Goal: Transaction & Acquisition: Purchase product/service

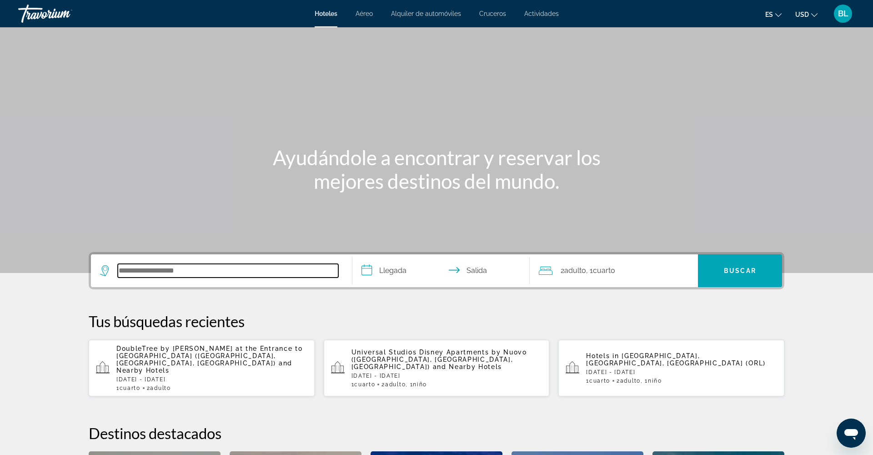
click at [122, 273] on input "Search hotel destination" at bounding box center [228, 271] width 221 height 14
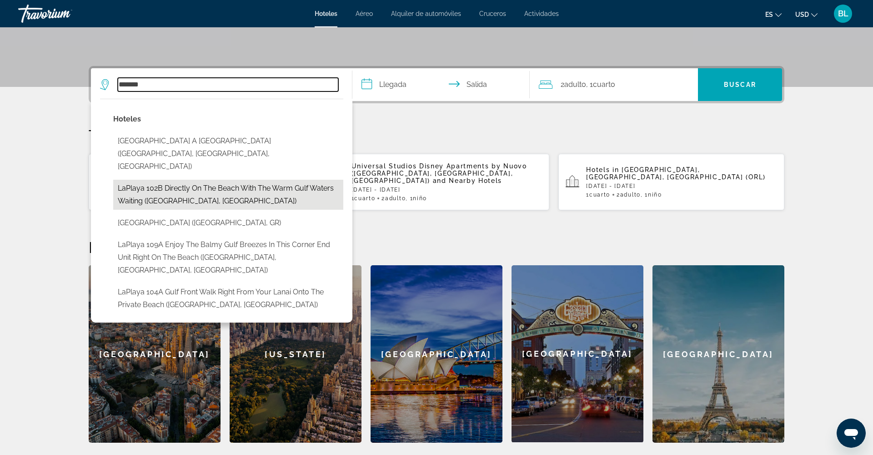
scroll to position [184, 0]
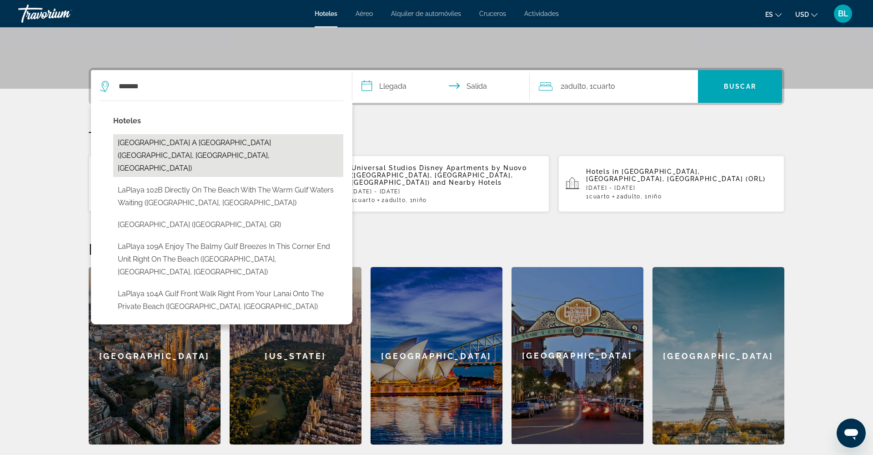
click at [208, 141] on button "[GEOGRAPHIC_DATA] A [GEOGRAPHIC_DATA] ([GEOGRAPHIC_DATA], [GEOGRAPHIC_DATA], [G…" at bounding box center [228, 155] width 230 height 43
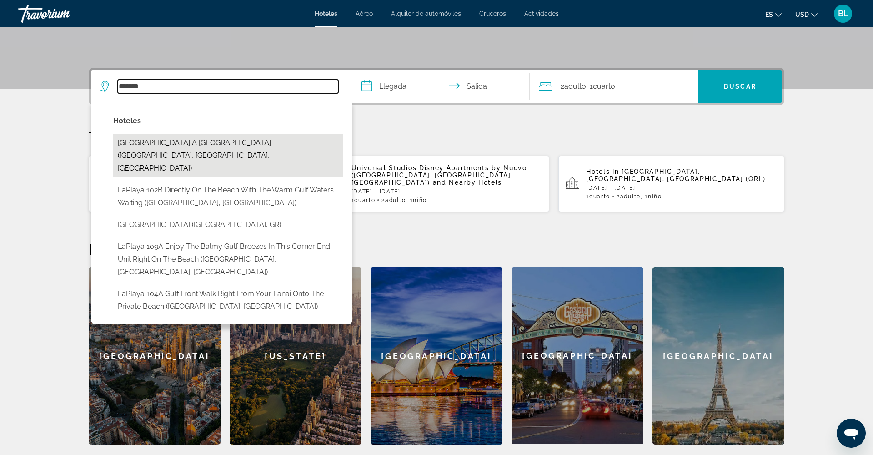
type input "**********"
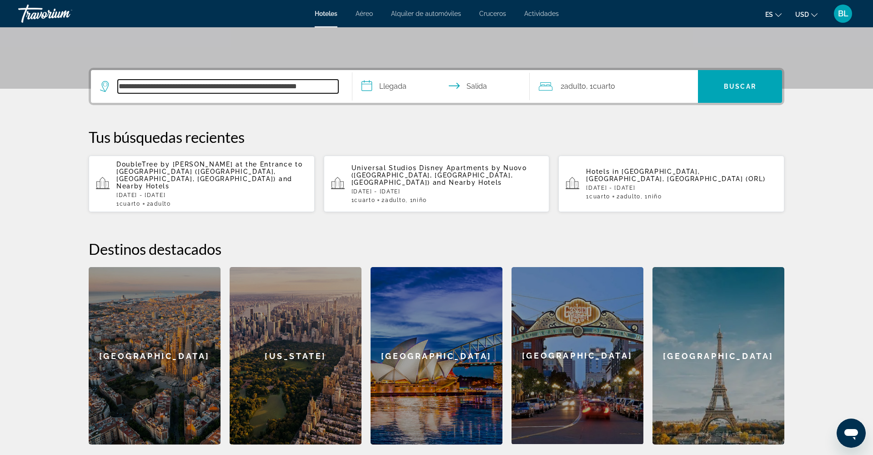
scroll to position [222, 0]
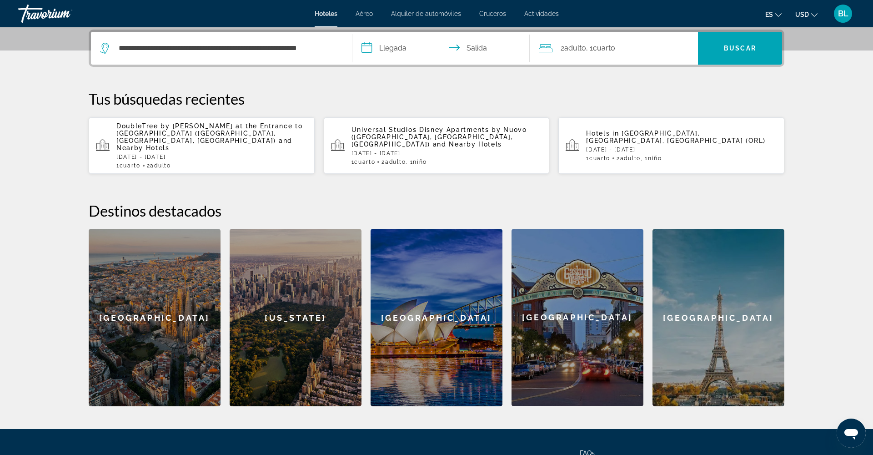
click at [402, 52] on input "**********" at bounding box center [442, 49] width 181 height 35
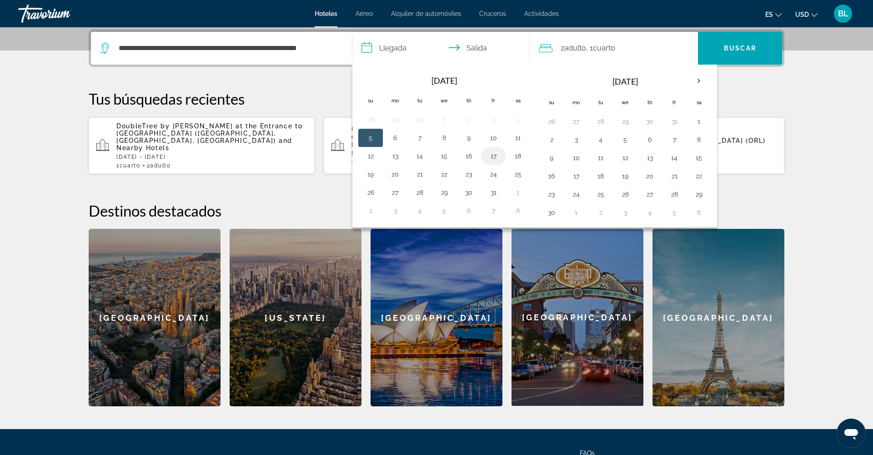
click at [496, 159] on button "17" at bounding box center [493, 156] width 15 height 13
click at [371, 176] on button "19" at bounding box center [370, 174] width 15 height 13
type input "**********"
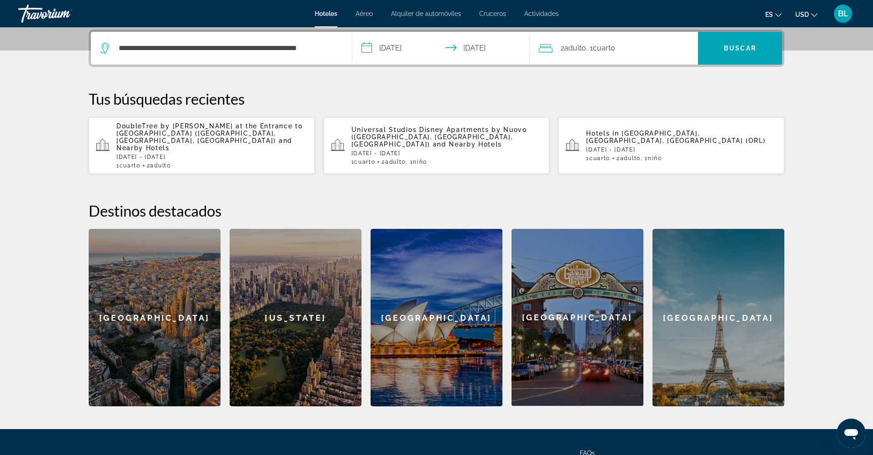
click at [579, 52] on span "2 Adulto Adulto" at bounding box center [573, 48] width 25 height 13
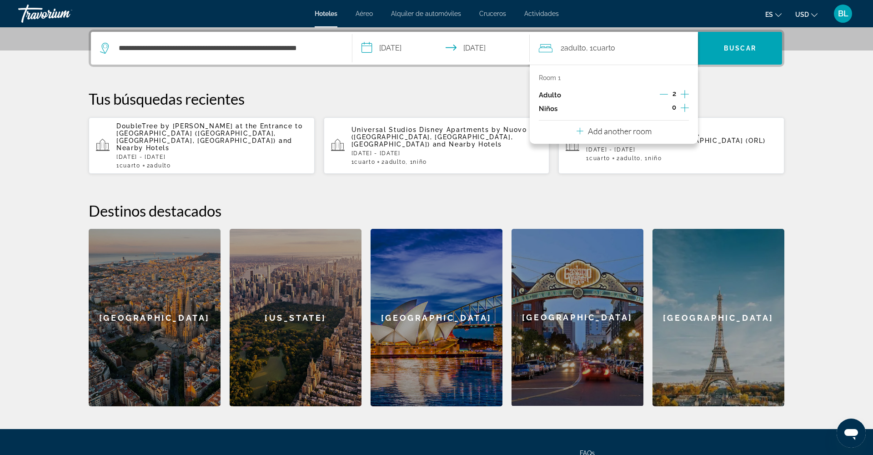
click at [684, 112] on icon "Increment children" at bounding box center [685, 107] width 8 height 11
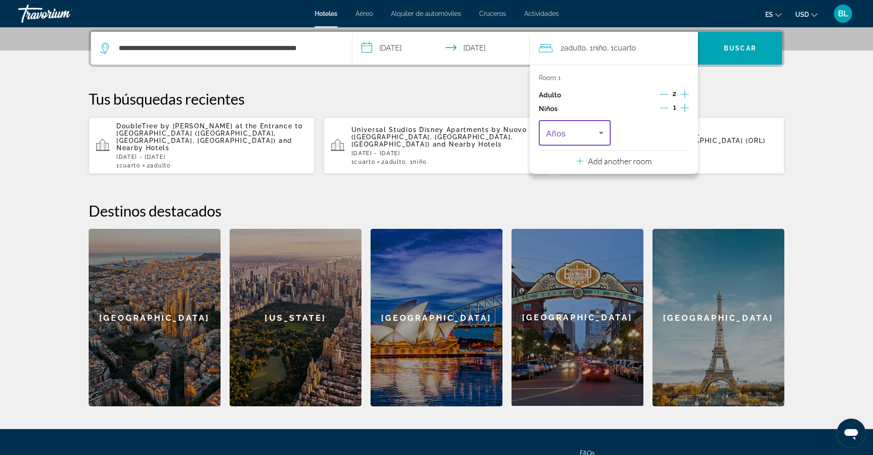
click at [599, 137] on icon "Travelers: 2 adults, 1 child" at bounding box center [601, 132] width 11 height 11
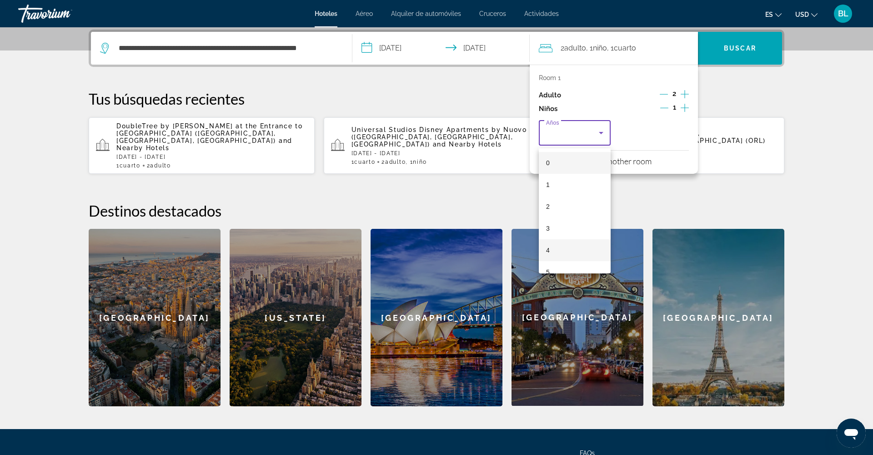
click at [563, 249] on mat-option "4" at bounding box center [575, 250] width 72 height 22
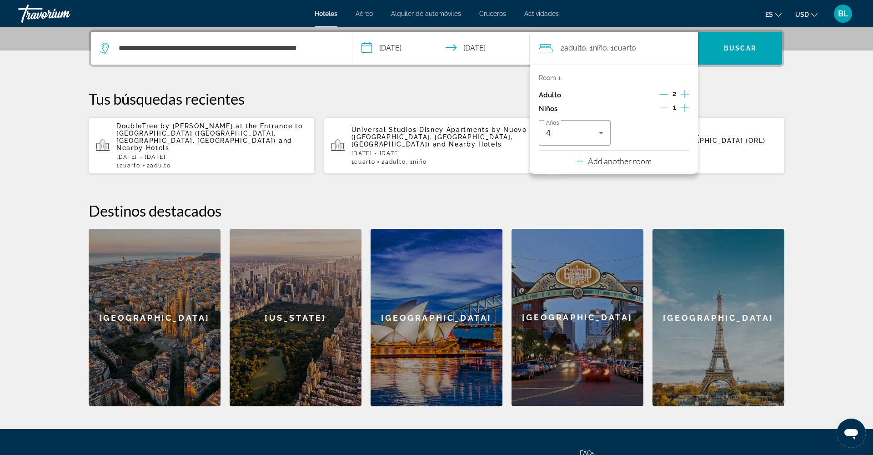
click at [534, 201] on h2 "Destinos destacados" at bounding box center [437, 210] width 696 height 18
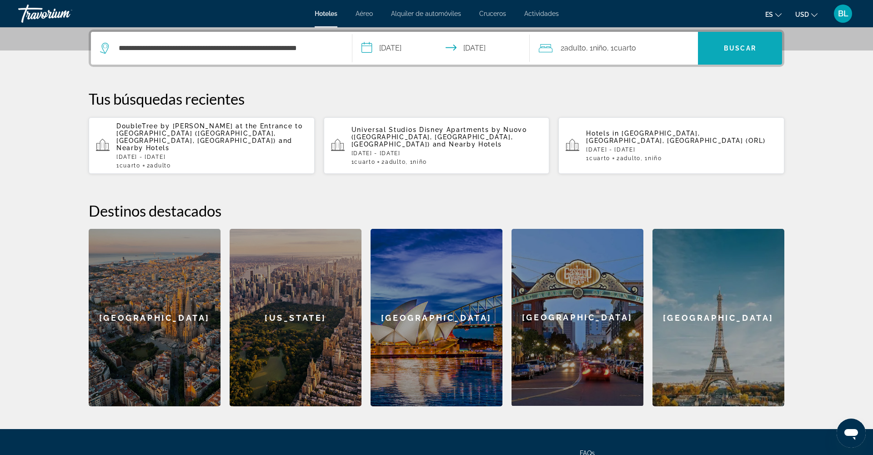
click at [734, 44] on span "Search" at bounding box center [740, 48] width 84 height 22
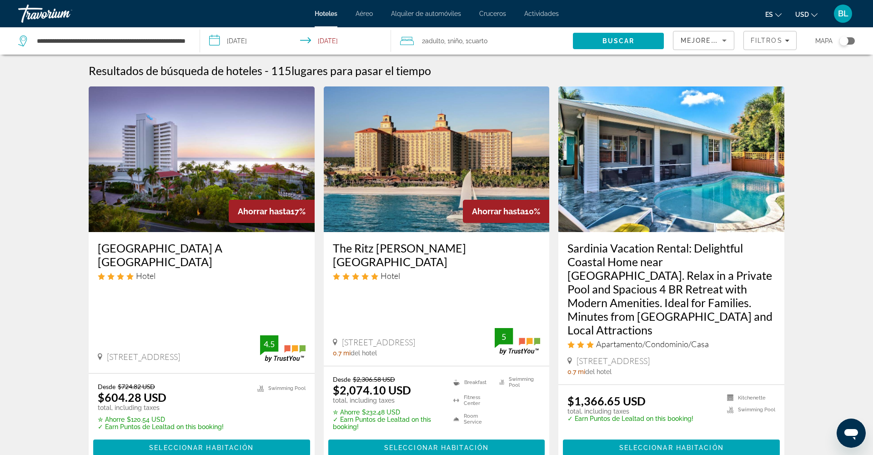
click at [213, 214] on img "Main content" at bounding box center [202, 159] width 226 height 146
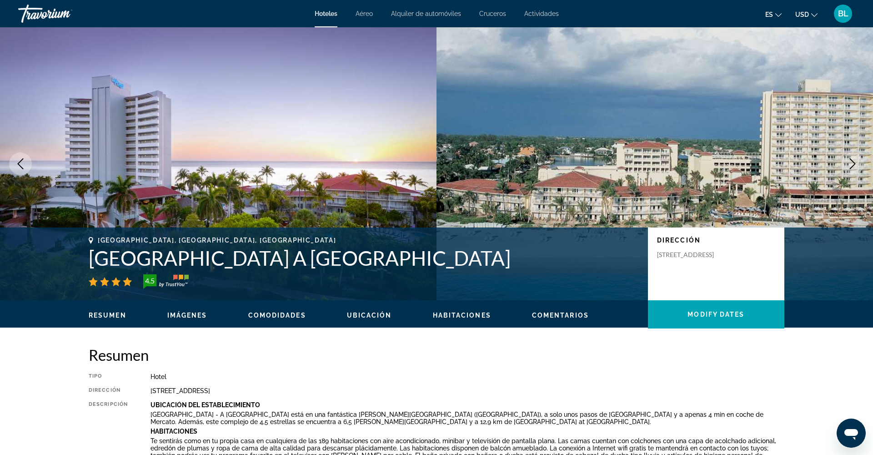
click at [840, 16] on span "BL" at bounding box center [843, 13] width 10 height 9
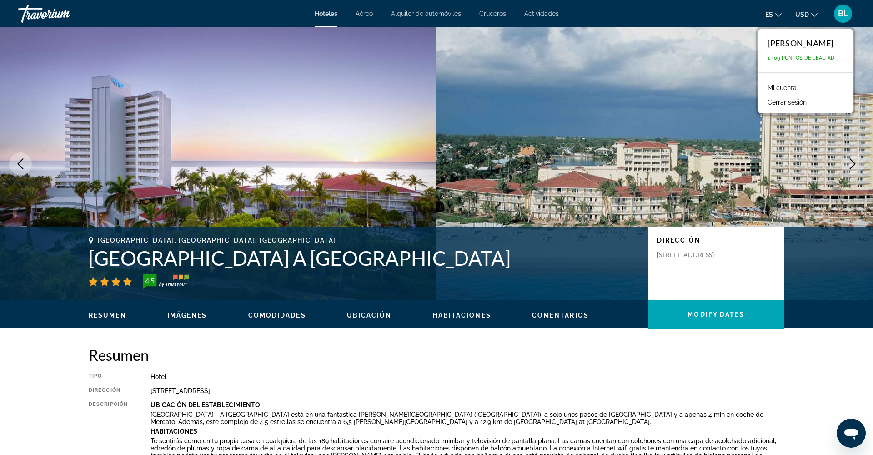
click at [772, 89] on link "Mi cuenta" at bounding box center [782, 88] width 38 height 12
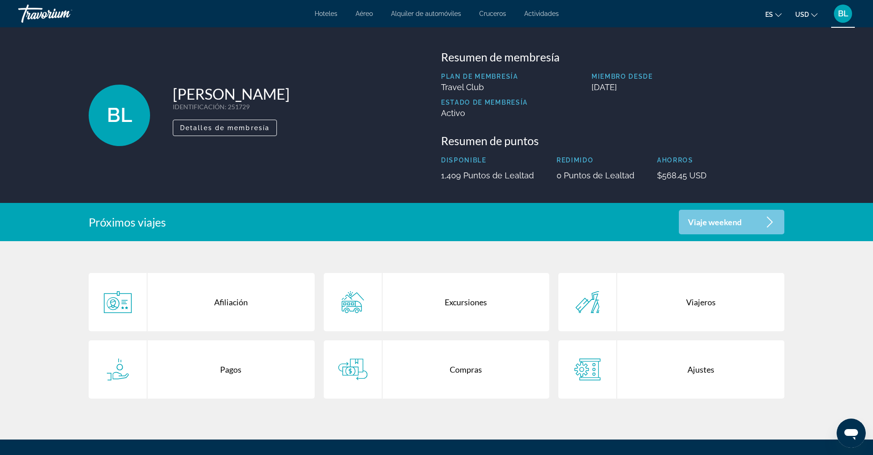
click at [457, 368] on div "Compras" at bounding box center [465, 369] width 167 height 58
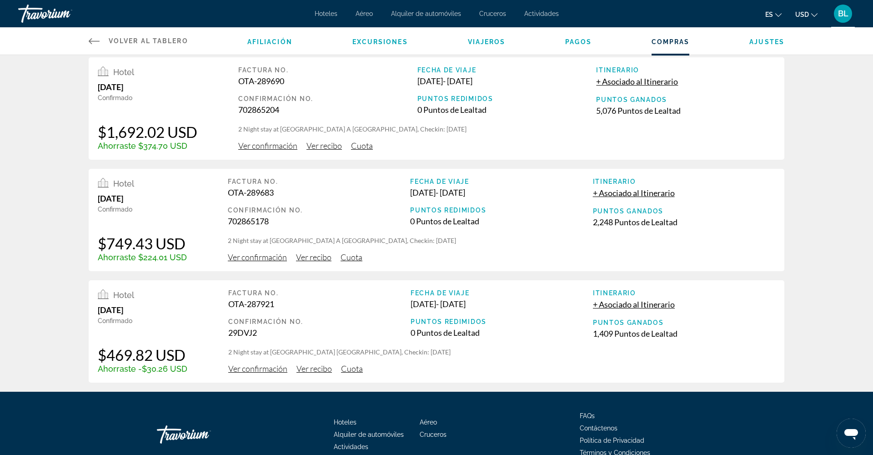
click at [259, 262] on span "Ver confirmación" at bounding box center [257, 257] width 59 height 10
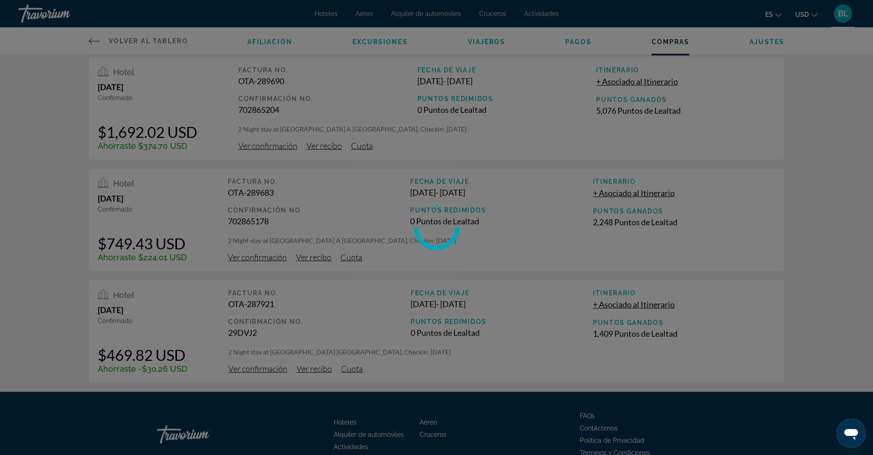
scroll to position [4, 0]
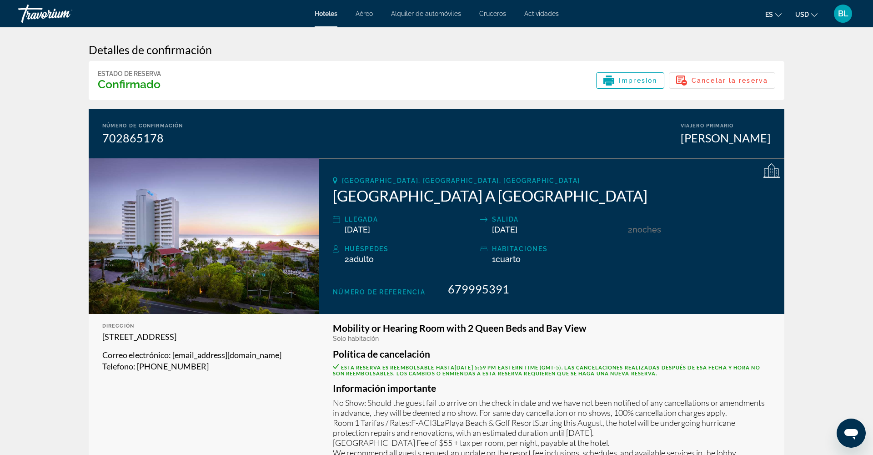
scroll to position [6, 0]
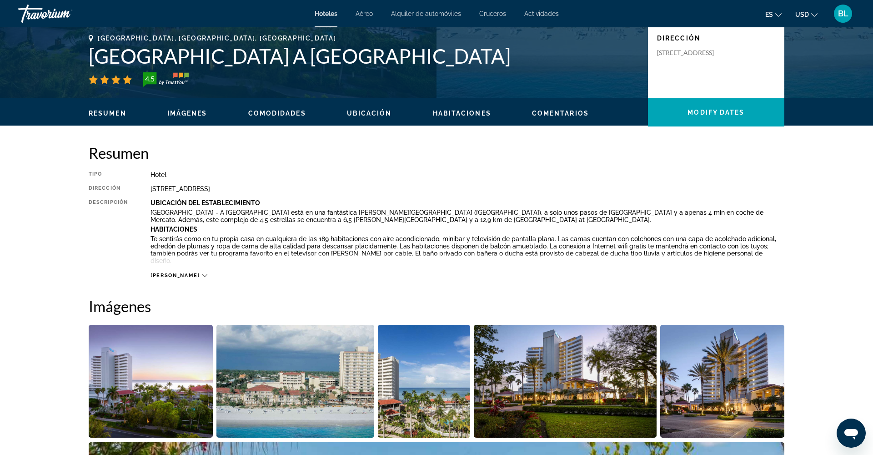
scroll to position [123, 0]
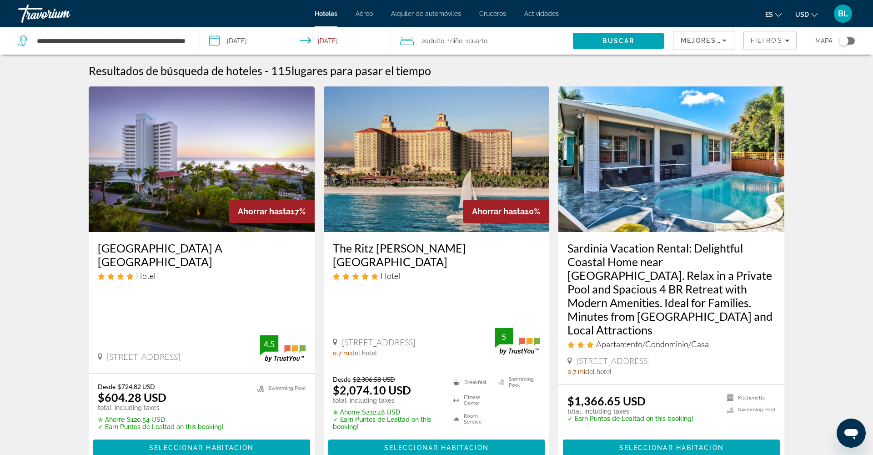
click at [269, 211] on span "Ahorrar hasta" at bounding box center [264, 211] width 53 height 10
click at [250, 222] on div "Ahorrar hasta 17%" at bounding box center [272, 211] width 86 height 23
click at [241, 444] on span "Seleccionar habitación" at bounding box center [201, 447] width 105 height 7
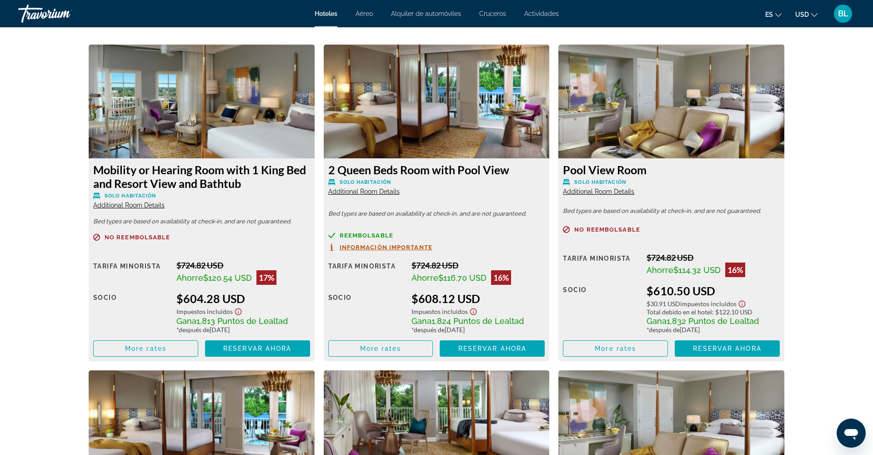
scroll to position [1245, 0]
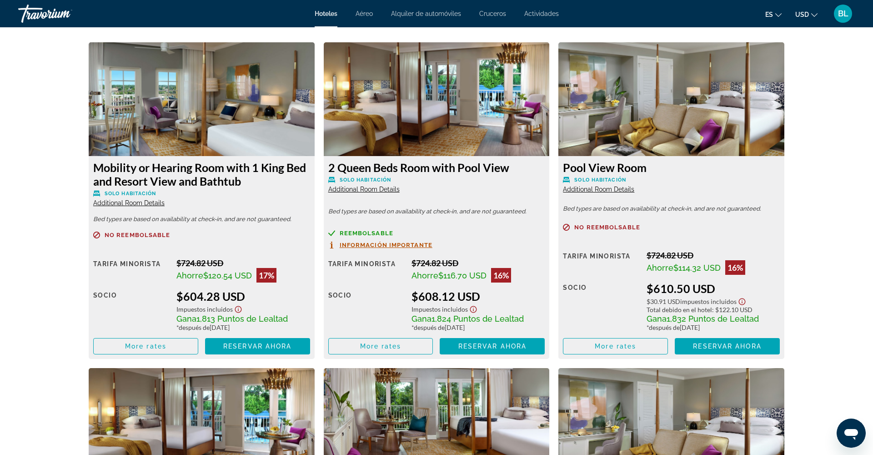
click at [353, 189] on span "Additional Room Details" at bounding box center [363, 189] width 71 height 7
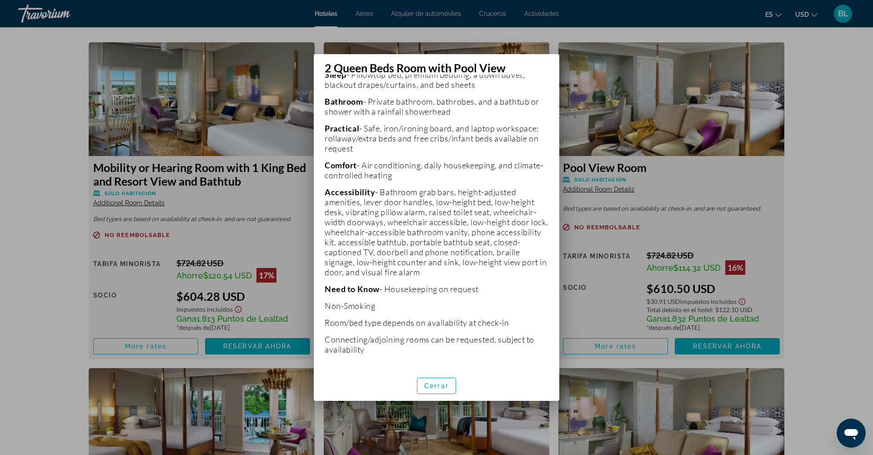
scroll to position [312, 0]
click at [442, 383] on span "Cerrar" at bounding box center [436, 385] width 25 height 7
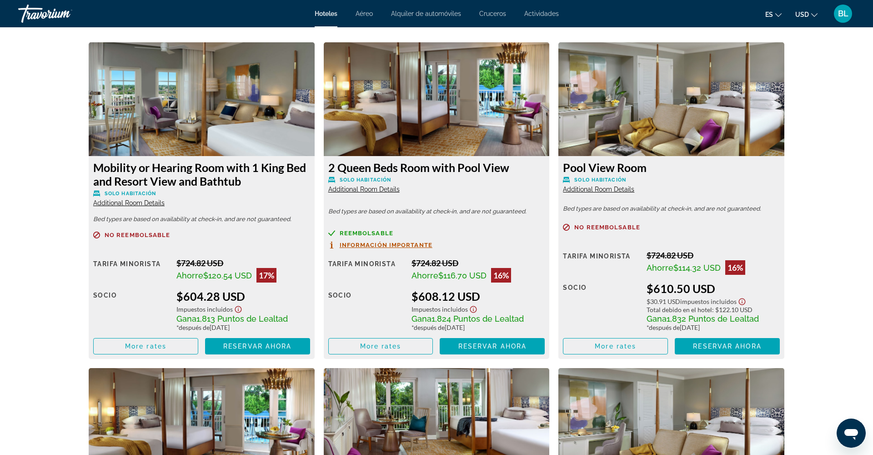
scroll to position [1245, 0]
click at [485, 347] on span "Reservar ahora" at bounding box center [492, 345] width 68 height 7
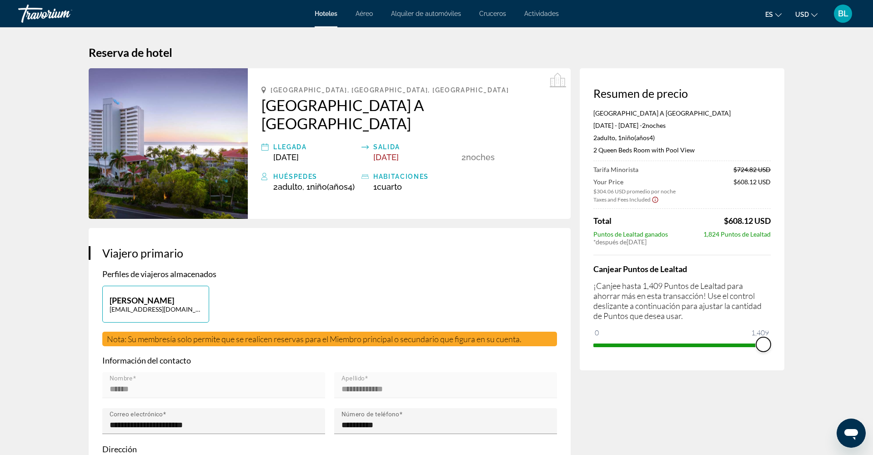
drag, startPoint x: 602, startPoint y: 343, endPoint x: 774, endPoint y: 346, distance: 172.4
click at [774, 346] on div "Resumen de precio [GEOGRAPHIC_DATA] A [GEOGRAPHIC_DATA] [DATE] - [DATE] - 2 noc…" at bounding box center [682, 219] width 205 height 302
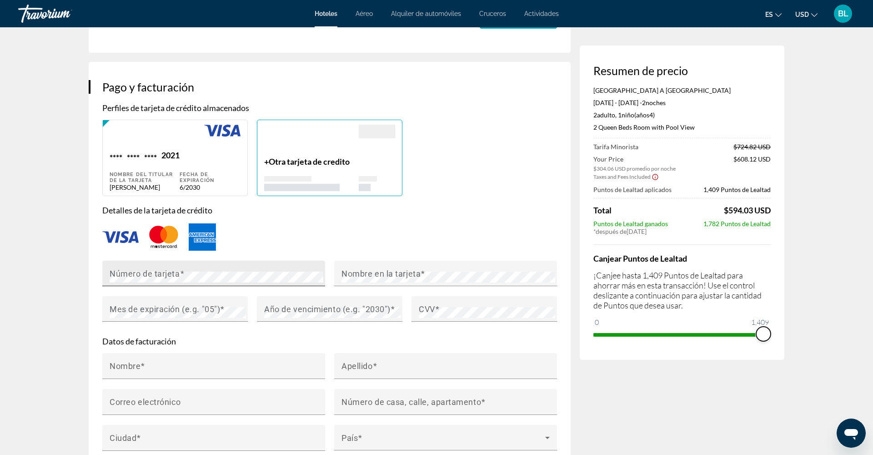
scroll to position [620, 0]
click at [259, 280] on div "Número de tarjeta" at bounding box center [217, 272] width 214 height 25
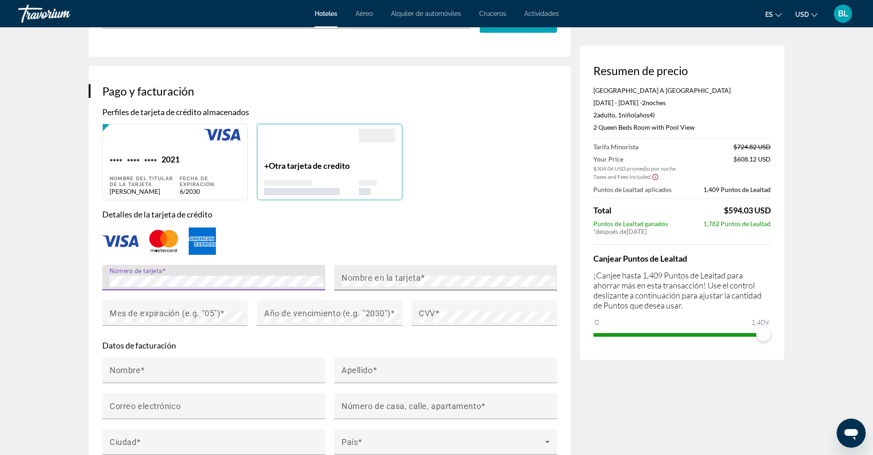
click at [435, 278] on div "Nombre en la tarjeta" at bounding box center [448, 277] width 214 height 25
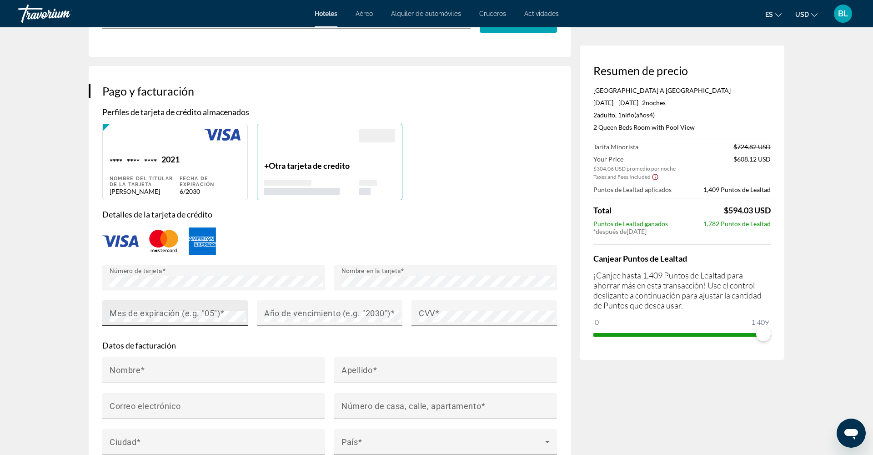
click at [189, 318] on mat-label "Mes de expiración (e.g. "05")" at bounding box center [165, 313] width 110 height 10
click at [311, 318] on mat-label "Año de vencimiento (e.g. "2030")" at bounding box center [327, 313] width 126 height 10
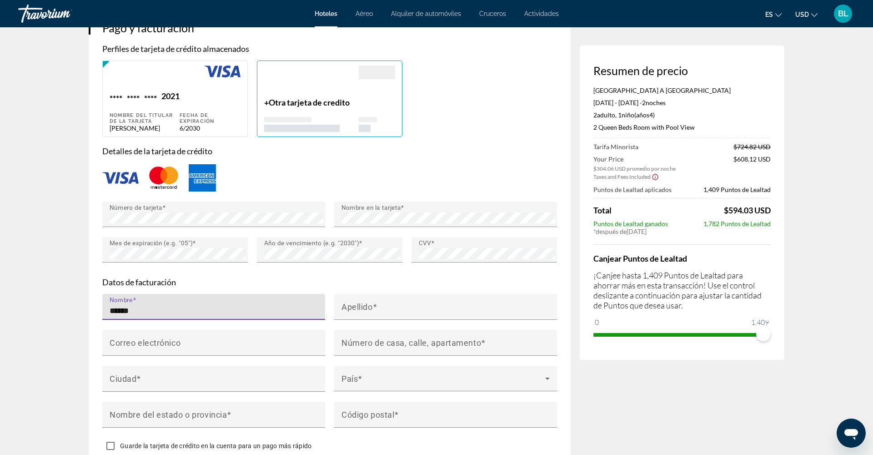
scroll to position [679, 0]
type input "******"
click at [342, 311] on mat-label "Apellido" at bounding box center [356, 306] width 31 height 10
click at [342, 316] on input "Apellido" at bounding box center [448, 310] width 214 height 11
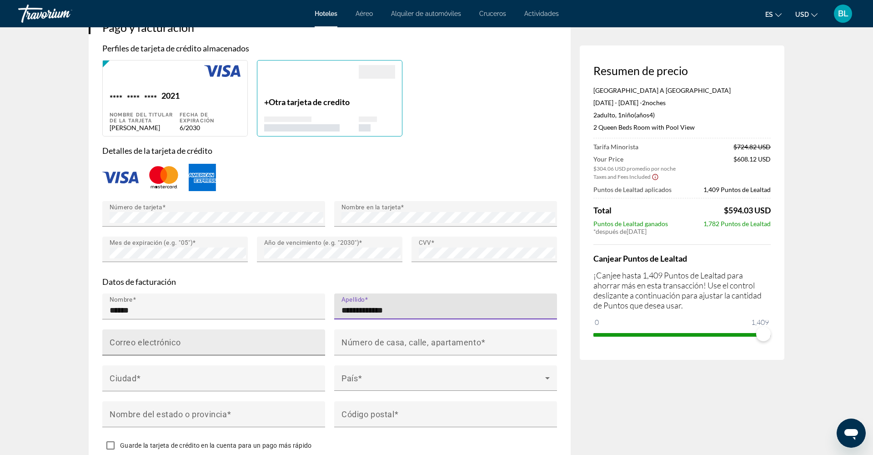
type input "**********"
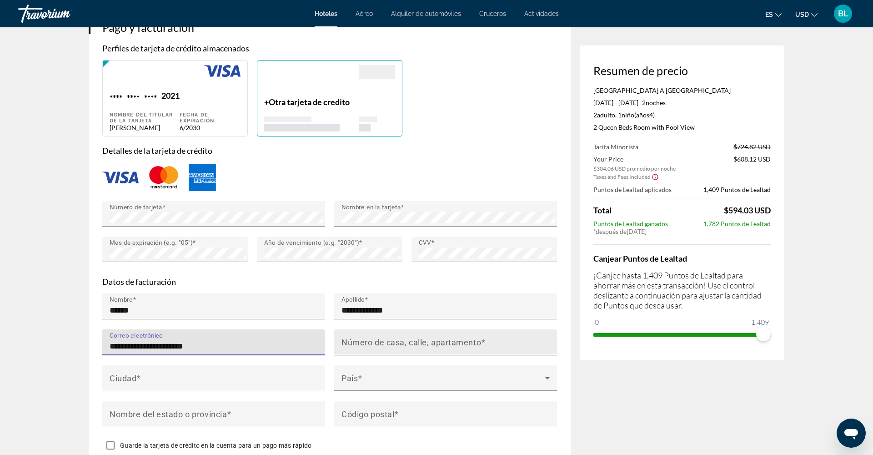
type input "**********"
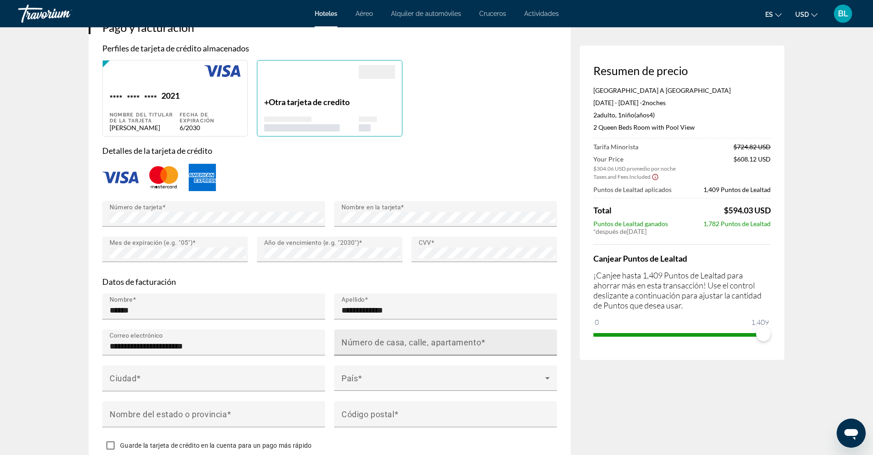
click at [354, 347] on mat-label "Número de casa, calle, apartamento" at bounding box center [411, 342] width 140 height 10
click at [354, 351] on input "Número de casa, calle, apartamento" at bounding box center [448, 346] width 214 height 11
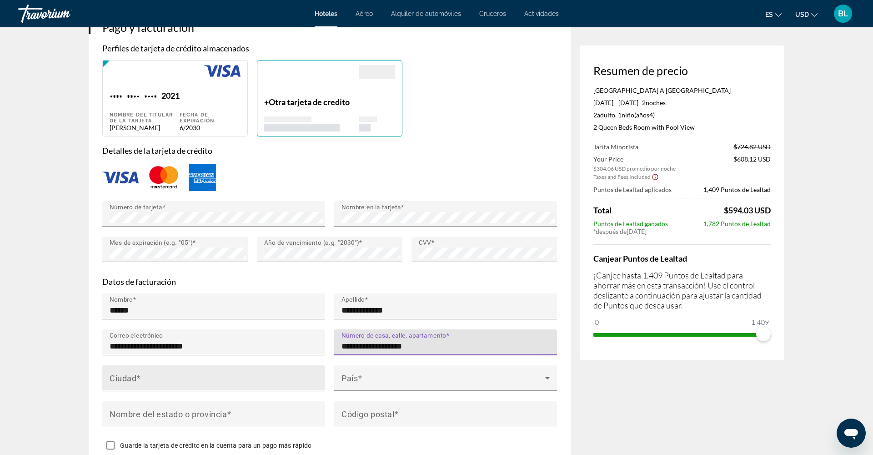
type input "**********"
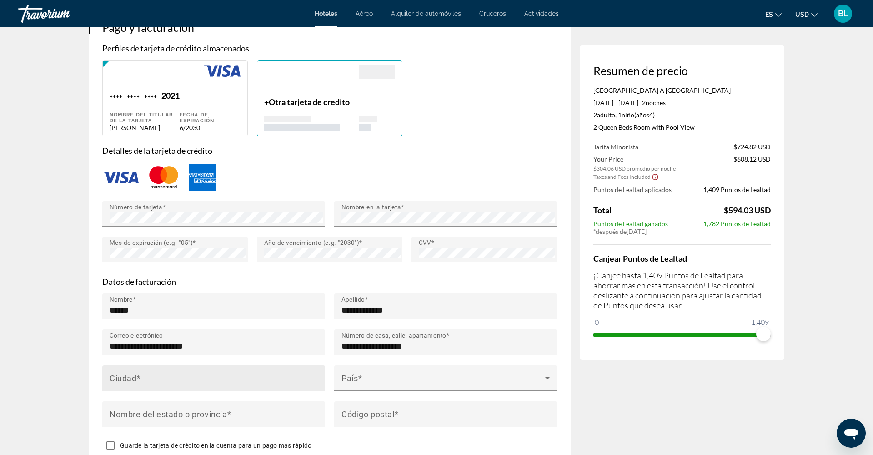
click at [256, 378] on div "Ciudad" at bounding box center [217, 378] width 214 height 26
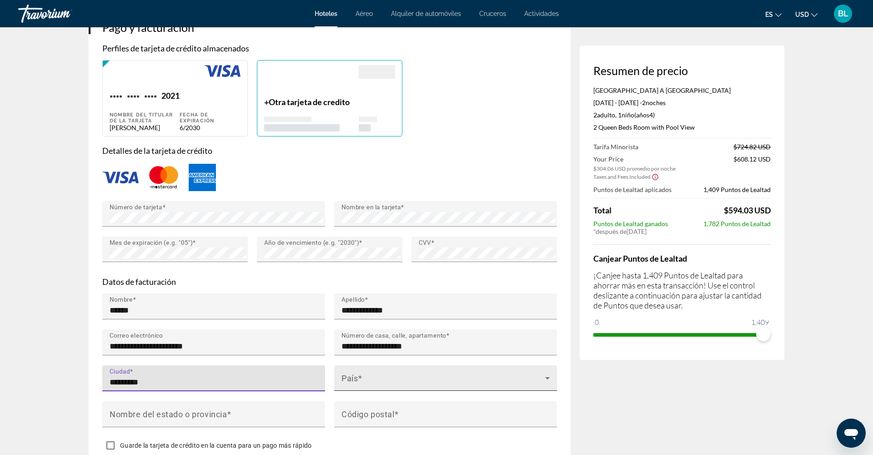
type input "*********"
click at [346, 381] on mat-label "País" at bounding box center [349, 378] width 16 height 10
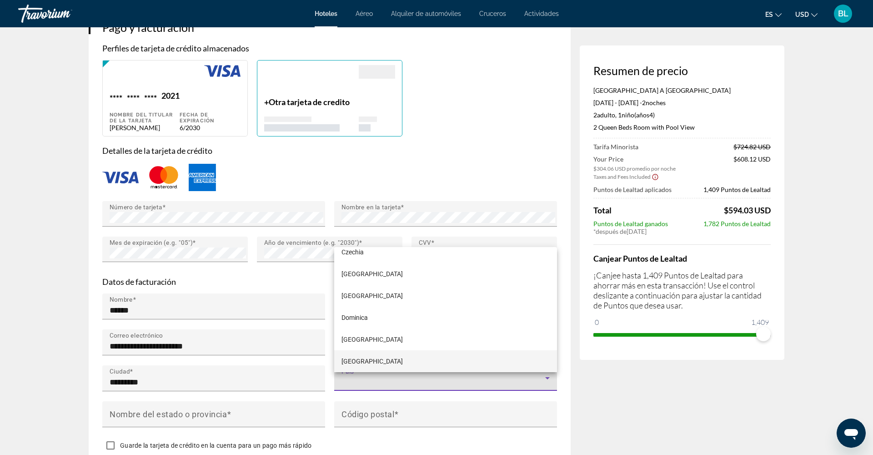
scroll to position [2519, 0]
click at [356, 387] on div at bounding box center [436, 227] width 873 height 455
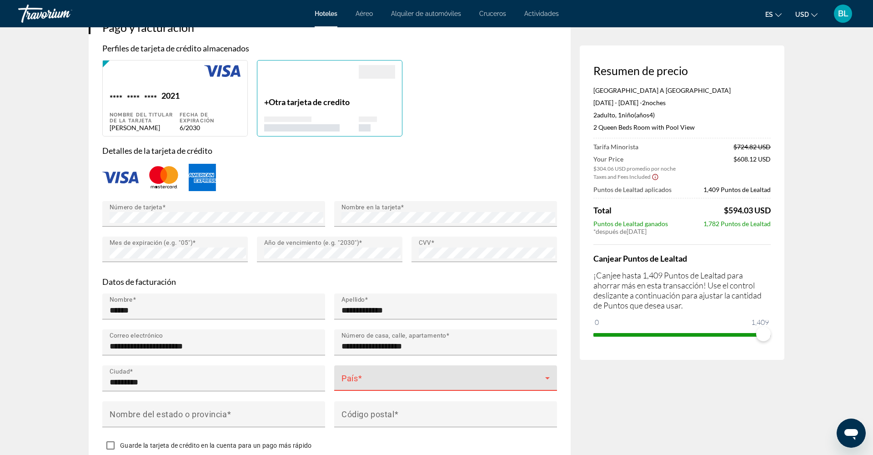
click at [357, 387] on span "Main content" at bounding box center [443, 381] width 204 height 11
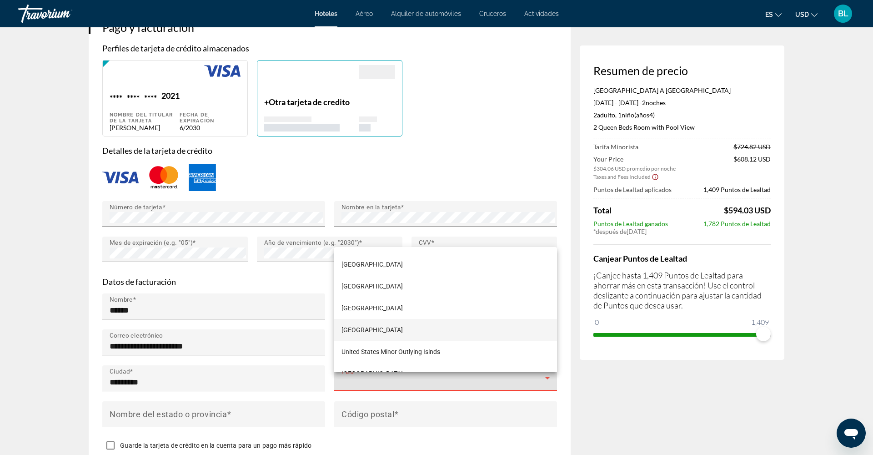
scroll to position [5214, 0]
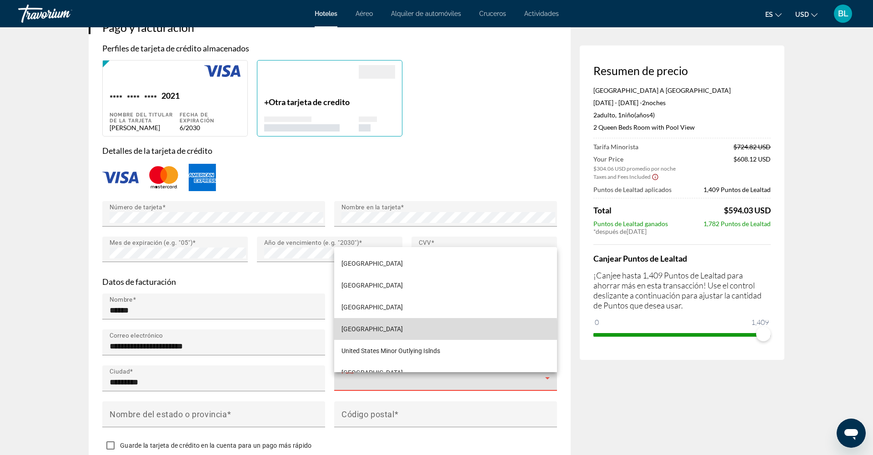
click at [366, 333] on span "[GEOGRAPHIC_DATA]" at bounding box center [371, 328] width 61 height 11
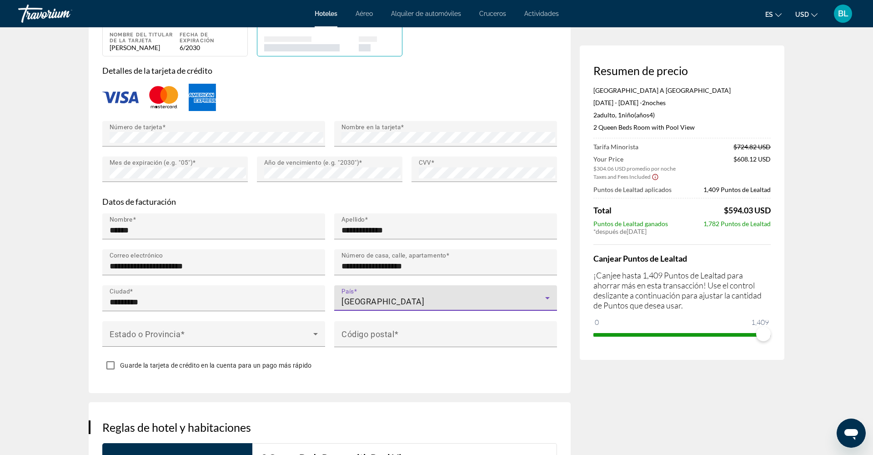
scroll to position [769, 0]
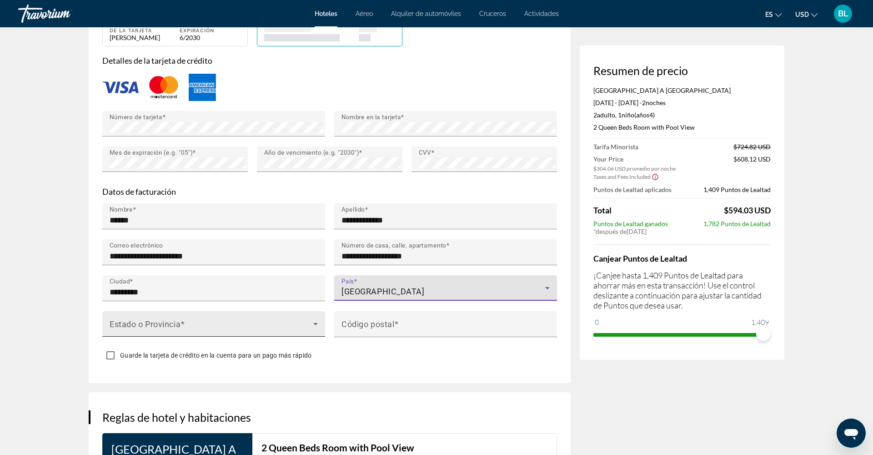
click at [245, 333] on span "Main content" at bounding box center [212, 327] width 204 height 11
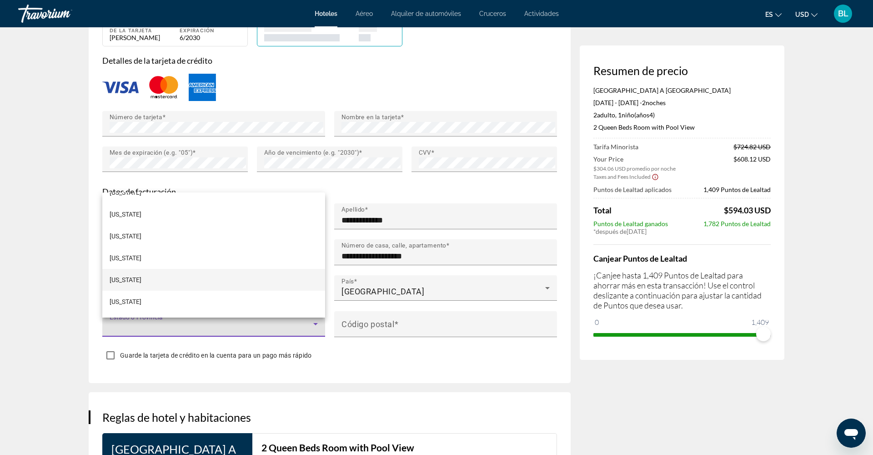
scroll to position [150, 0]
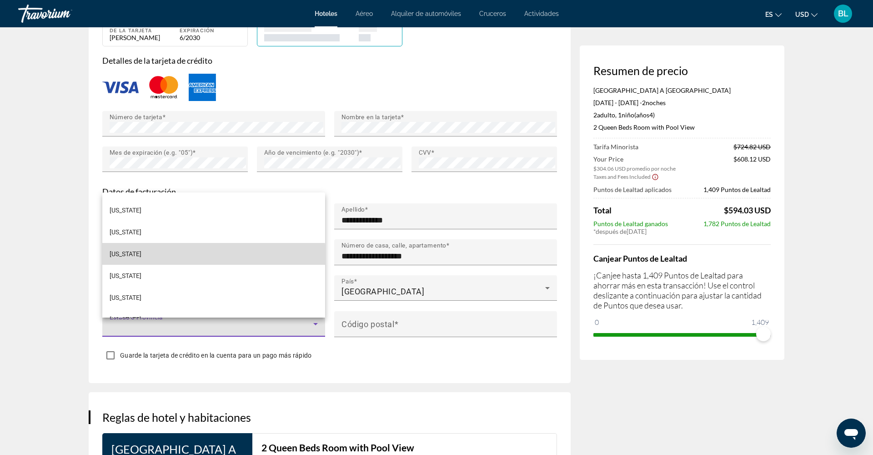
click at [186, 261] on mat-option "[US_STATE]" at bounding box center [213, 254] width 223 height 22
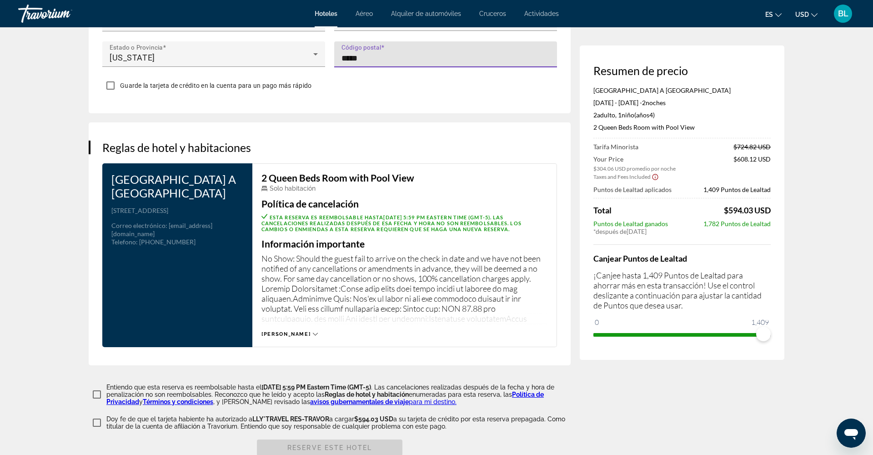
scroll to position [1039, 0]
type input "*****"
click at [287, 336] on span "[PERSON_NAME]" at bounding box center [285, 333] width 49 height 6
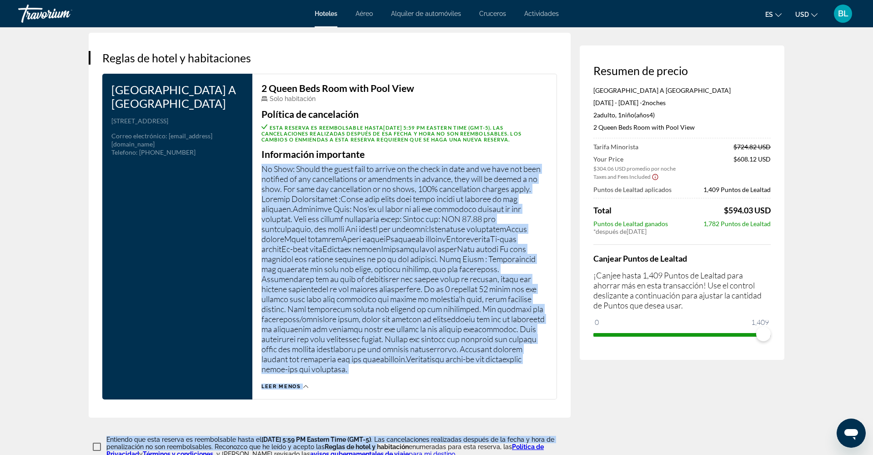
scroll to position [1133, 0]
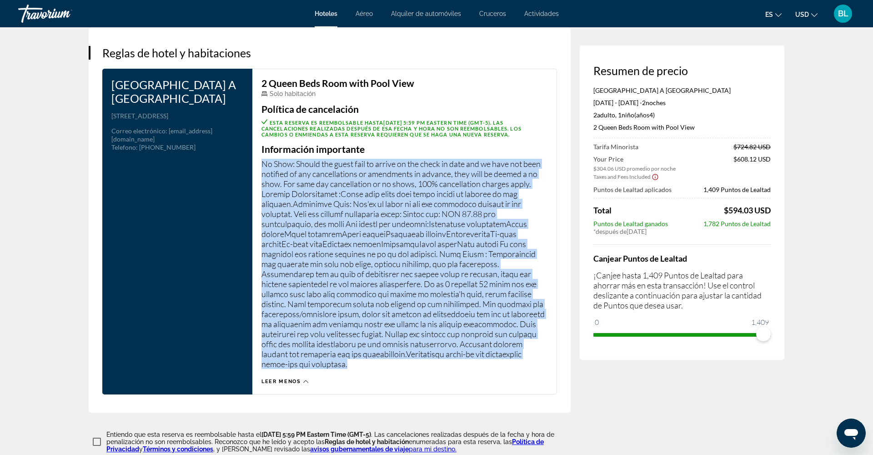
drag, startPoint x: 263, startPoint y: 265, endPoint x: 381, endPoint y: 360, distance: 151.6
click at [388, 369] on p "No Show: Should the guest fail to arrive on the check in date and we have not b…" at bounding box center [404, 264] width 286 height 210
copy p "No Show: Should the guest fail to arrive on the check in date and we have not b…"
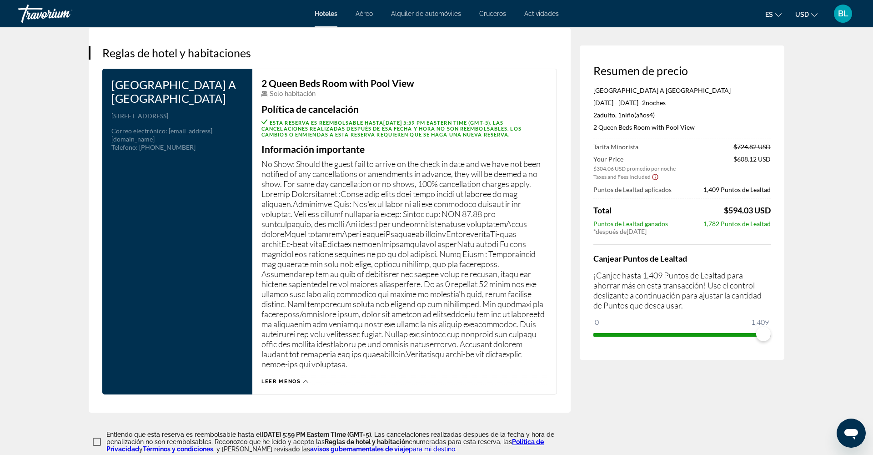
click at [377, 154] on h3 "Información importante" at bounding box center [404, 149] width 286 height 10
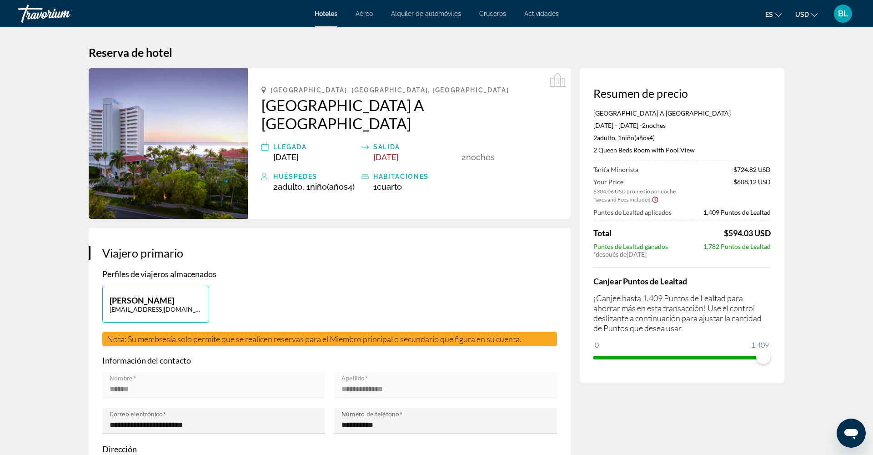
scroll to position [0, 0]
click at [844, 15] on span "BL" at bounding box center [843, 13] width 10 height 9
click at [768, 84] on link "Mi cuenta" at bounding box center [782, 88] width 38 height 12
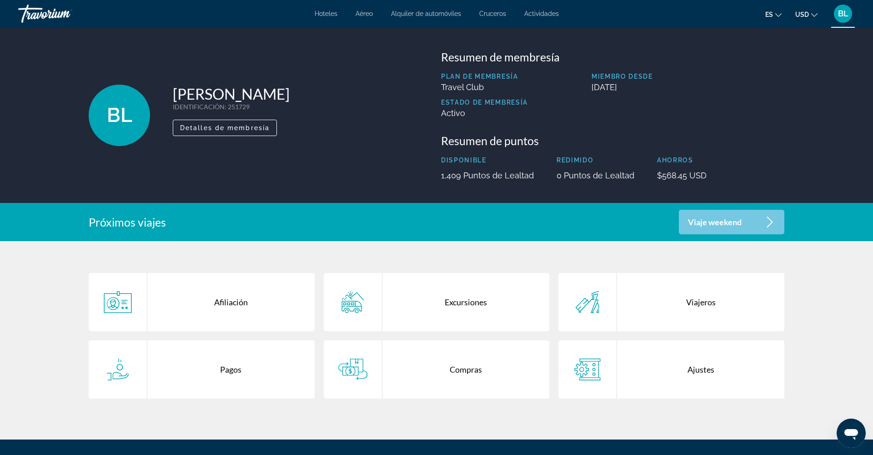
click at [416, 366] on div "Compras" at bounding box center [465, 369] width 167 height 58
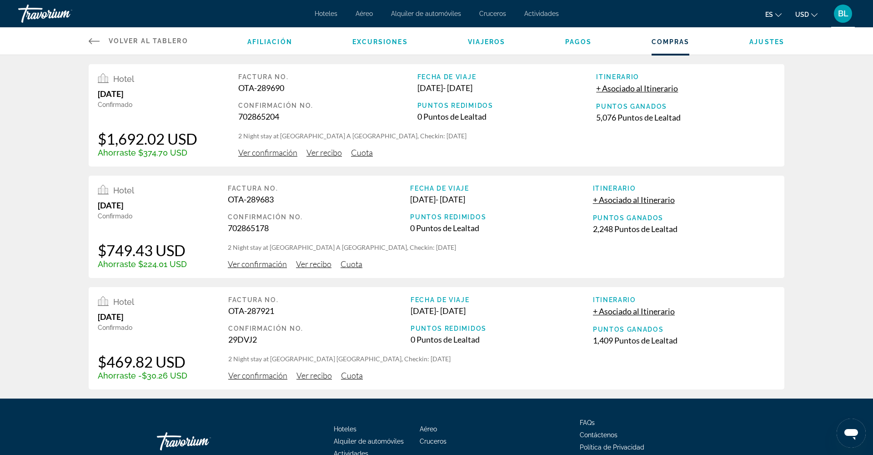
click at [255, 265] on span "Ver confirmación" at bounding box center [257, 264] width 59 height 10
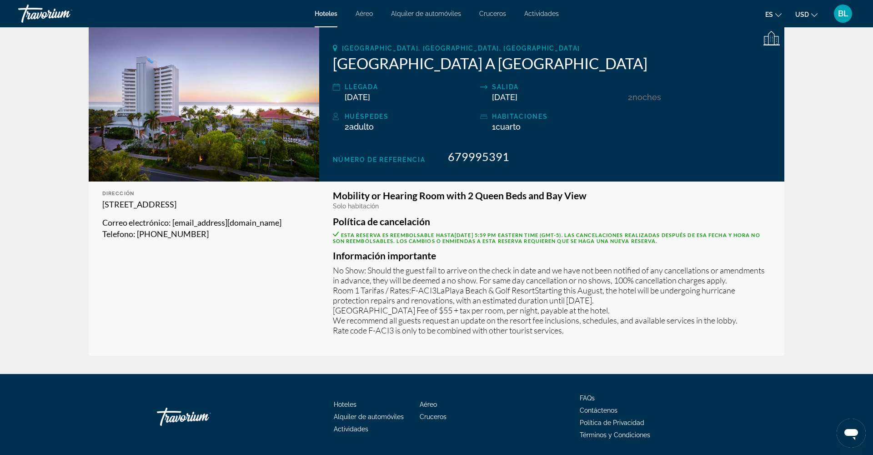
scroll to position [136, 0]
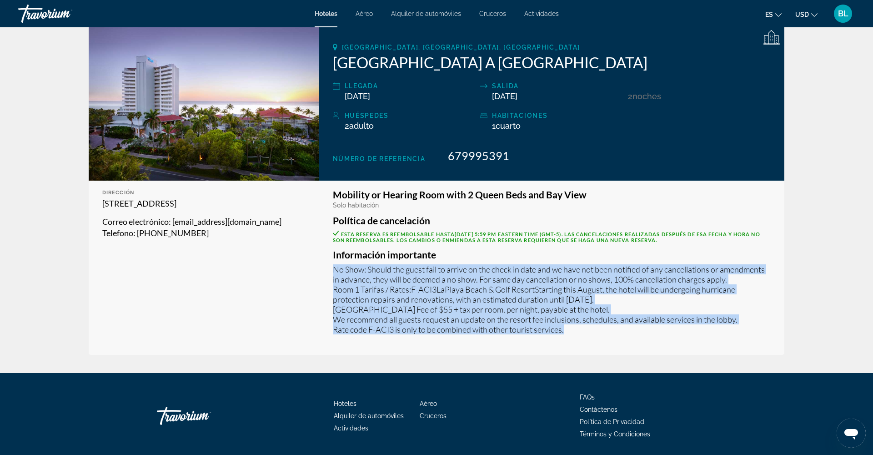
drag, startPoint x: 333, startPoint y: 271, endPoint x: 577, endPoint y: 328, distance: 250.3
click at [577, 328] on p "No Show: Should the guest fail to arrive on the check in date and we have not b…" at bounding box center [552, 299] width 438 height 70
copy p "No Show: Should the guest fail to arrive on the check in date and we have not b…"
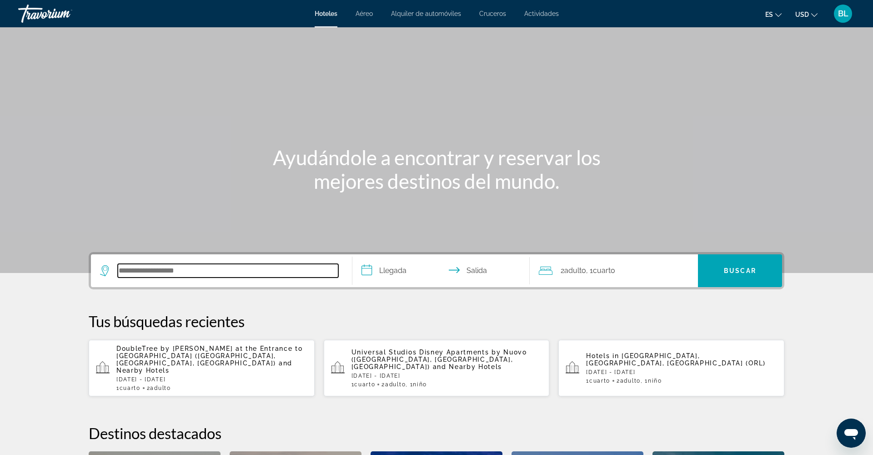
click at [161, 271] on input "Search hotel destination" at bounding box center [228, 271] width 221 height 14
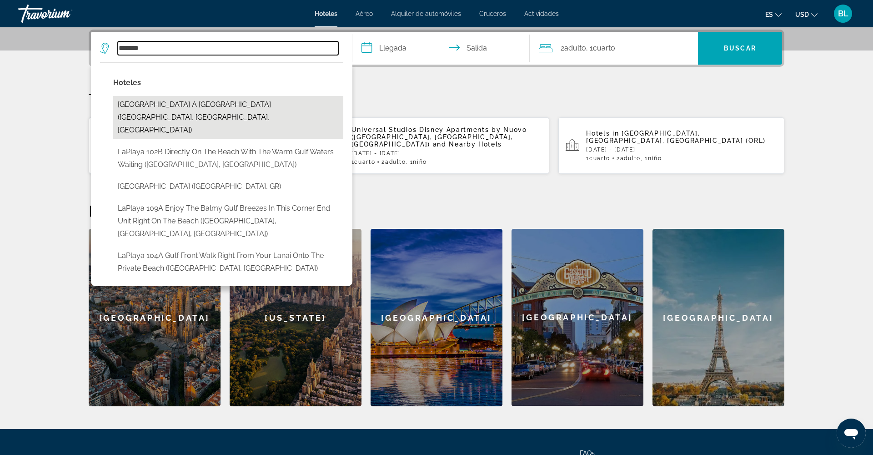
scroll to position [222, 0]
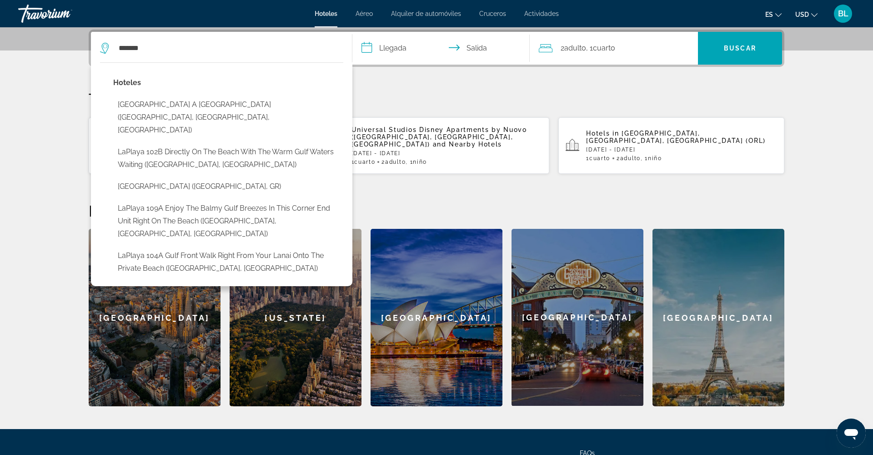
click at [148, 112] on button "[GEOGRAPHIC_DATA] A [GEOGRAPHIC_DATA] ([GEOGRAPHIC_DATA], [GEOGRAPHIC_DATA], [G…" at bounding box center [228, 117] width 230 height 43
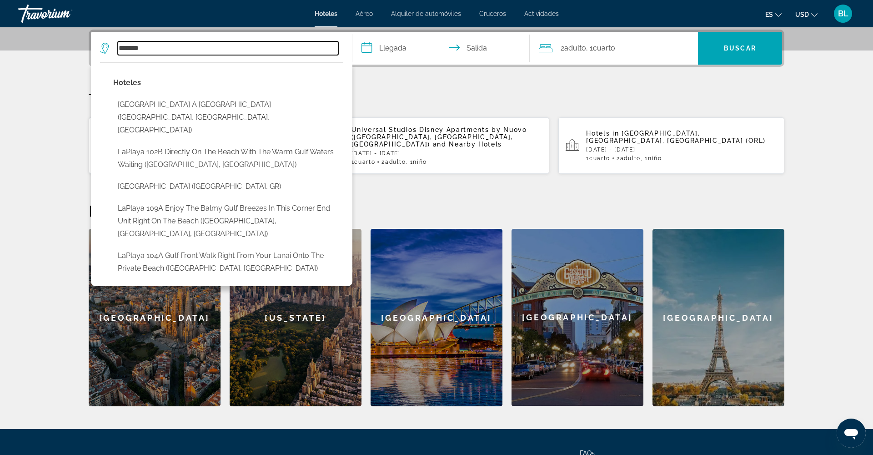
type input "**********"
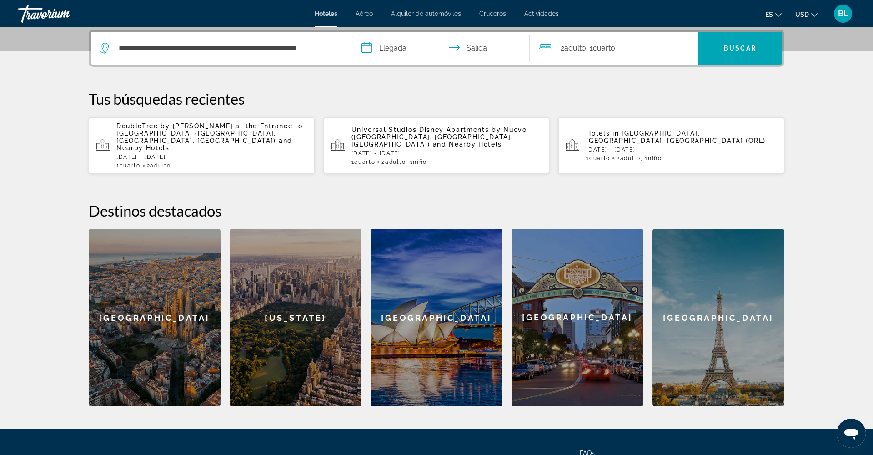
click at [389, 48] on input "**********" at bounding box center [442, 49] width 181 height 35
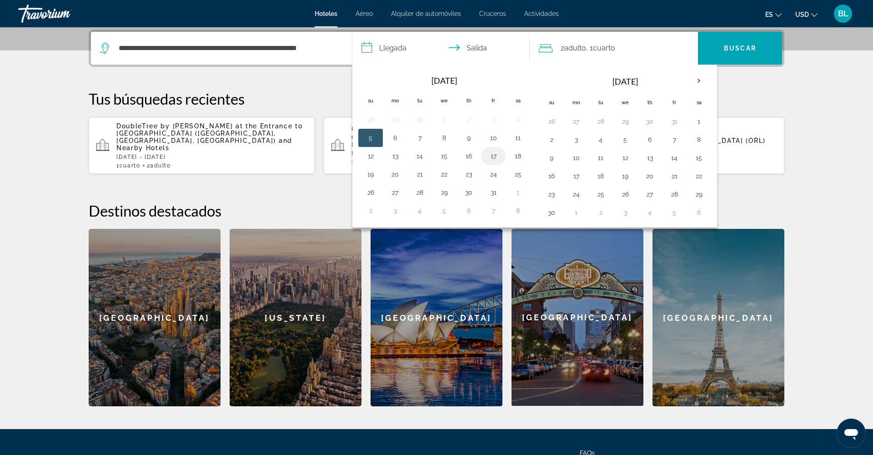
click at [494, 154] on button "17" at bounding box center [493, 156] width 15 height 13
click at [376, 175] on button "19" at bounding box center [370, 174] width 15 height 13
type input "**********"
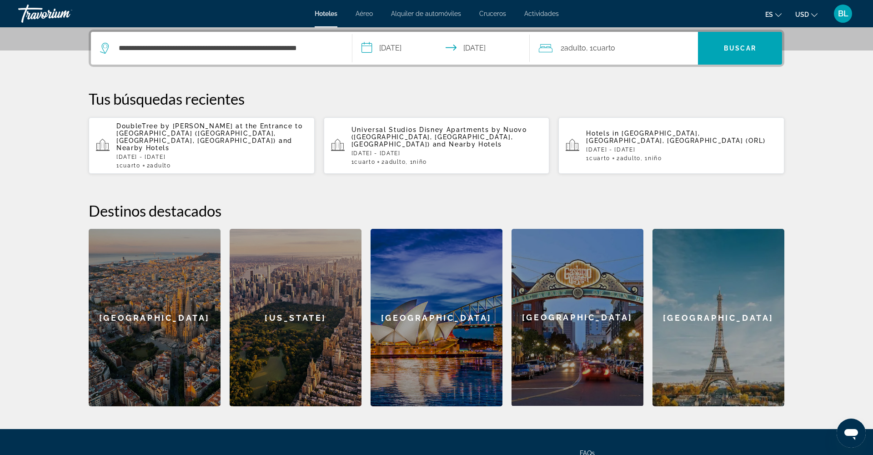
click at [585, 53] on span "2 Adulto Adulto" at bounding box center [573, 48] width 25 height 13
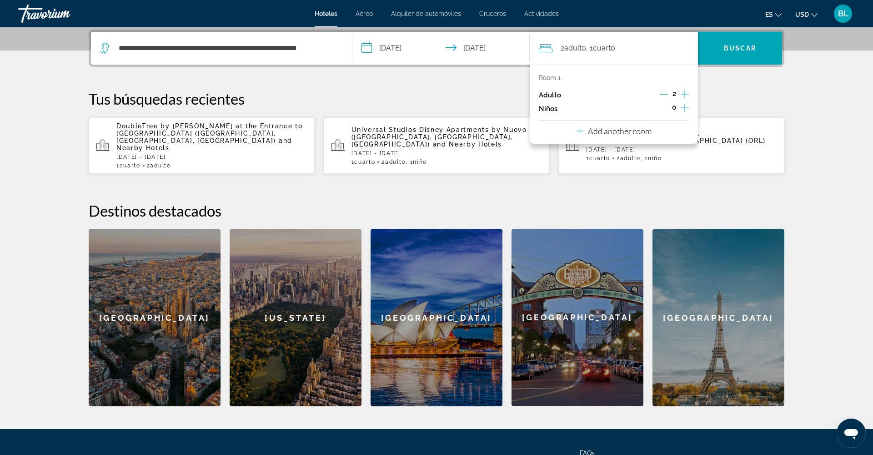
click at [686, 110] on icon "Increment children" at bounding box center [685, 107] width 8 height 11
click at [602, 137] on icon "Travelers: 2 adults, 1 child" at bounding box center [601, 132] width 11 height 11
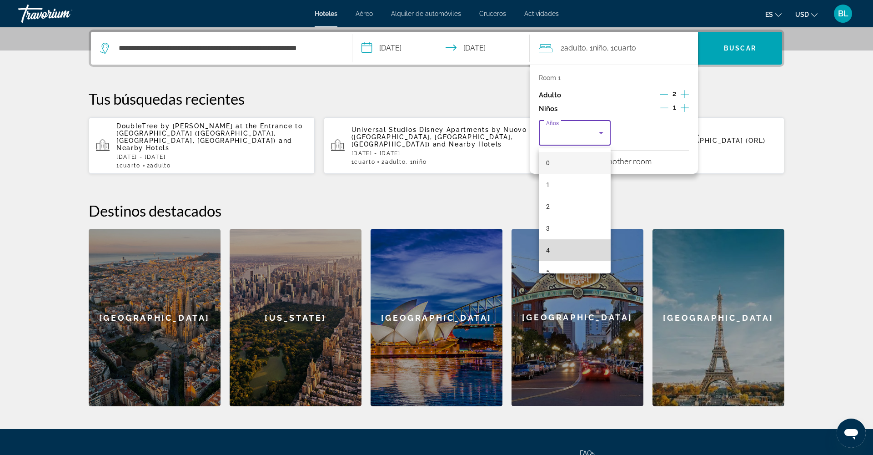
click at [567, 249] on mat-option "4" at bounding box center [575, 250] width 72 height 22
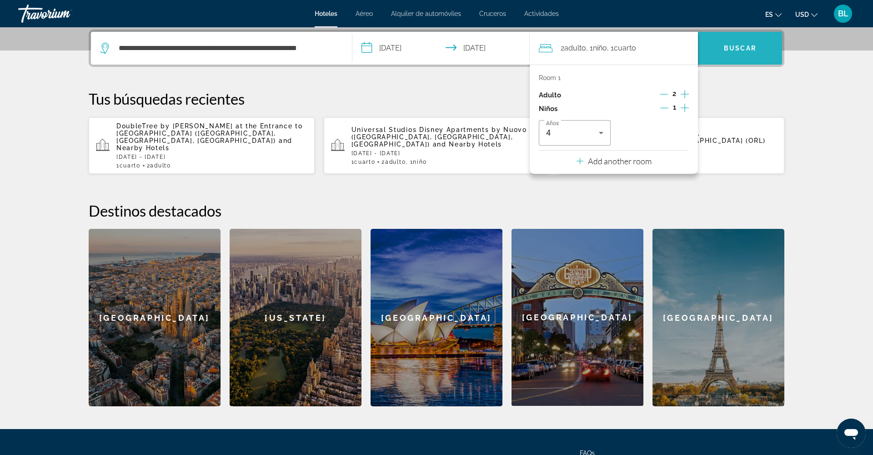
click at [756, 54] on span "Search" at bounding box center [740, 48] width 84 height 22
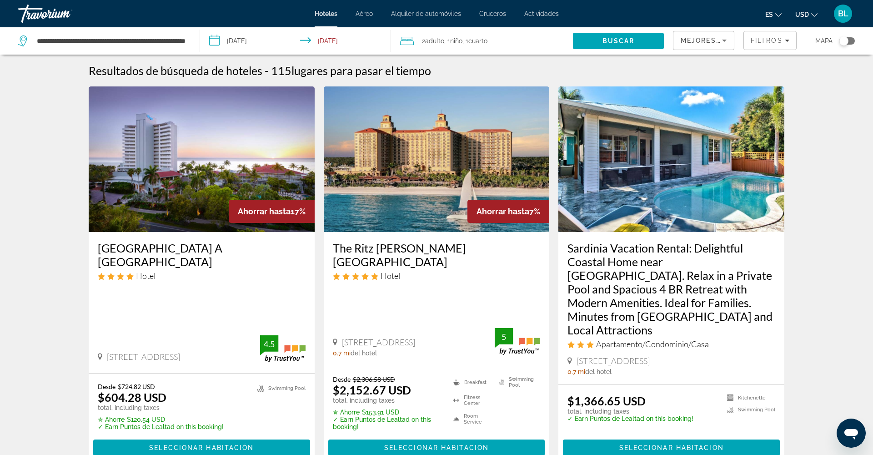
click at [271, 227] on img "Main content" at bounding box center [202, 159] width 226 height 146
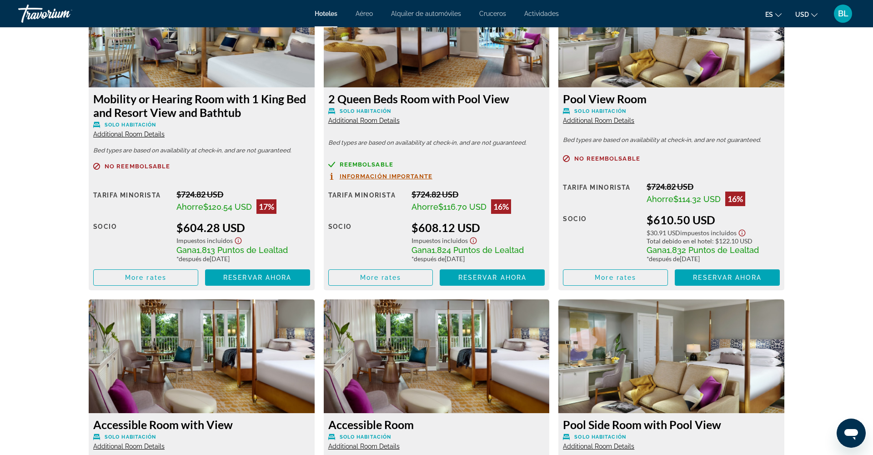
scroll to position [1315, 0]
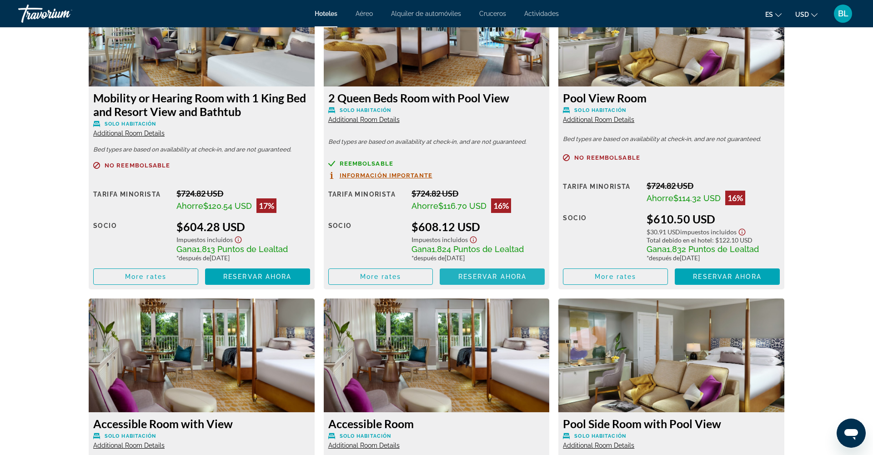
click at [469, 276] on span "Reservar ahora" at bounding box center [492, 276] width 68 height 7
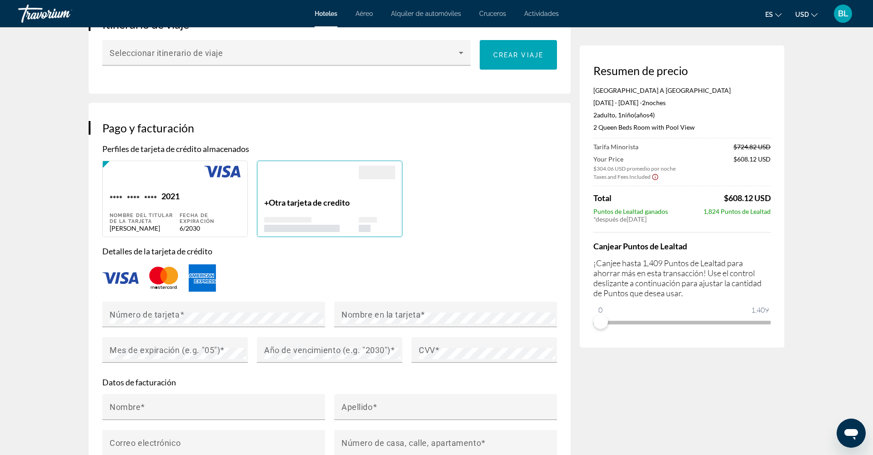
scroll to position [583, 0]
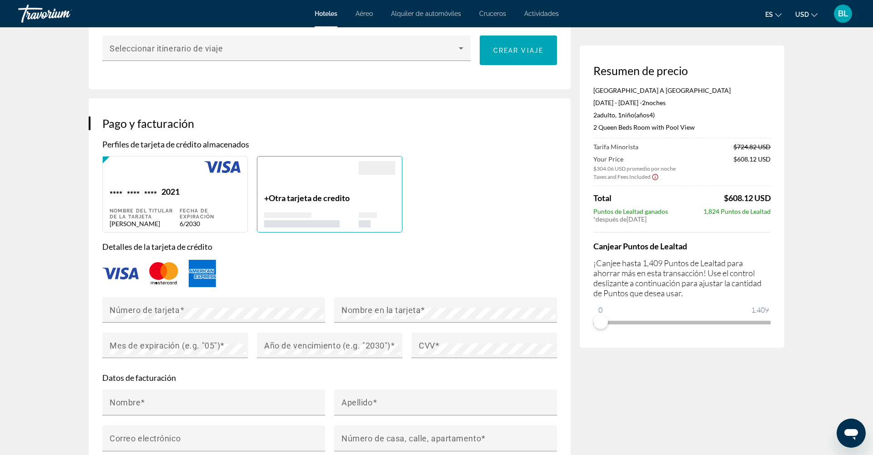
click at [188, 209] on div "Fecha de expiración 6/2030" at bounding box center [210, 206] width 61 height 41
type input "******"
type input "**********"
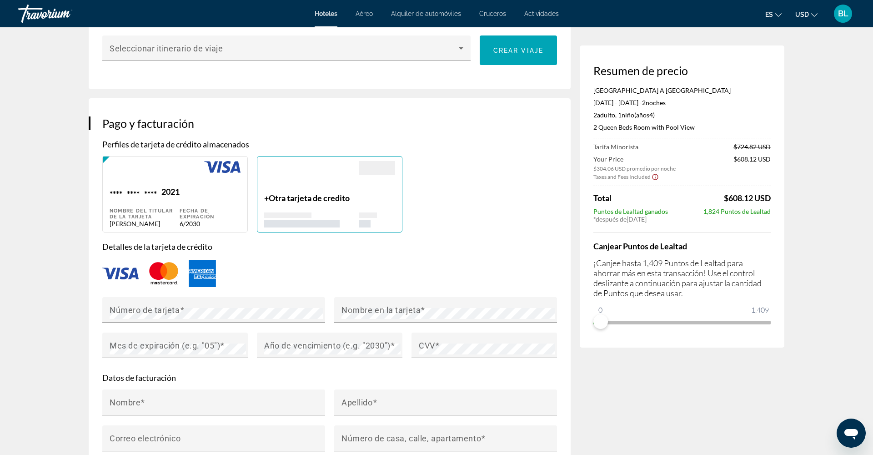
type input "*********"
type input "*****"
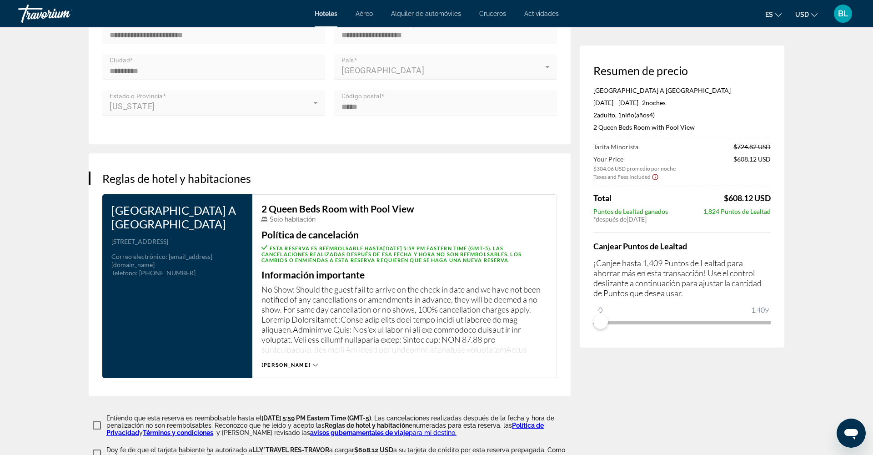
scroll to position [990, 0]
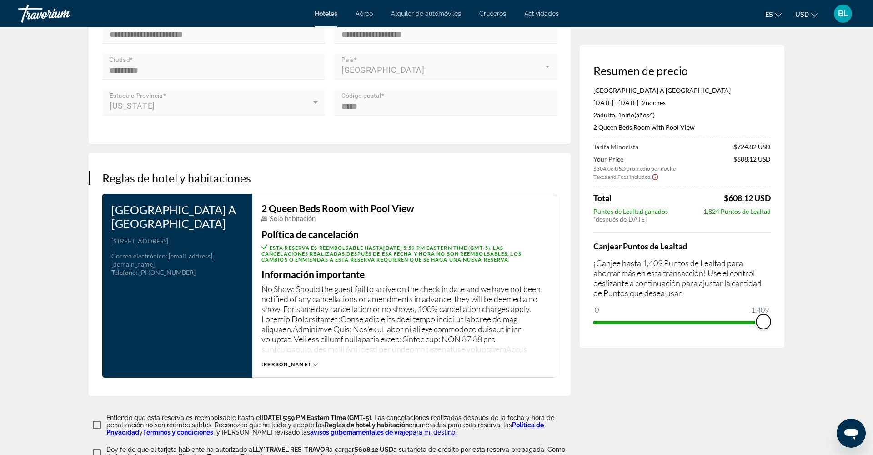
drag, startPoint x: 600, startPoint y: 326, endPoint x: 772, endPoint y: 332, distance: 172.0
click at [773, 331] on div "Resumen de precio [GEOGRAPHIC_DATA] A [GEOGRAPHIC_DATA] [DATE] - [DATE] - 2 noc…" at bounding box center [682, 196] width 205 height 302
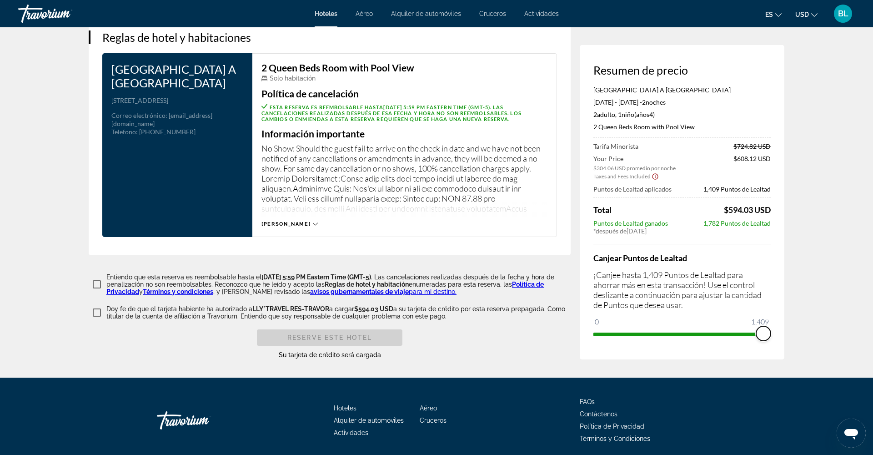
scroll to position [1131, 0]
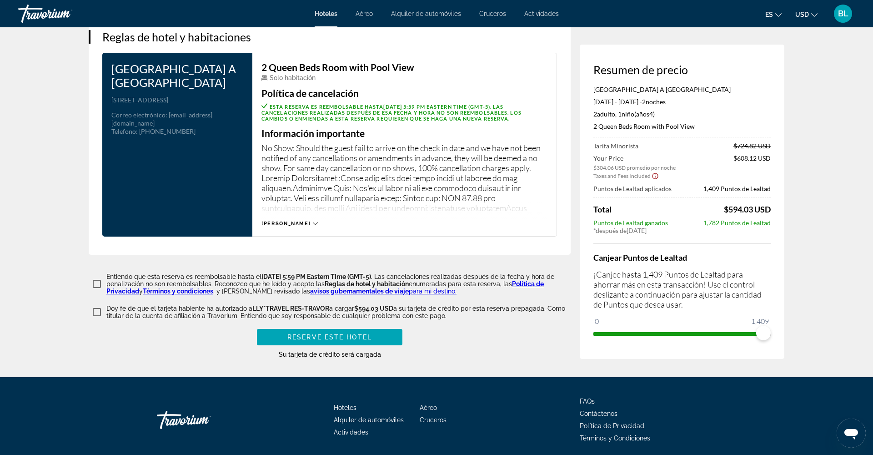
click at [313, 226] on icon "Main content" at bounding box center [315, 223] width 5 height 5
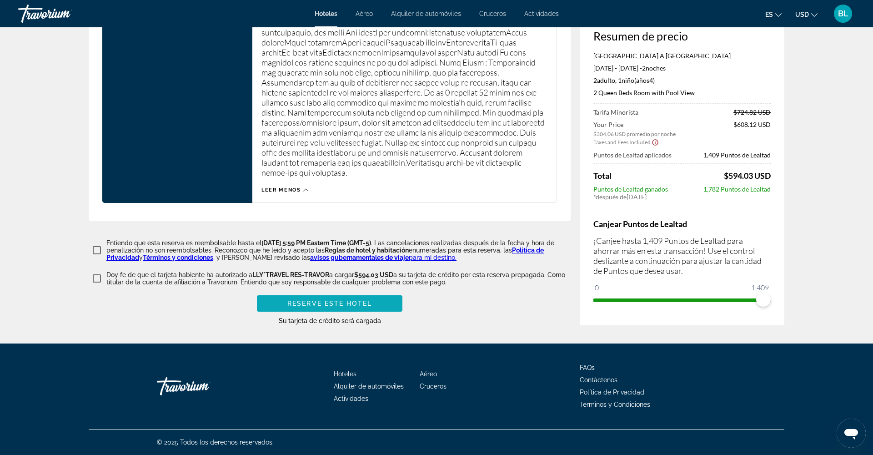
scroll to position [1313, 0]
click at [377, 307] on span "Main content" at bounding box center [330, 303] width 146 height 22
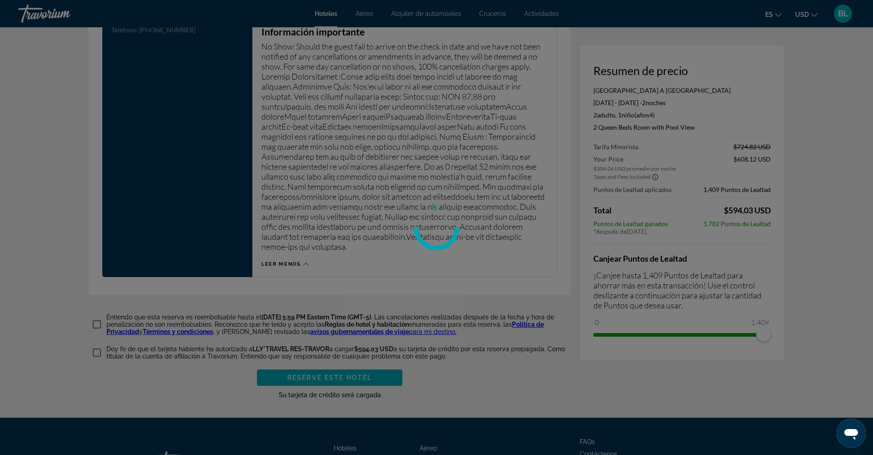
scroll to position [1217, 0]
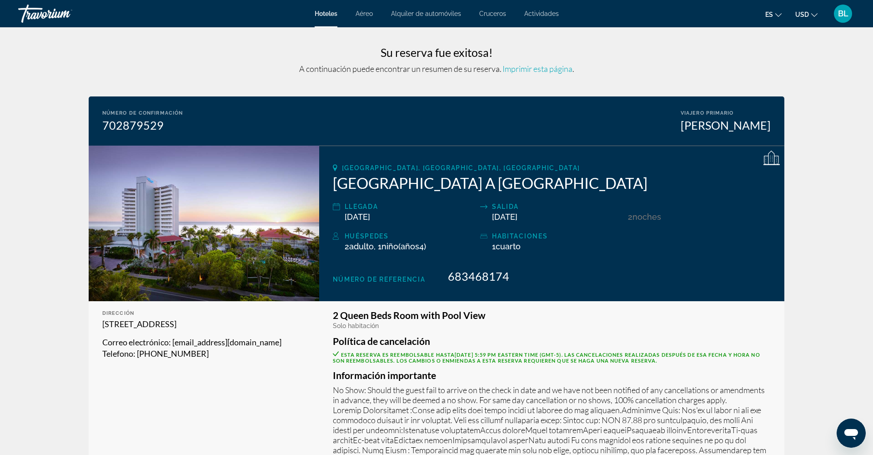
click at [525, 69] on span "Imprimir esta página" at bounding box center [537, 69] width 70 height 10
click at [838, 20] on div "BL" at bounding box center [843, 14] width 18 height 18
click at [786, 88] on link "Mi cuenta" at bounding box center [783, 88] width 38 height 12
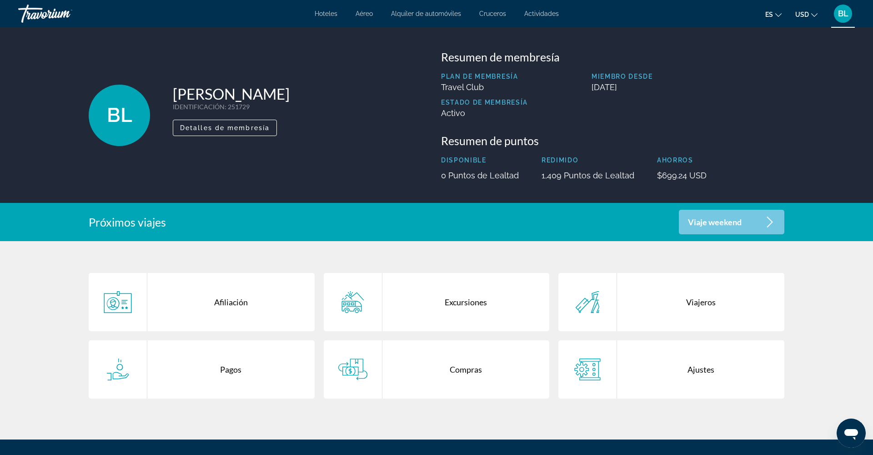
click at [459, 366] on div "Compras" at bounding box center [465, 369] width 167 height 58
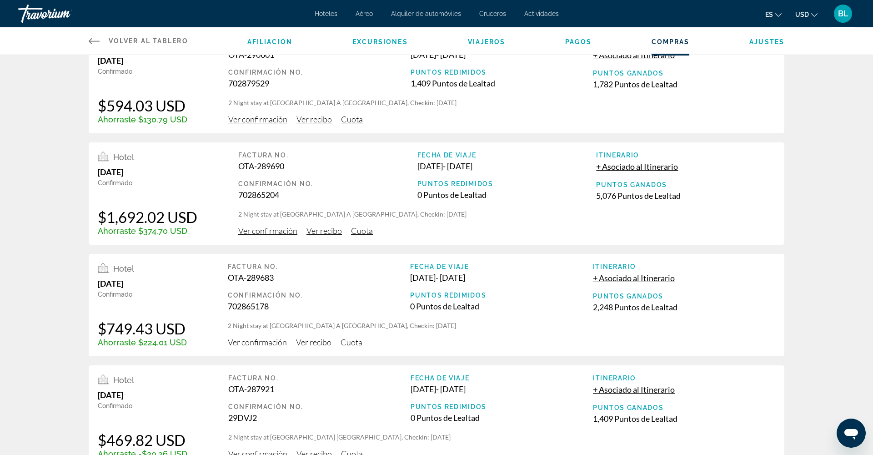
scroll to position [34, 0]
click at [269, 346] on span "Ver confirmación" at bounding box center [257, 341] width 59 height 10
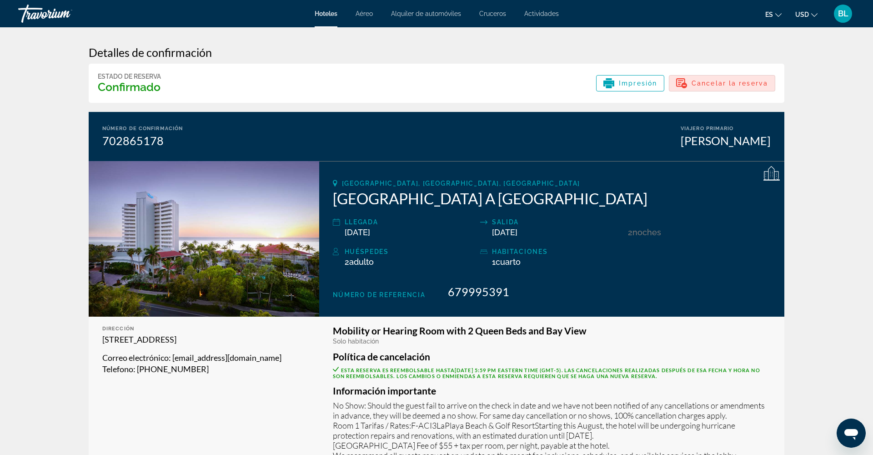
click at [724, 86] on span "Cancelar la reserva" at bounding box center [730, 83] width 76 height 7
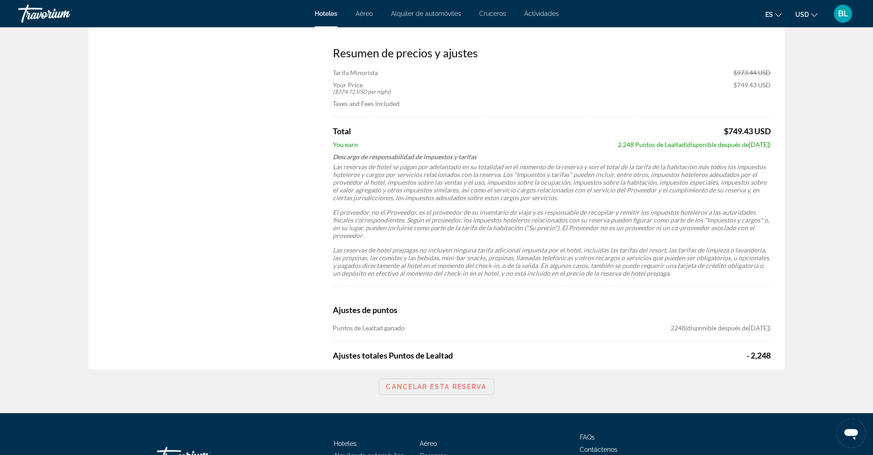
scroll to position [457, 0]
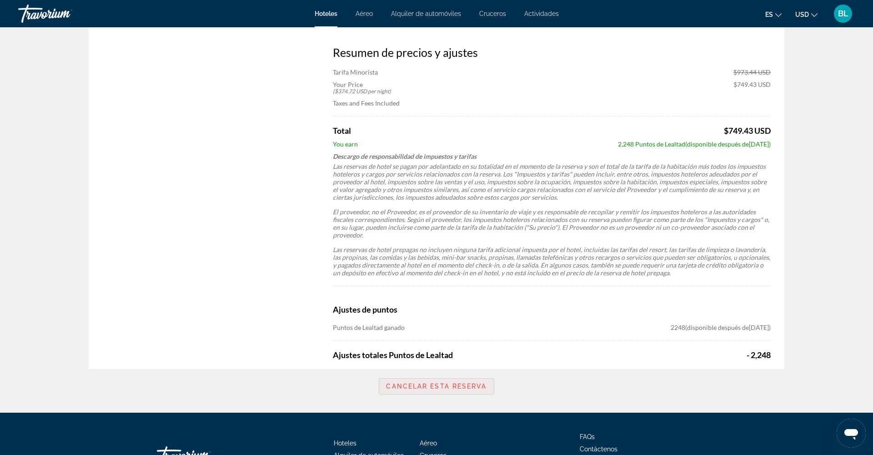
click at [436, 382] on span "Cancelar esta reserva" at bounding box center [436, 385] width 100 height 7
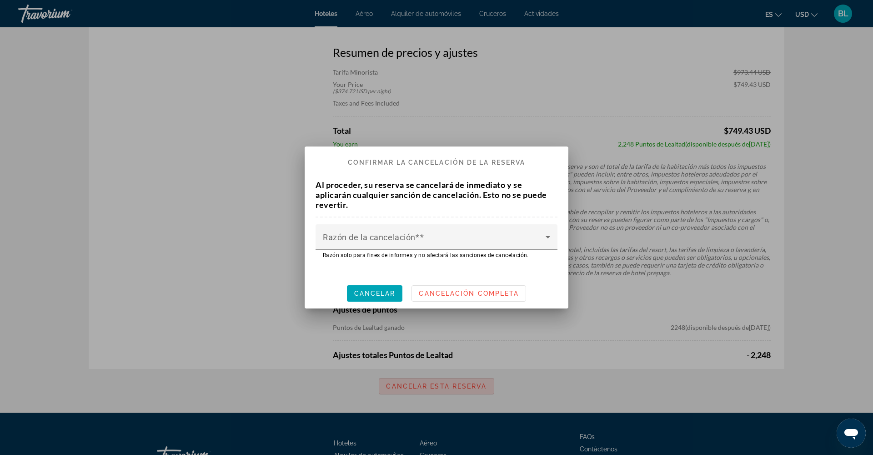
scroll to position [0, 0]
click at [423, 237] on span at bounding box center [434, 240] width 223 height 11
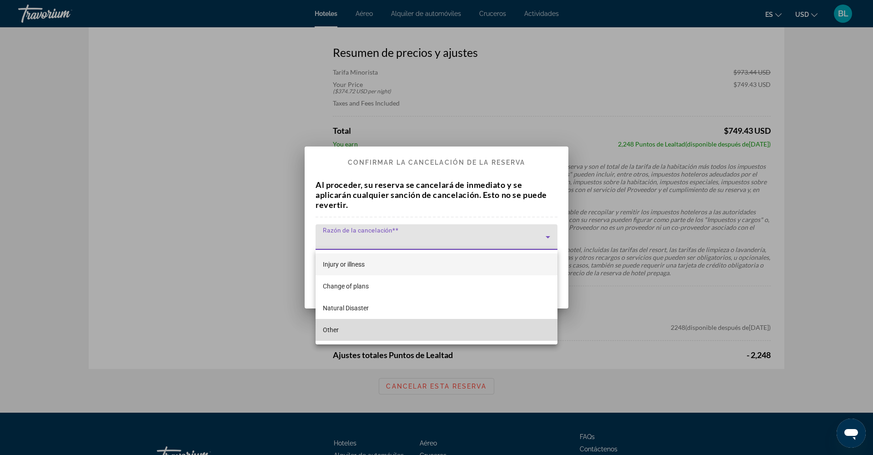
click at [337, 329] on span "Other" at bounding box center [331, 329] width 16 height 11
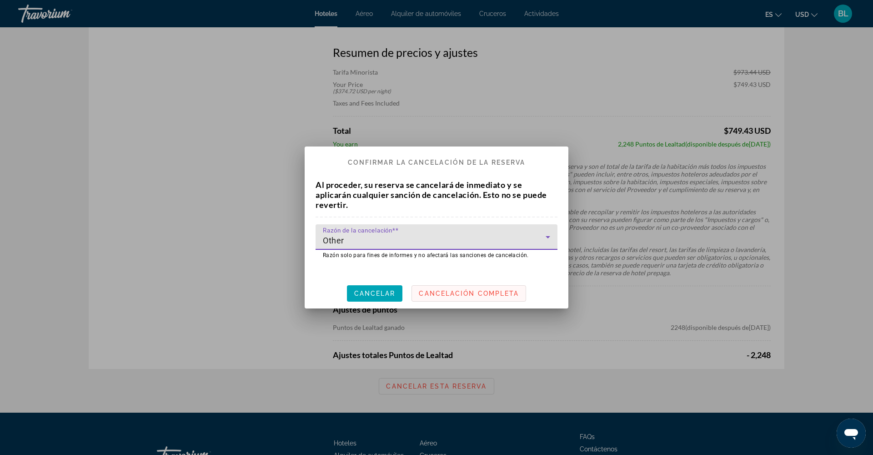
scroll to position [0, 0]
click at [451, 289] on span at bounding box center [469, 293] width 114 height 22
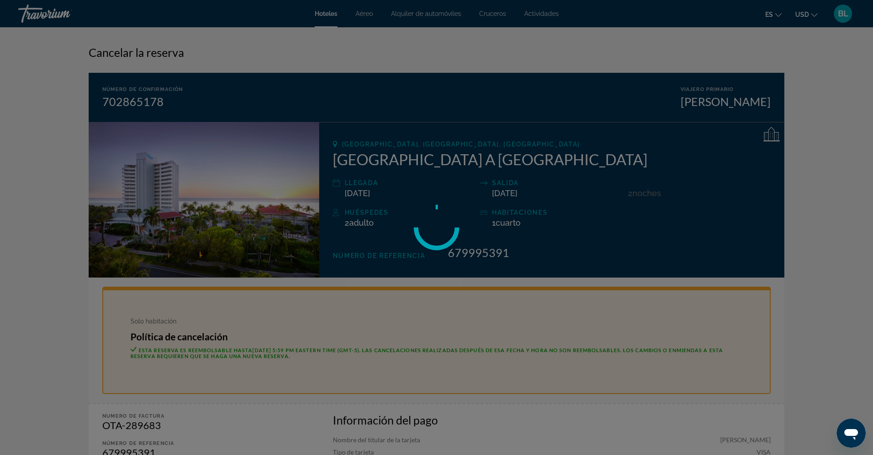
scroll to position [457, 0]
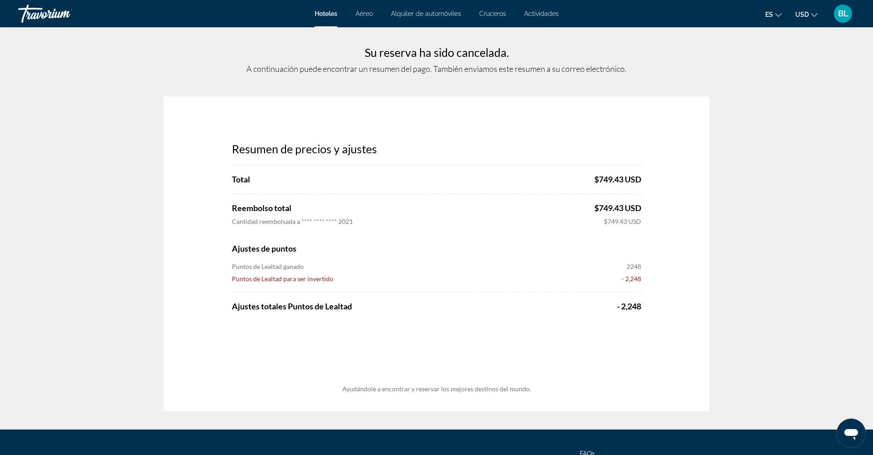
click at [846, 16] on span "BL" at bounding box center [843, 13] width 10 height 9
click at [778, 87] on link "Mi cuenta" at bounding box center [783, 88] width 38 height 12
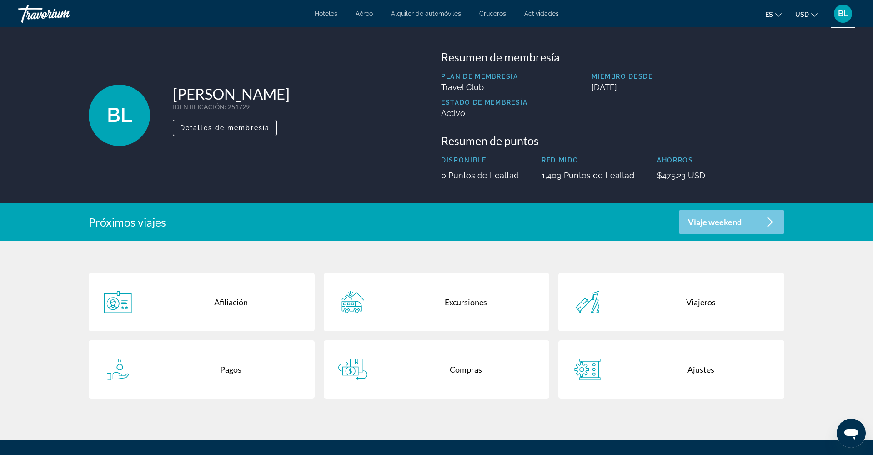
click at [464, 362] on div "Compras" at bounding box center [465, 369] width 167 height 58
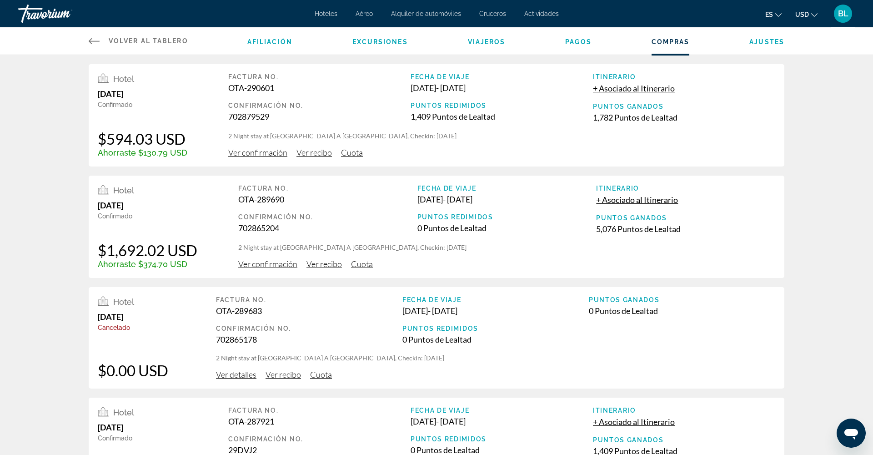
click at [270, 269] on span "Ver confirmación" at bounding box center [267, 264] width 59 height 10
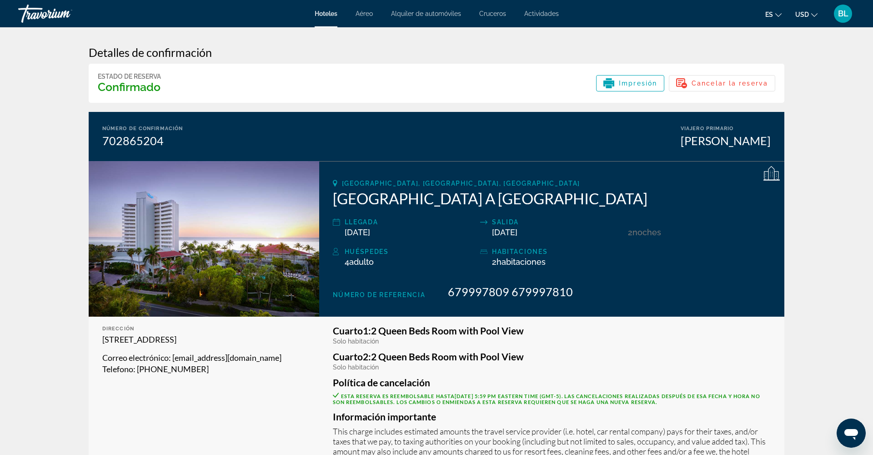
click at [332, 15] on span "Hoteles" at bounding box center [326, 13] width 23 height 7
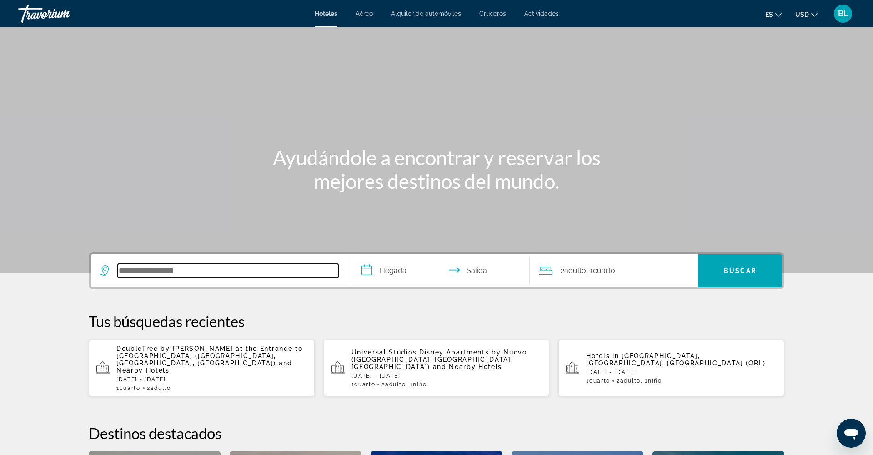
click at [140, 269] on input "Search hotel destination" at bounding box center [228, 271] width 221 height 14
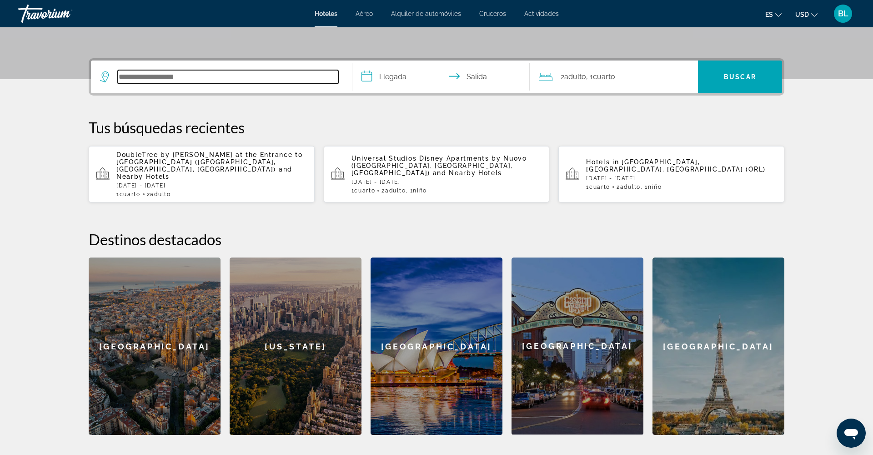
scroll to position [222, 0]
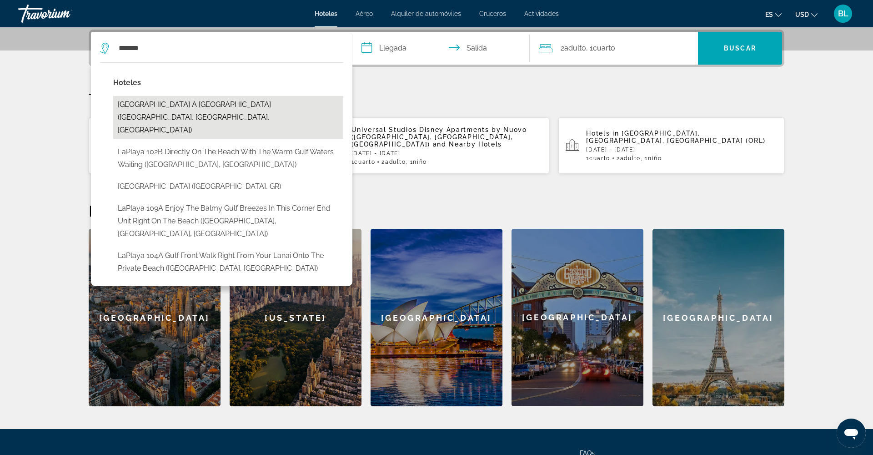
click at [173, 110] on button "[GEOGRAPHIC_DATA] A [GEOGRAPHIC_DATA] ([GEOGRAPHIC_DATA], [GEOGRAPHIC_DATA], [G…" at bounding box center [228, 117] width 230 height 43
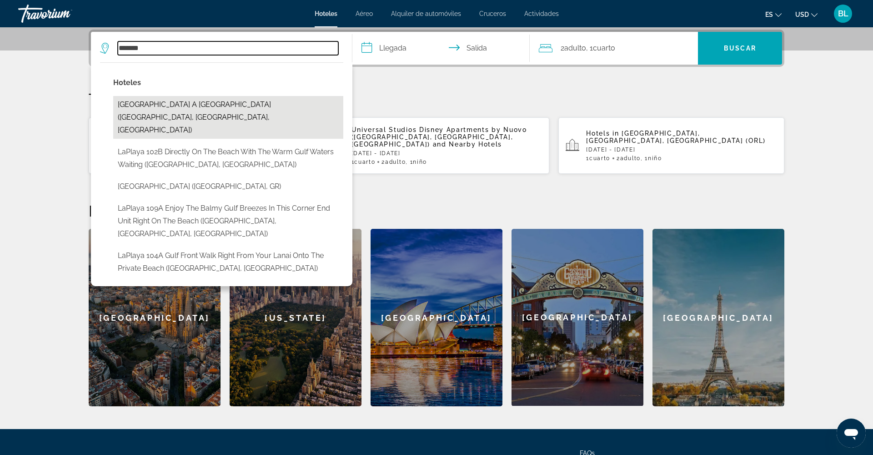
type input "**********"
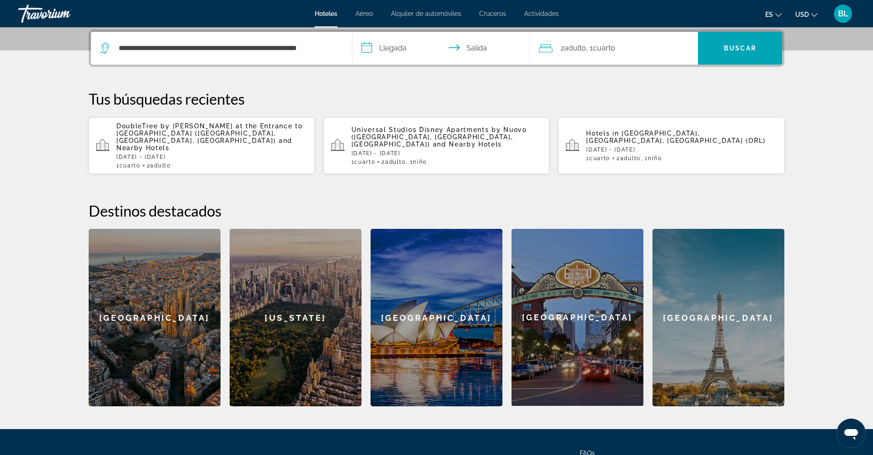
click at [384, 46] on input "**********" at bounding box center [442, 49] width 181 height 35
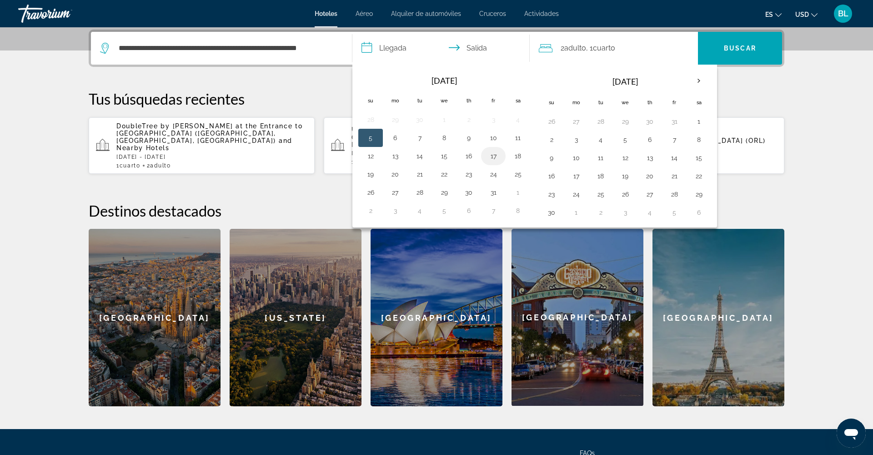
click at [492, 154] on button "17" at bounding box center [493, 156] width 15 height 13
click at [371, 176] on button "19" at bounding box center [370, 174] width 15 height 13
type input "**********"
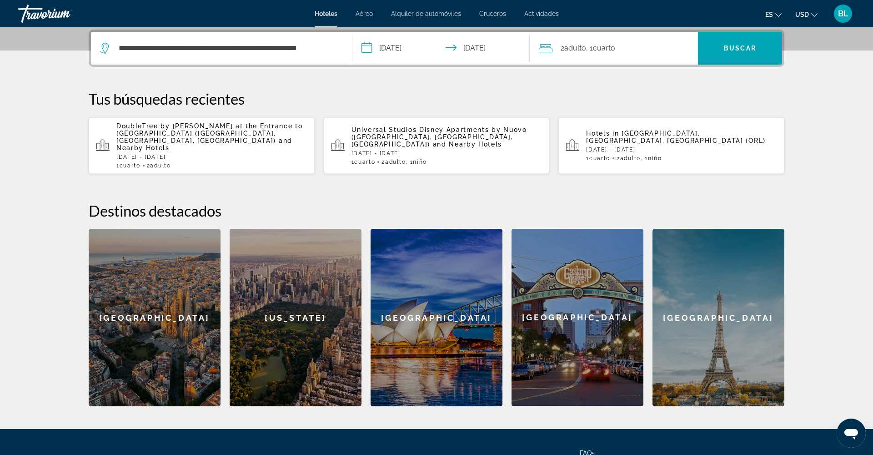
click at [580, 48] on span "Adulto" at bounding box center [575, 48] width 22 height 9
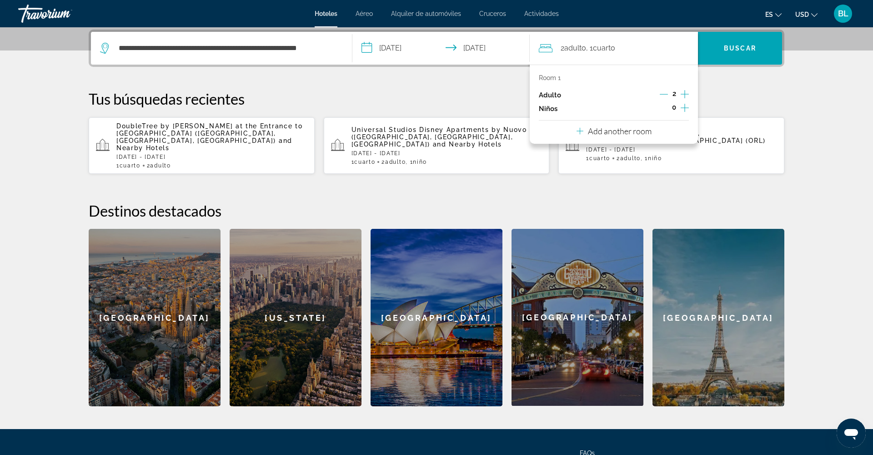
click at [636, 133] on p "Add another room" at bounding box center [620, 131] width 64 height 10
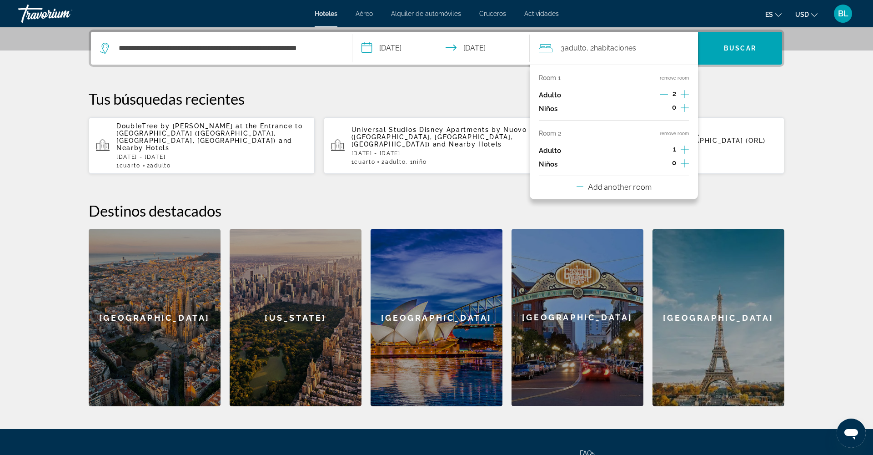
click at [685, 150] on icon "Increment adults" at bounding box center [685, 150] width 8 height 8
click at [758, 51] on span "Search" at bounding box center [740, 48] width 84 height 22
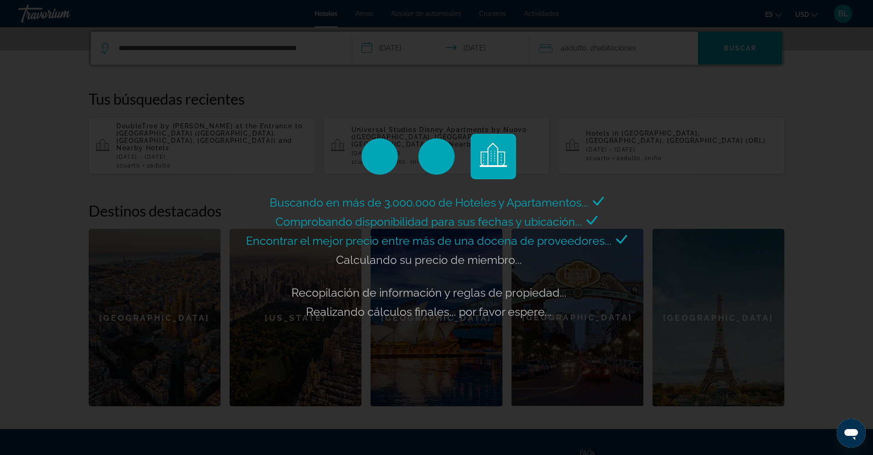
click at [847, 17] on div "Buscando en más de 3.000.000 de Hoteles y Apartamentos... Comprobando disponibi…" at bounding box center [436, 227] width 873 height 455
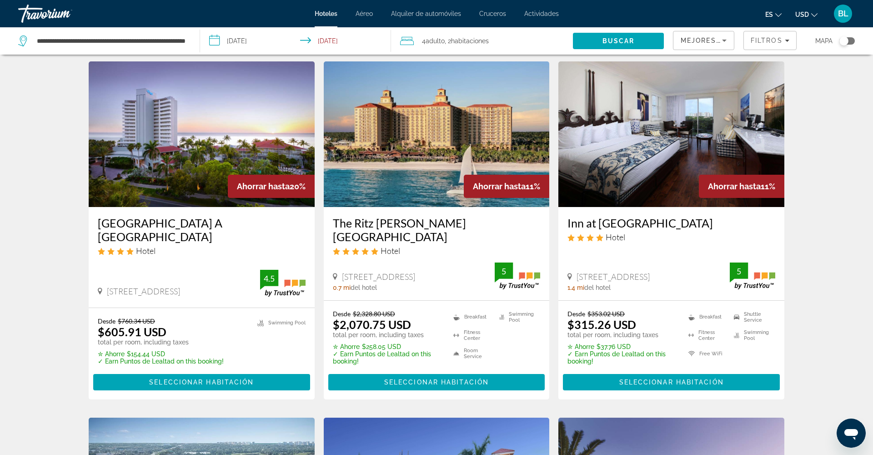
scroll to position [29, 0]
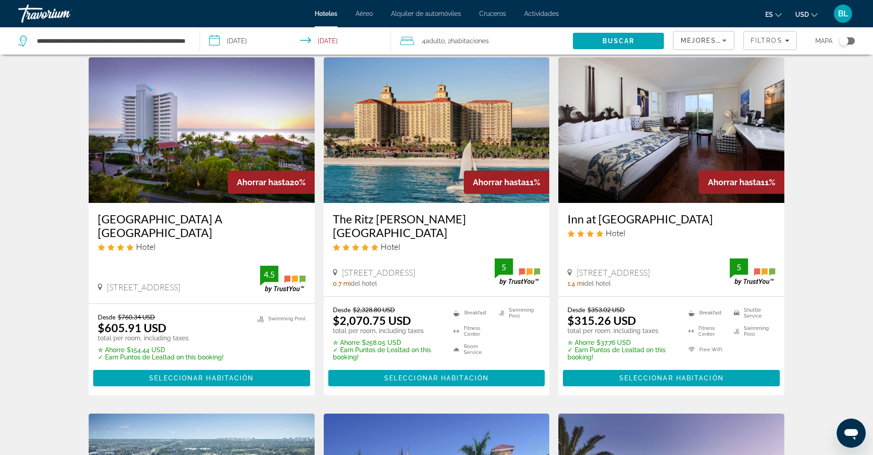
click at [842, 17] on span "BL" at bounding box center [843, 13] width 10 height 9
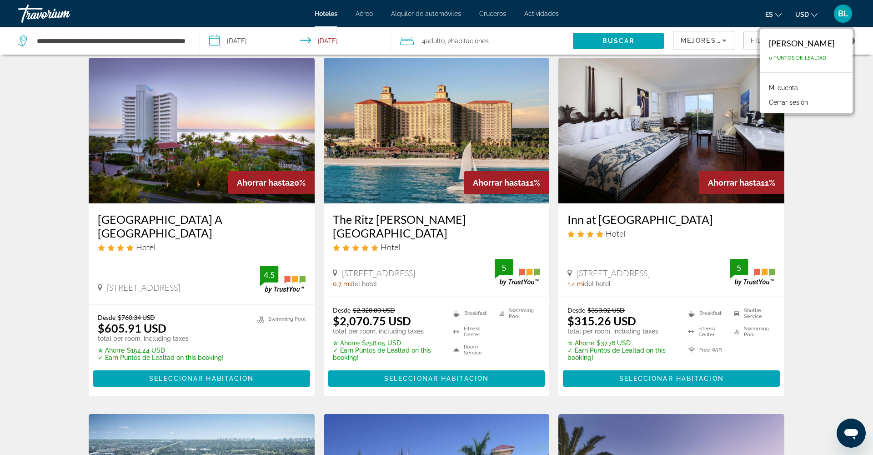
scroll to position [29, 0]
click at [783, 85] on link "Mi cuenta" at bounding box center [783, 88] width 38 height 12
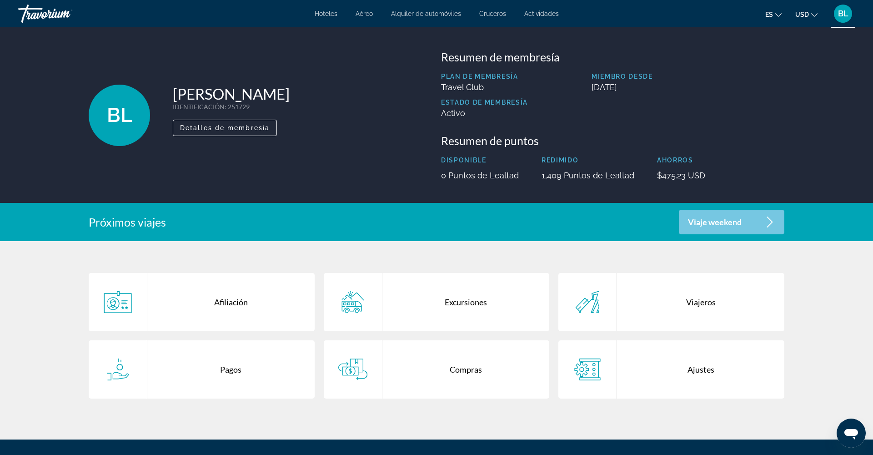
click at [472, 368] on div "Compras" at bounding box center [465, 369] width 167 height 58
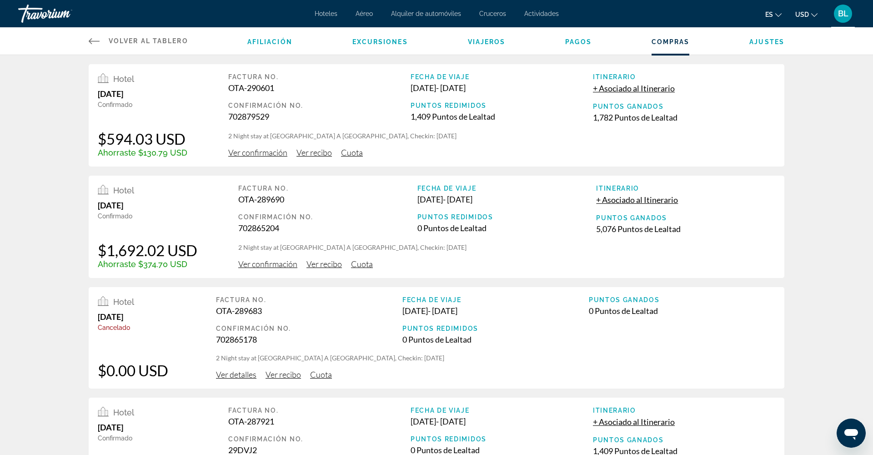
click at [266, 267] on span "Ver confirmación" at bounding box center [267, 264] width 59 height 10
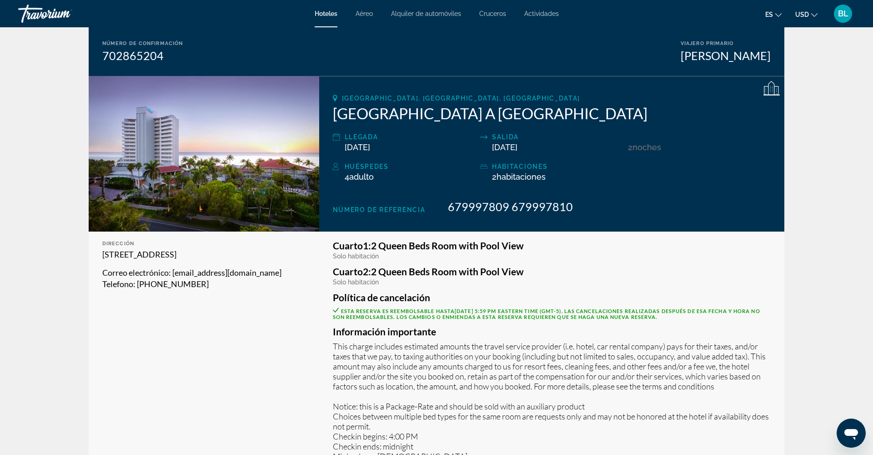
scroll to position [85, 0]
click at [326, 13] on span "Hoteles" at bounding box center [326, 13] width 23 height 7
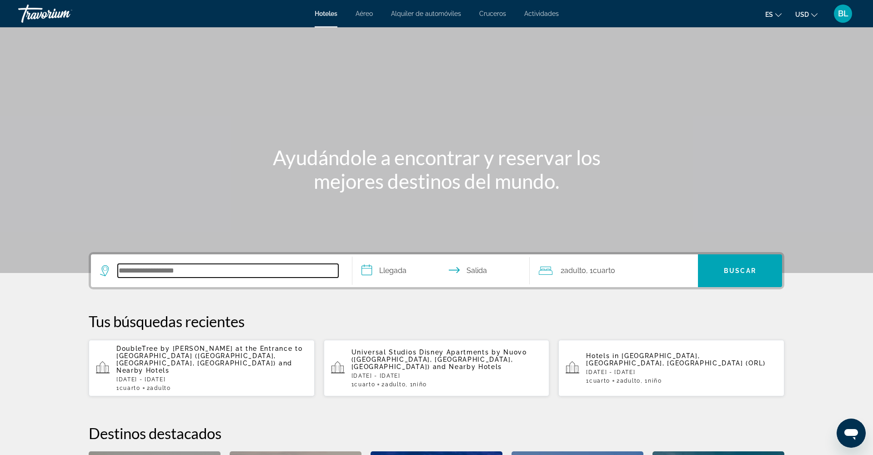
click at [149, 271] on input "Search hotel destination" at bounding box center [228, 271] width 221 height 14
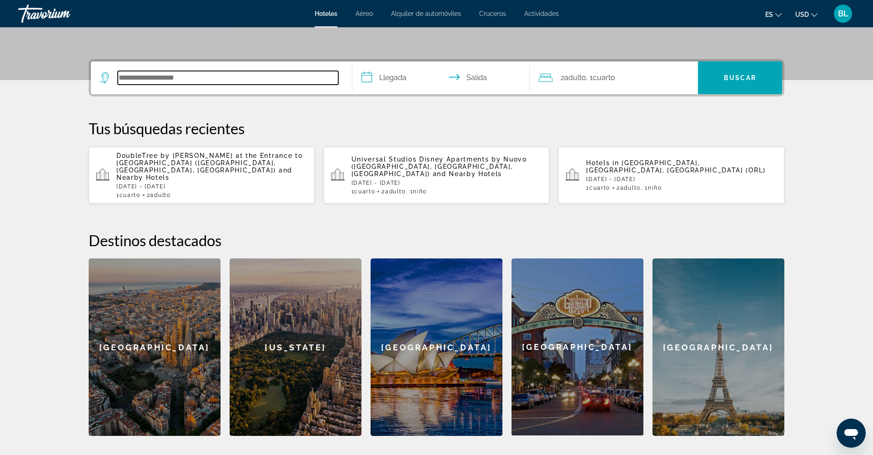
scroll to position [222, 0]
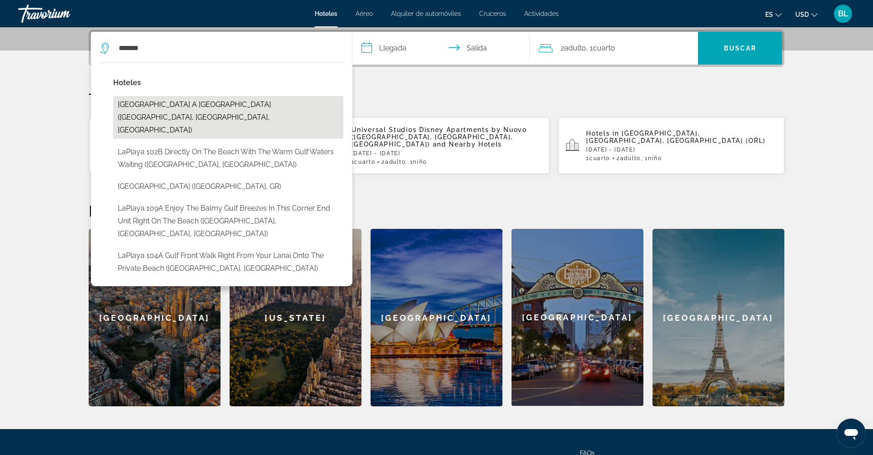
click at [164, 117] on button "[GEOGRAPHIC_DATA] A [GEOGRAPHIC_DATA] ([GEOGRAPHIC_DATA], [GEOGRAPHIC_DATA], [G…" at bounding box center [228, 117] width 230 height 43
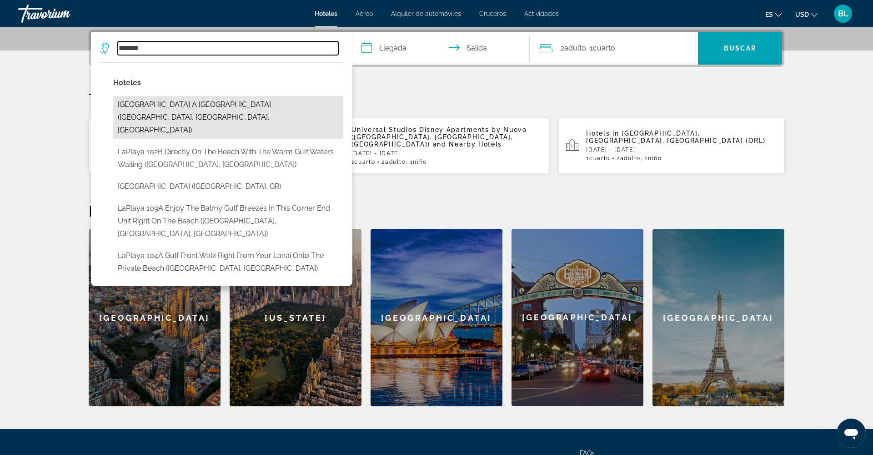
type input "**********"
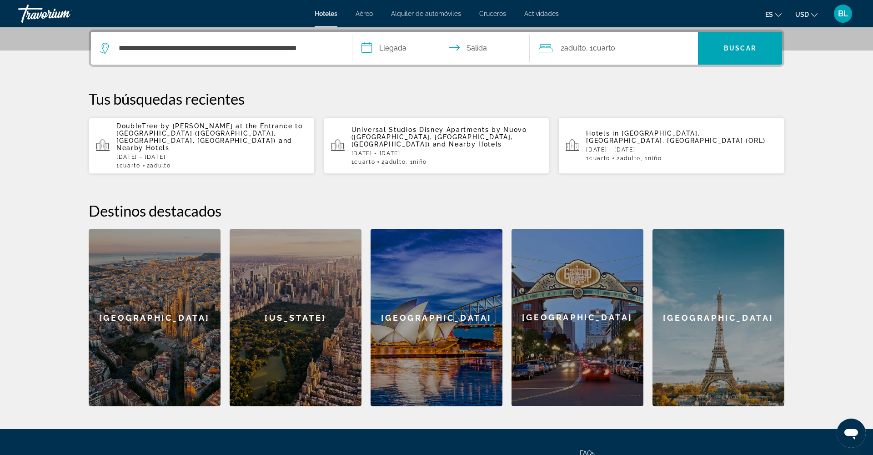
click at [382, 50] on input "**********" at bounding box center [442, 49] width 181 height 35
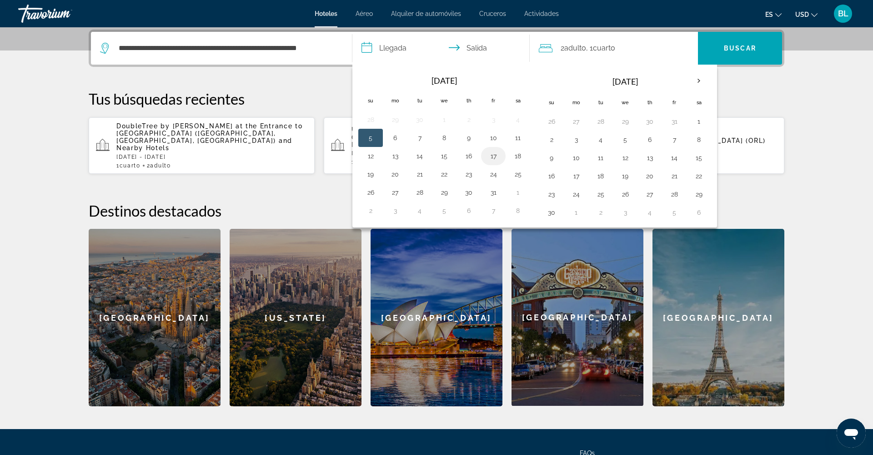
click at [496, 156] on button "17" at bounding box center [493, 156] width 15 height 13
click at [377, 174] on button "19" at bounding box center [370, 174] width 15 height 13
type input "**********"
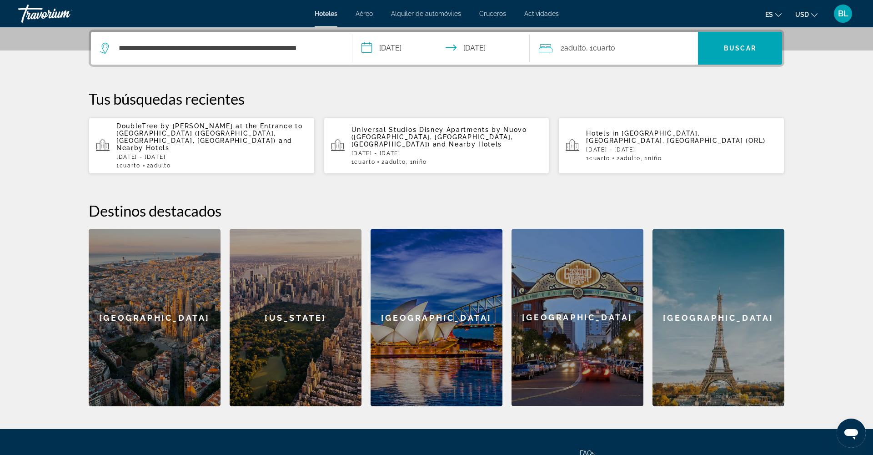
click at [586, 49] on span "Adulto" at bounding box center [575, 48] width 22 height 9
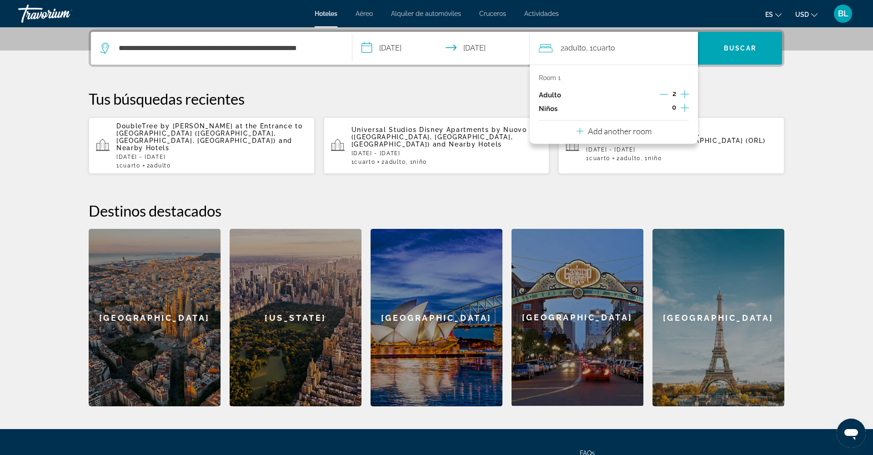
click at [638, 133] on p "Add another room" at bounding box center [620, 131] width 64 height 10
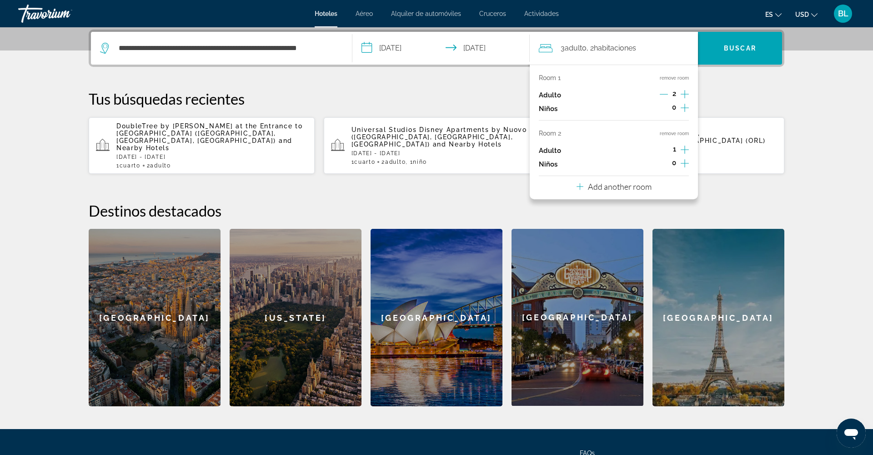
click at [686, 152] on icon "Increment adults" at bounding box center [685, 149] width 8 height 11
click at [750, 48] on span "Buscar" at bounding box center [740, 48] width 32 height 7
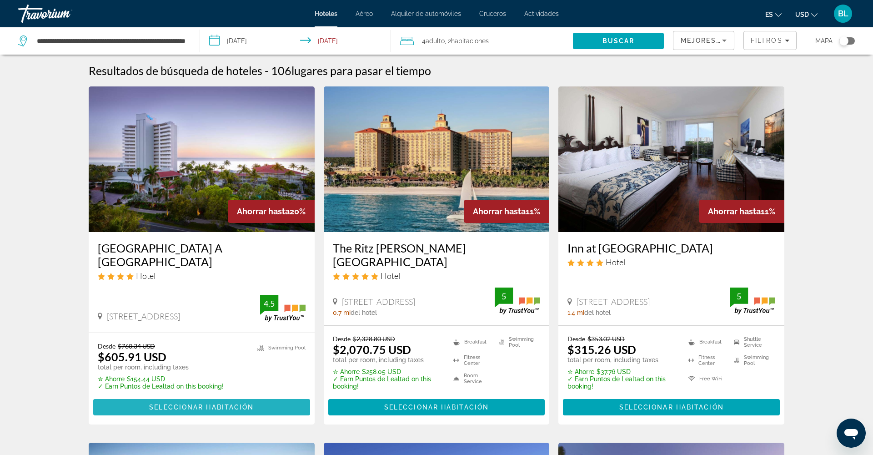
click at [234, 403] on span "Seleccionar habitación" at bounding box center [201, 406] width 105 height 7
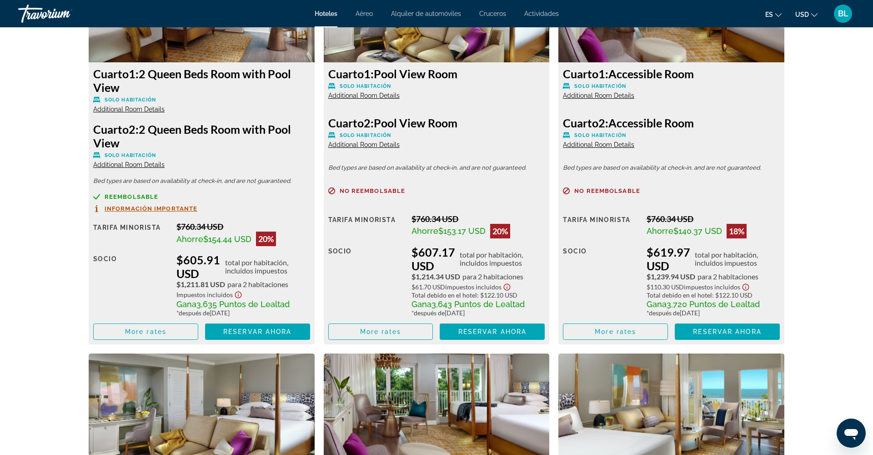
scroll to position [1346, 0]
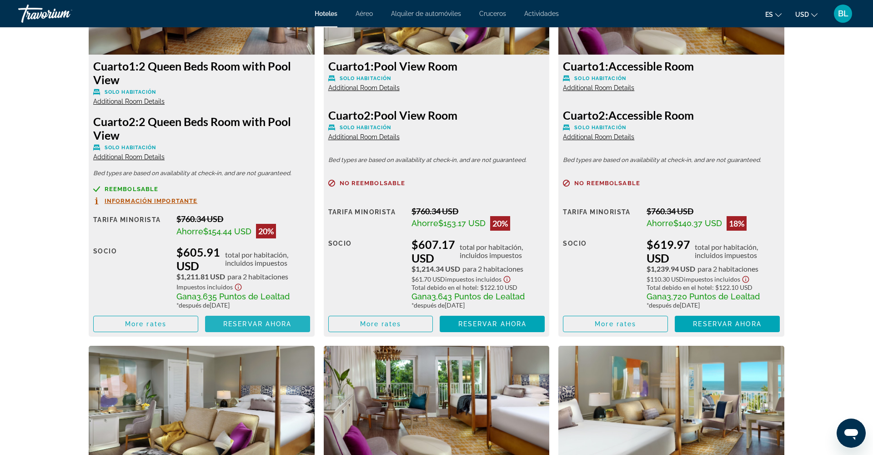
click at [252, 327] on span "Reservar ahora" at bounding box center [257, 323] width 68 height 7
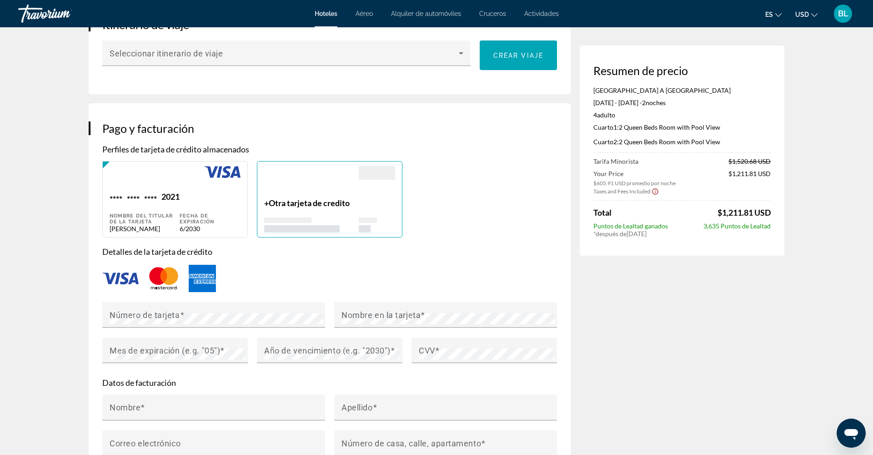
scroll to position [583, 0]
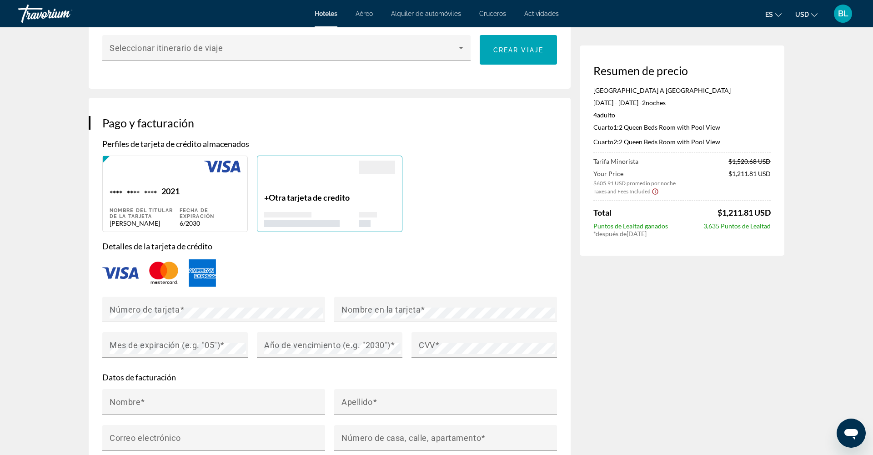
click at [197, 219] on div "6/2030" at bounding box center [210, 223] width 61 height 8
type input "******"
type input "**********"
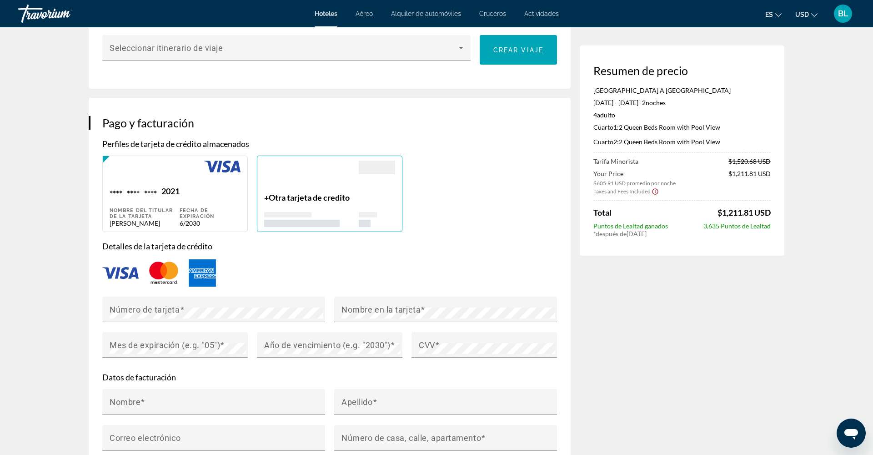
type input "*********"
type input "*****"
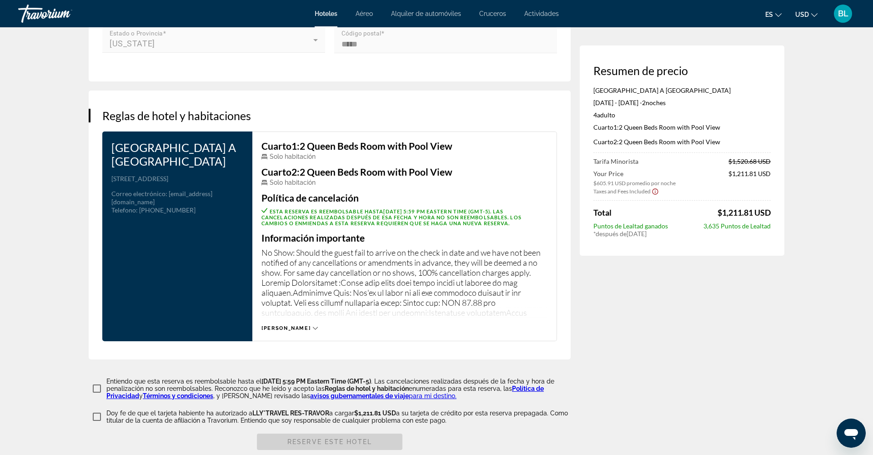
scroll to position [1074, 0]
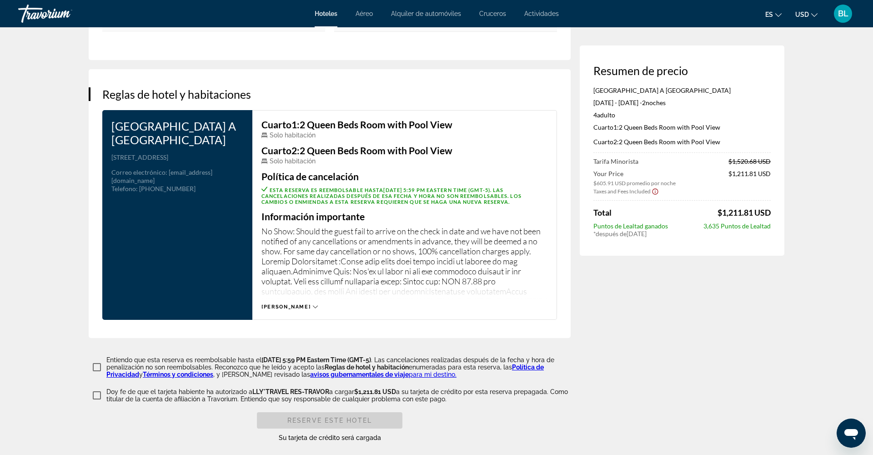
click at [313, 306] on icon "Main content" at bounding box center [315, 307] width 5 height 3
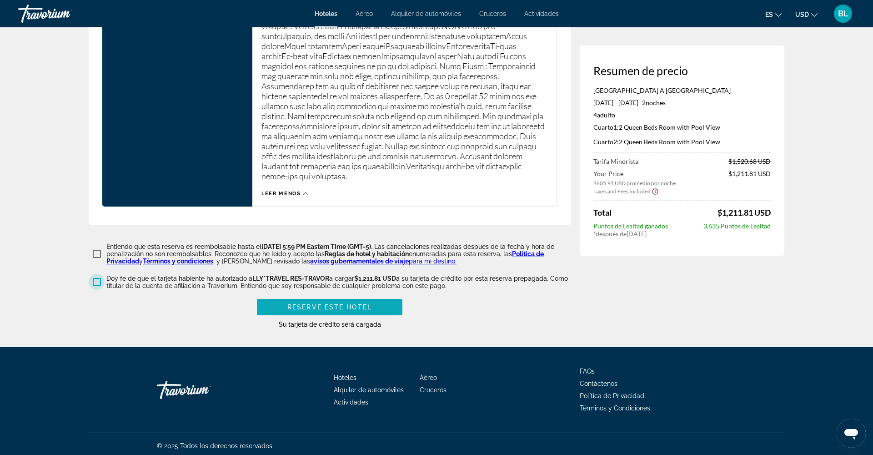
scroll to position [1540, 0]
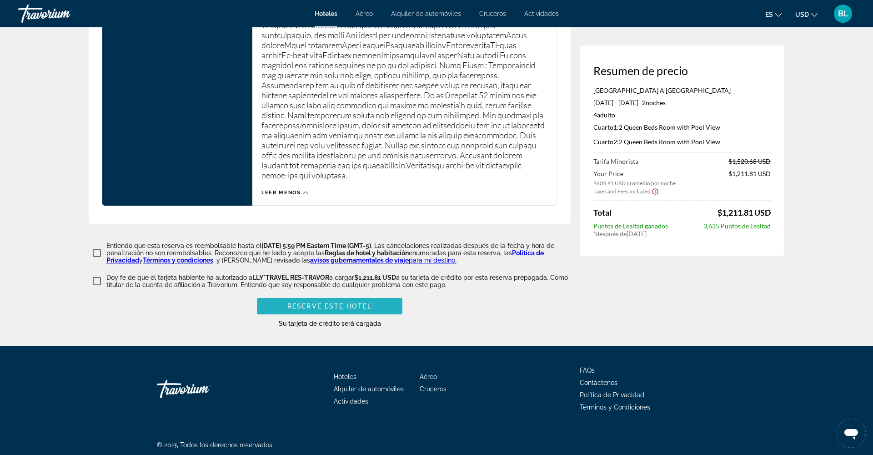
click at [334, 303] on span "Reserve este hotel" at bounding box center [329, 305] width 85 height 7
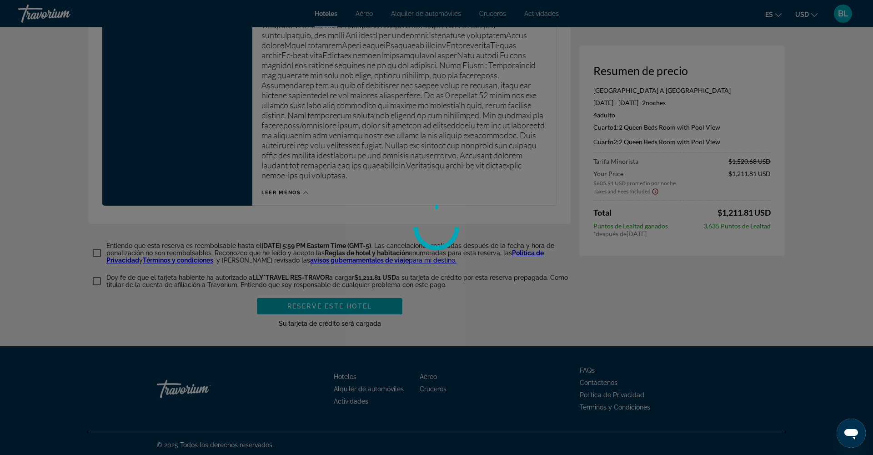
scroll to position [1539, 0]
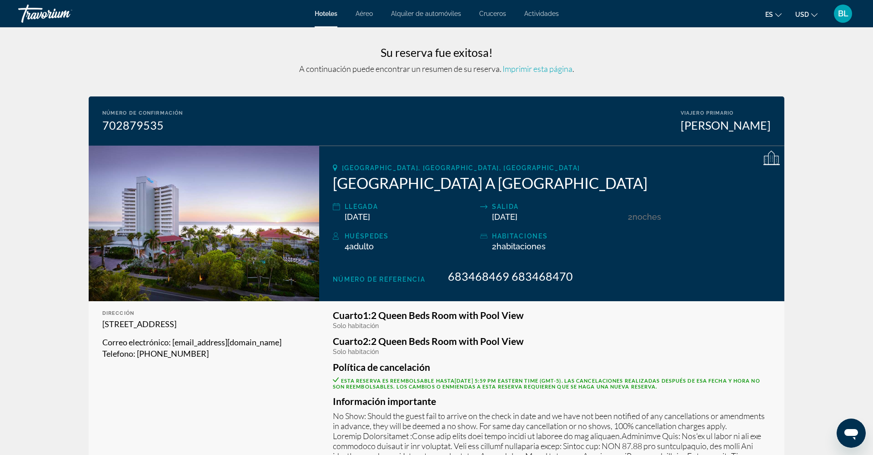
click at [842, 19] on div "BL" at bounding box center [843, 14] width 18 height 18
click at [768, 91] on link "Mi cuenta" at bounding box center [783, 88] width 38 height 12
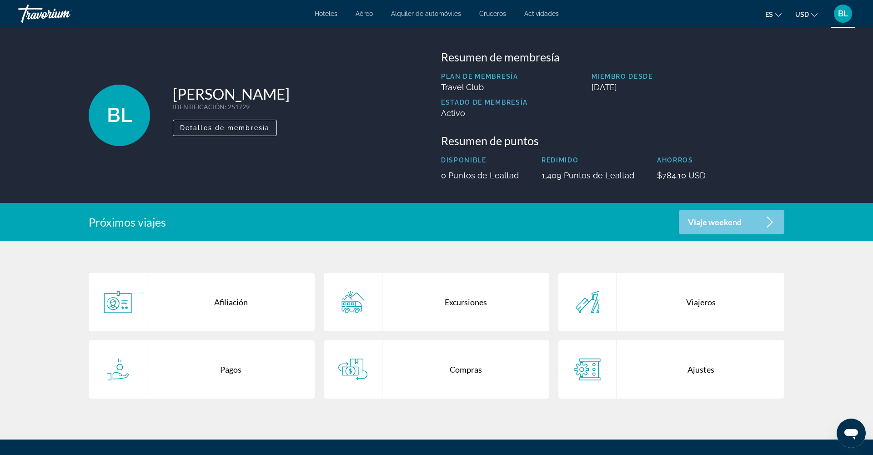
click at [400, 357] on div "Compras" at bounding box center [465, 369] width 167 height 58
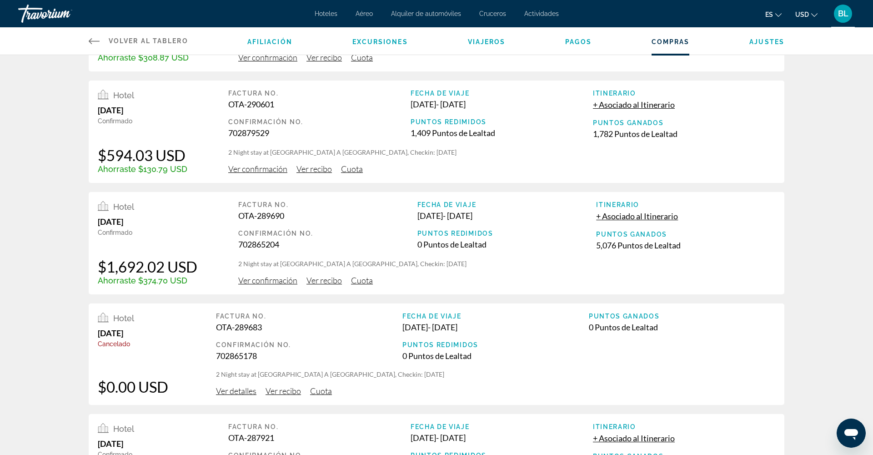
scroll to position [95, 0]
click at [261, 284] on span "Ver confirmación" at bounding box center [267, 280] width 59 height 10
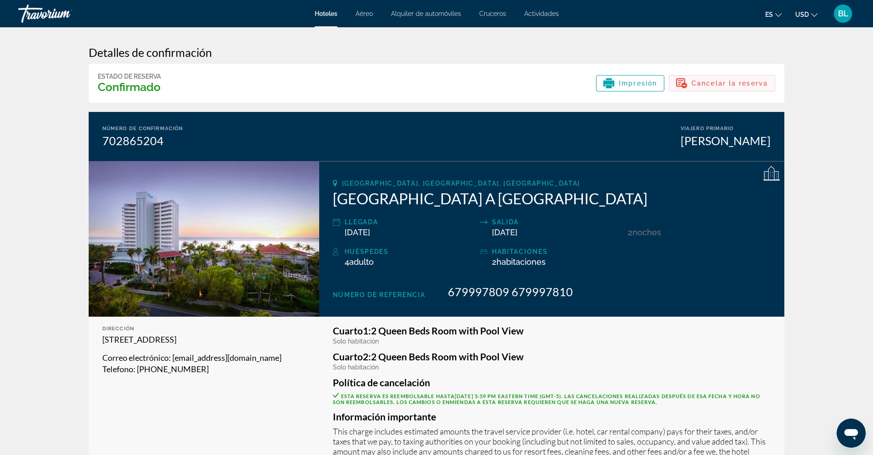
scroll to position [1, 0]
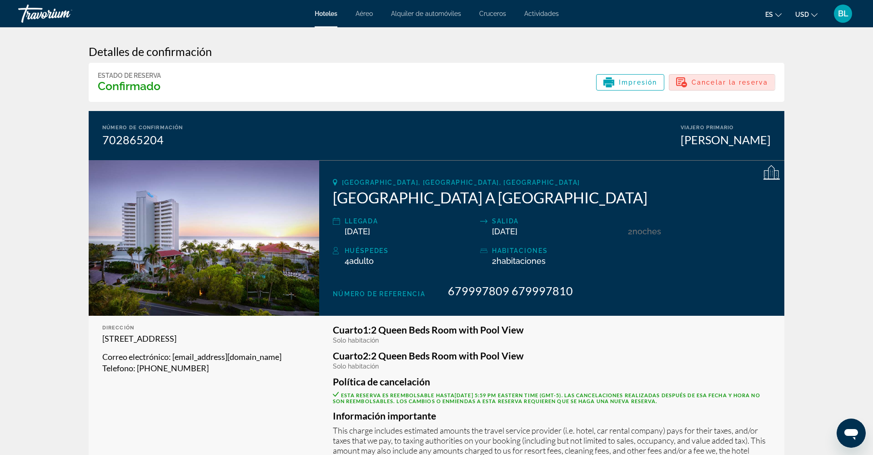
click at [718, 82] on span "Cancelar la reserva" at bounding box center [730, 82] width 76 height 7
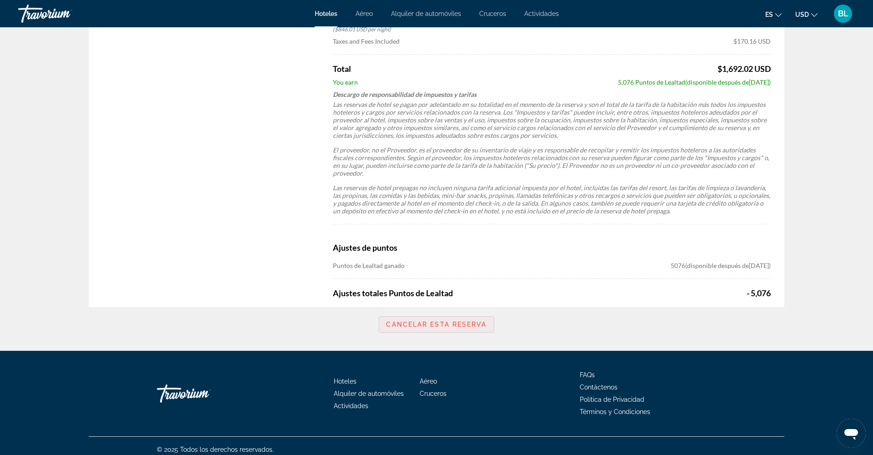
scroll to position [533, 0]
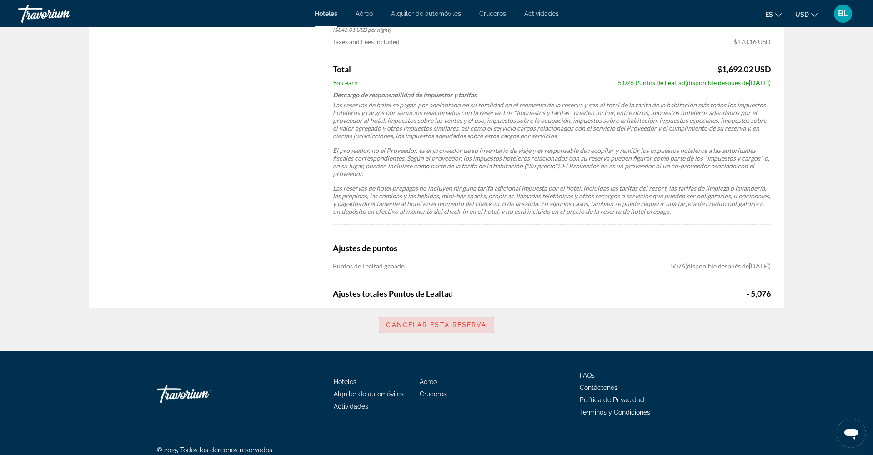
click at [429, 321] on span "Cancelar esta reserva" at bounding box center [436, 324] width 100 height 7
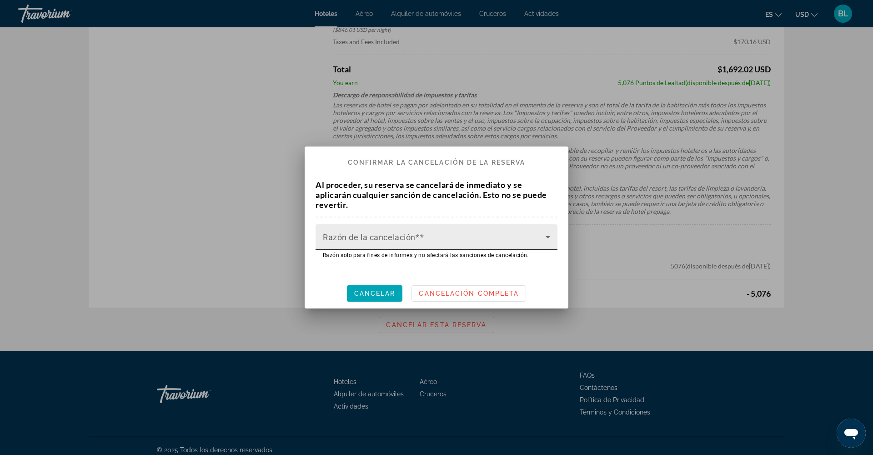
click at [346, 240] on span at bounding box center [434, 240] width 223 height 11
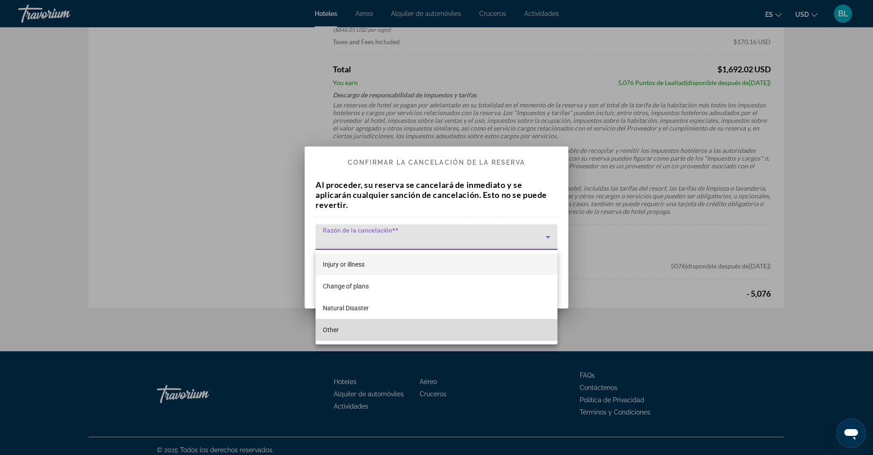
click at [336, 325] on span "Other" at bounding box center [331, 329] width 16 height 11
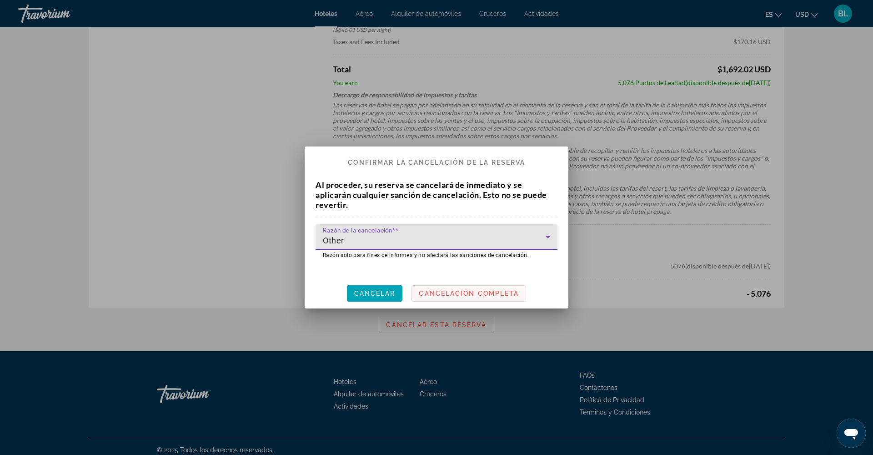
click at [450, 293] on span "Cancelación completa" at bounding box center [469, 293] width 100 height 7
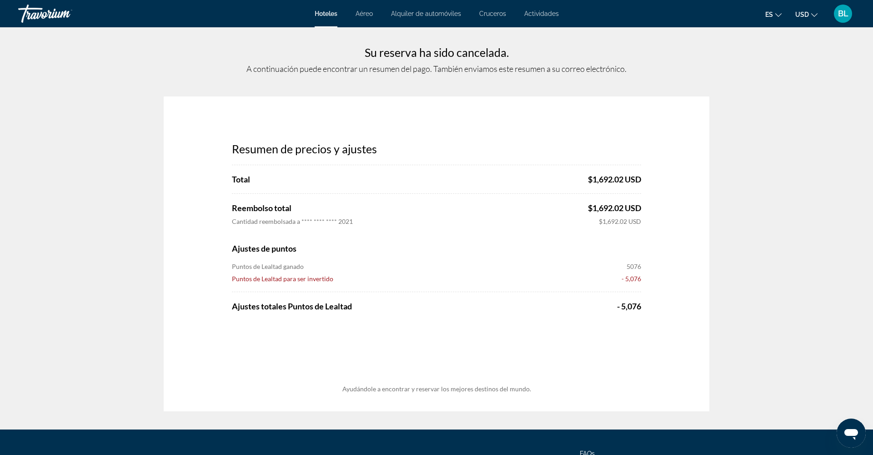
click at [834, 17] on button "BL" at bounding box center [843, 13] width 24 height 19
click at [770, 85] on link "Mi cuenta" at bounding box center [783, 88] width 38 height 12
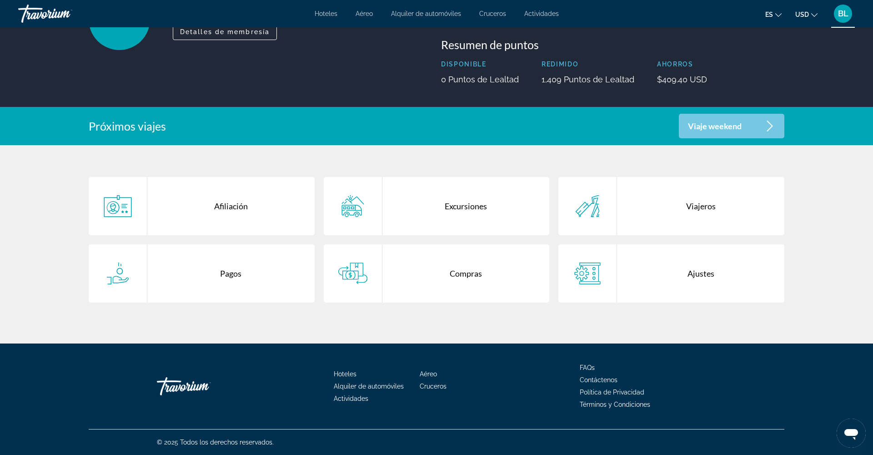
scroll to position [96, 0]
click at [392, 258] on div "Compras" at bounding box center [465, 273] width 167 height 58
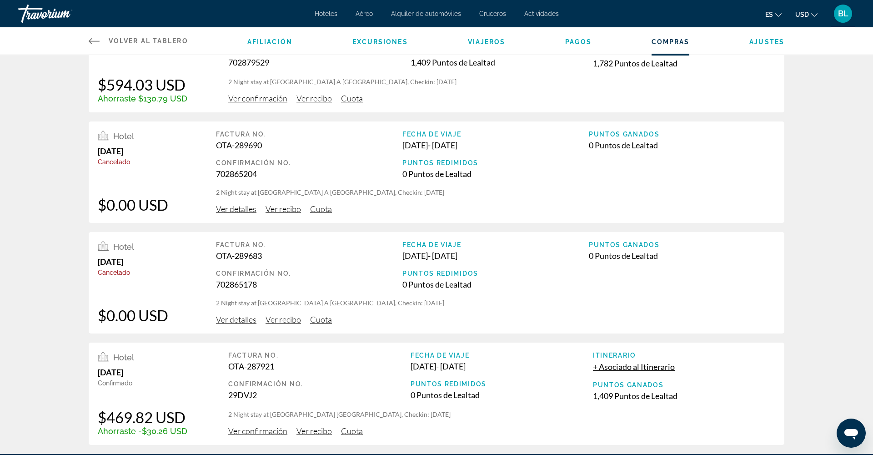
scroll to position [171, 0]
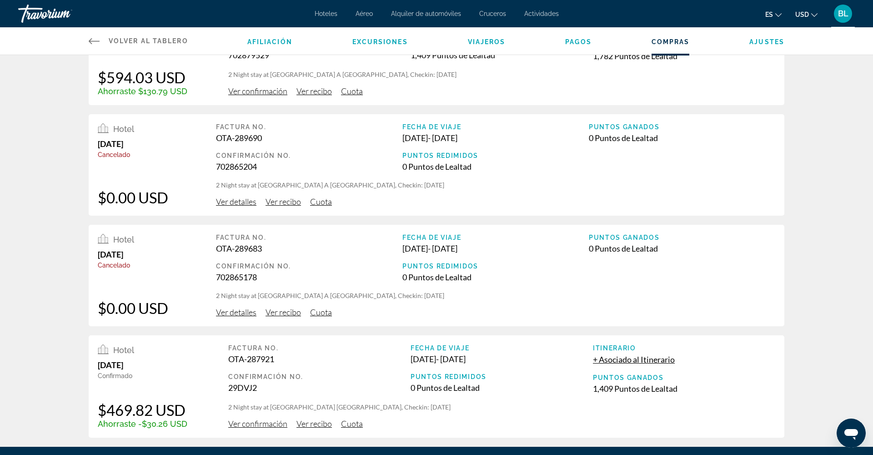
click at [236, 317] on span "Ver detalles" at bounding box center [236, 312] width 40 height 10
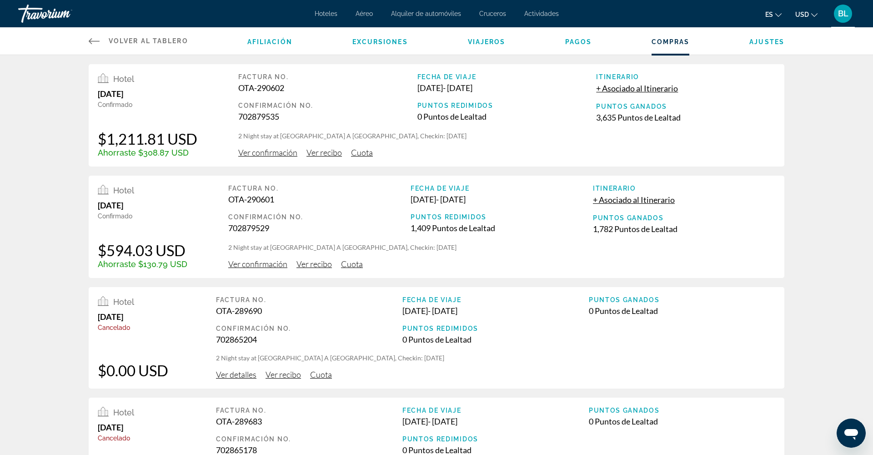
click at [284, 154] on span "Ver confirmación" at bounding box center [267, 152] width 59 height 10
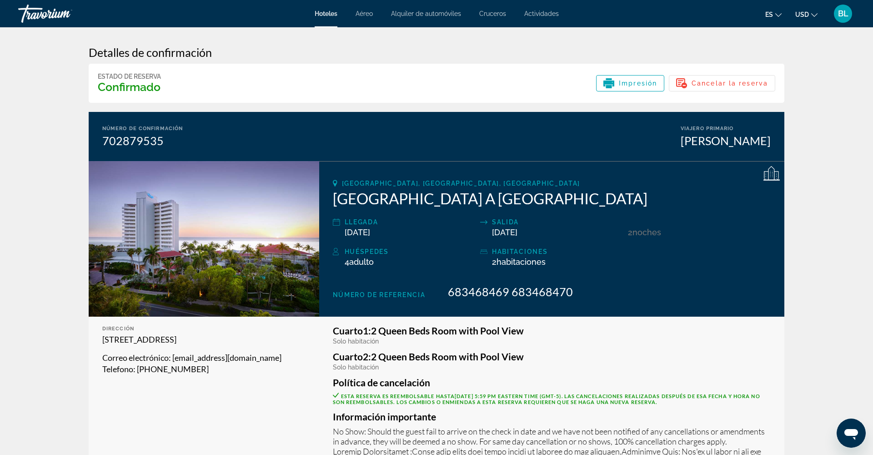
scroll to position [6, 0]
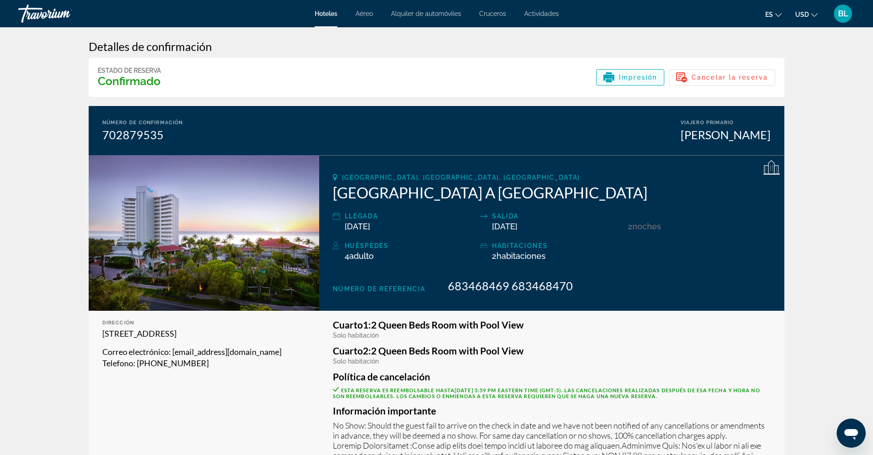
click at [634, 74] on span "Impresión" at bounding box center [638, 77] width 38 height 7
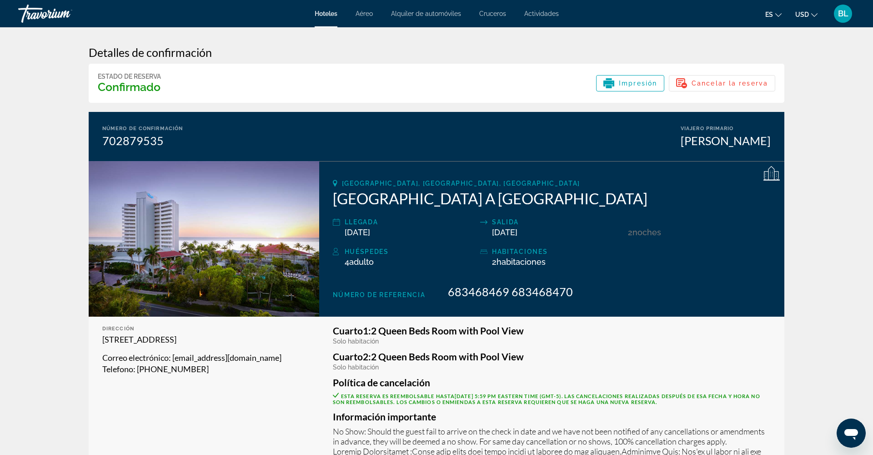
scroll to position [0, 0]
click at [840, 14] on span "BL" at bounding box center [843, 13] width 10 height 9
click at [774, 90] on link "Mi cuenta" at bounding box center [783, 88] width 38 height 12
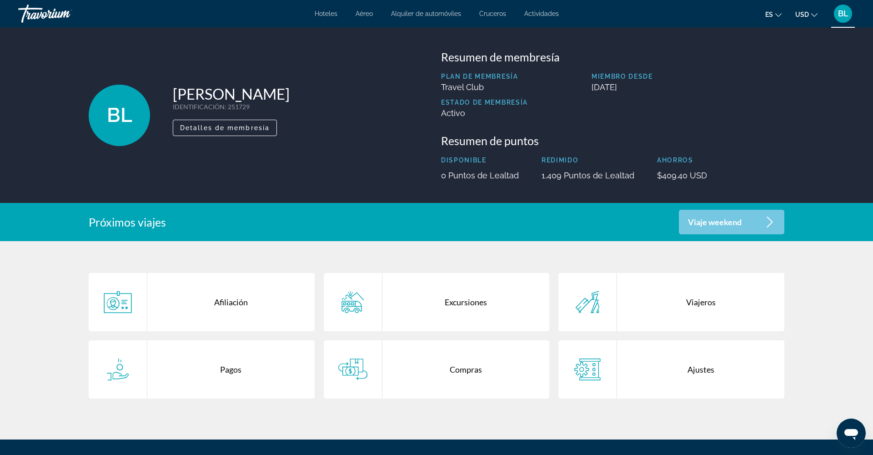
click at [437, 372] on div "Compras" at bounding box center [465, 369] width 167 height 58
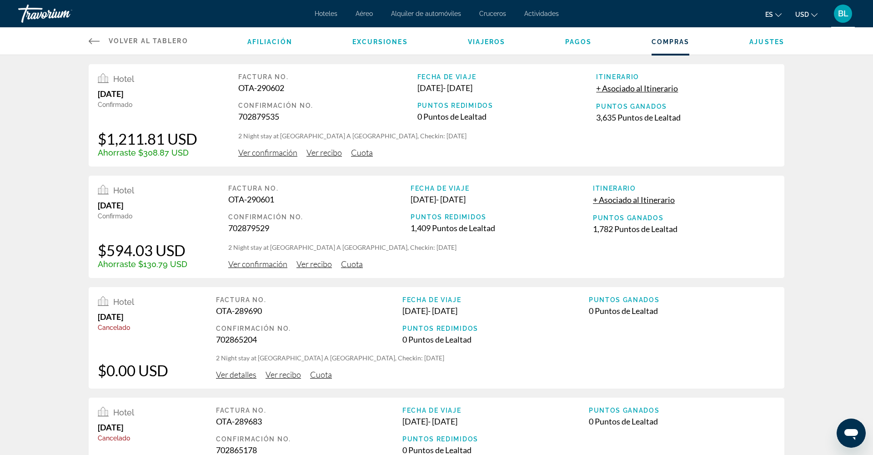
click at [335, 156] on span "Ver recibo" at bounding box center [323, 152] width 35 height 10
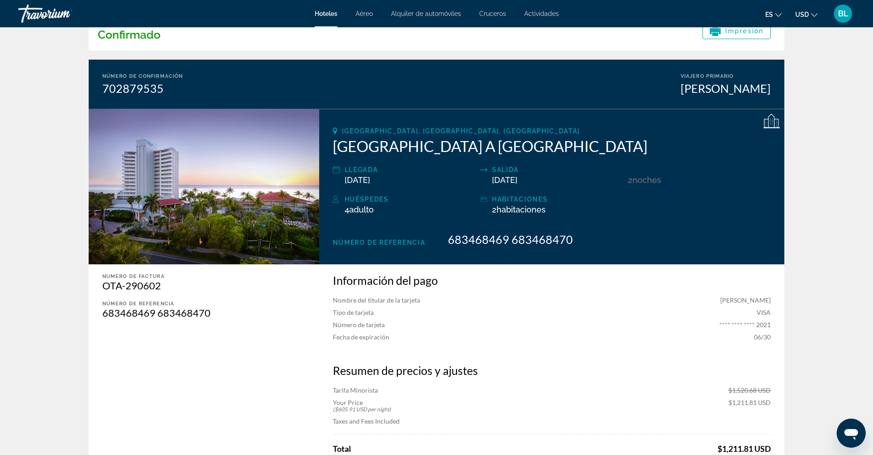
scroll to position [51, 0]
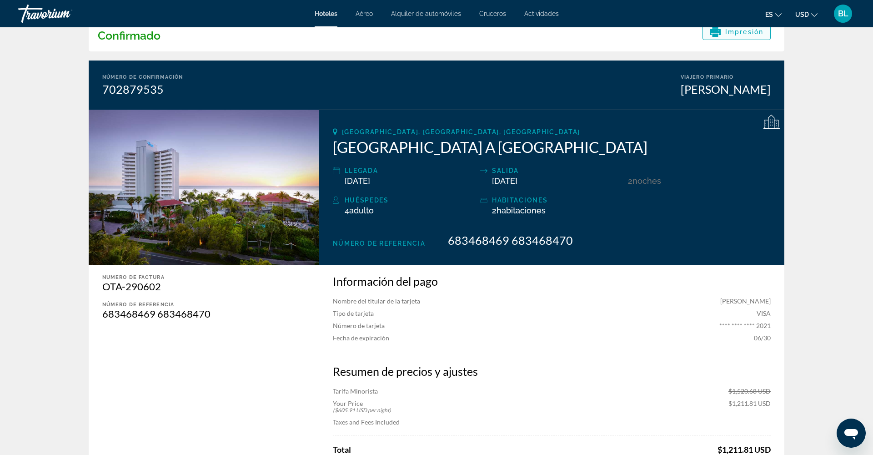
click at [733, 36] on div "Impresión" at bounding box center [737, 31] width 54 height 11
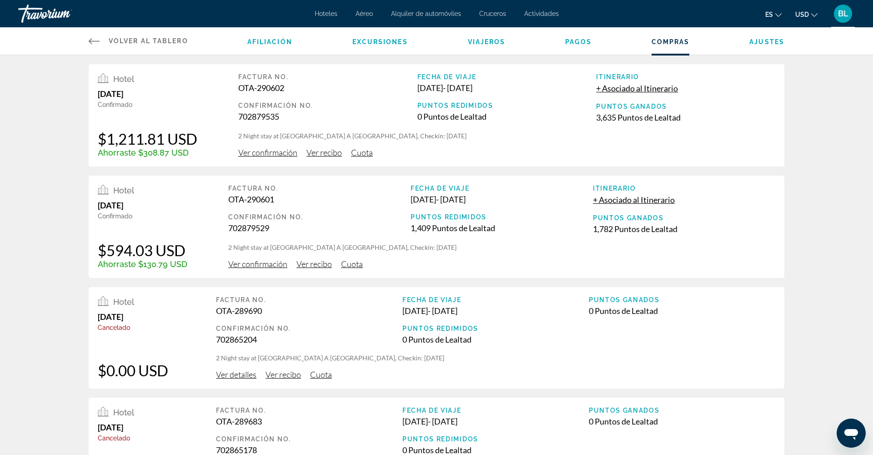
click at [270, 268] on span "Ver confirmación" at bounding box center [257, 264] width 59 height 10
click at [270, 154] on span "Ver confirmación" at bounding box center [267, 152] width 59 height 10
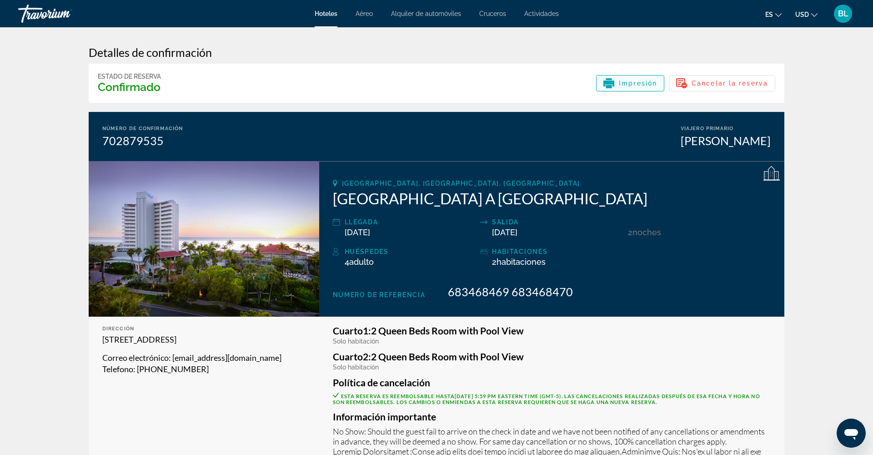
click at [642, 87] on div "Impresión" at bounding box center [630, 83] width 54 height 11
click at [642, 85] on span "Impresión" at bounding box center [638, 83] width 38 height 7
click at [54, 16] on div "Travorium" at bounding box center [63, 14] width 91 height 24
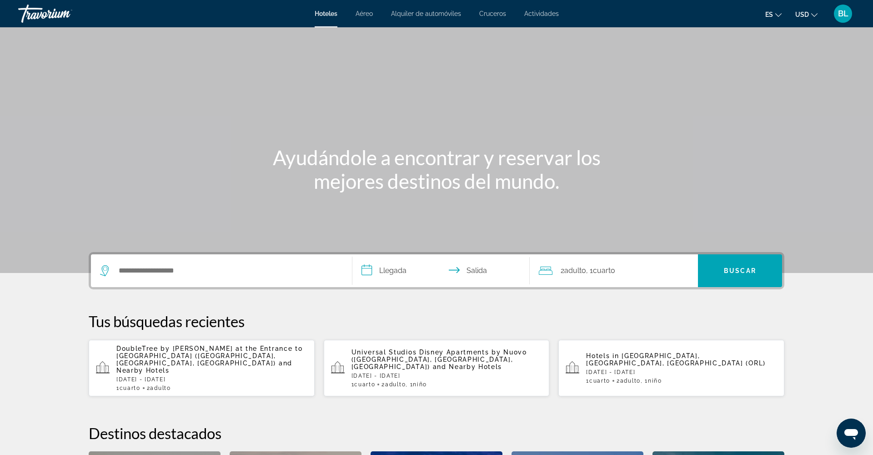
click at [846, 17] on span "BL" at bounding box center [843, 13] width 10 height 9
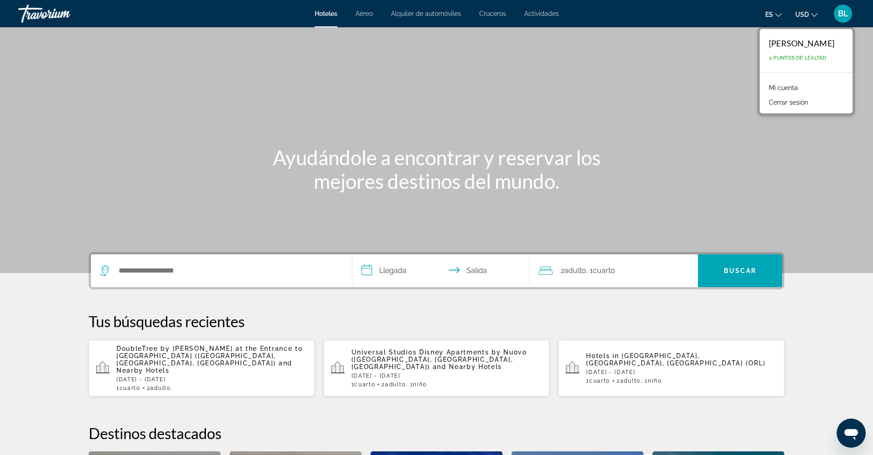
click at [50, 18] on div "Travorium" at bounding box center [63, 14] width 91 height 24
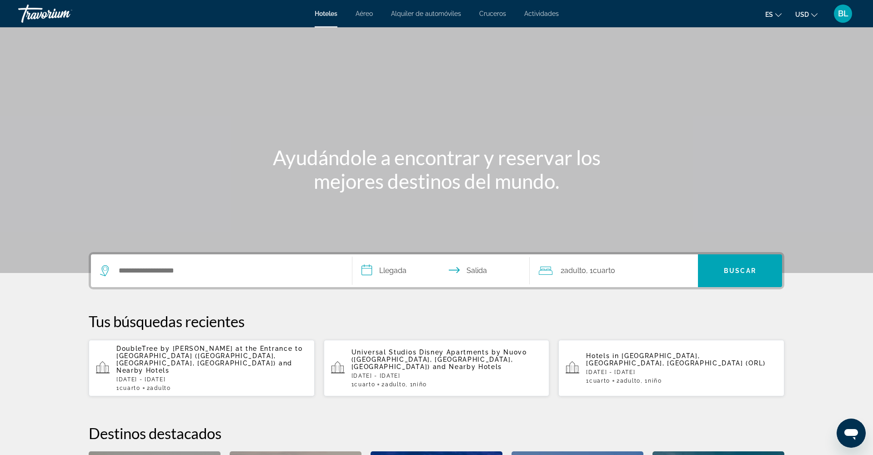
scroll to position [7, 0]
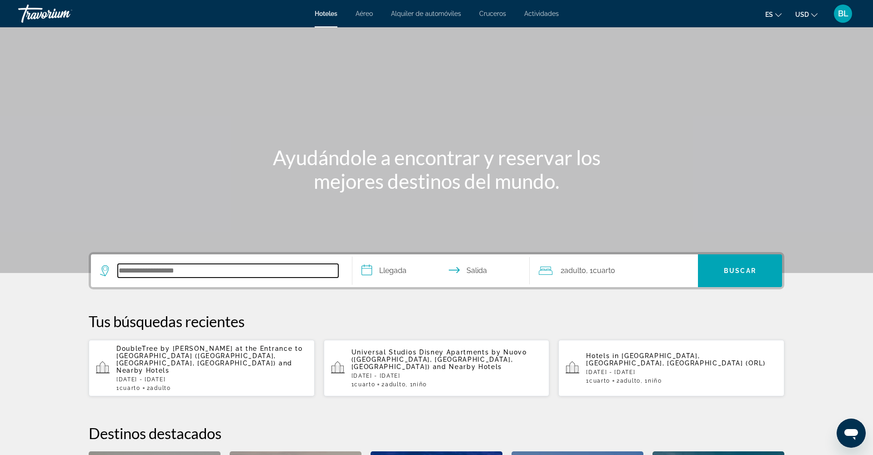
click at [180, 271] on input "Search hotel destination" at bounding box center [228, 271] width 221 height 14
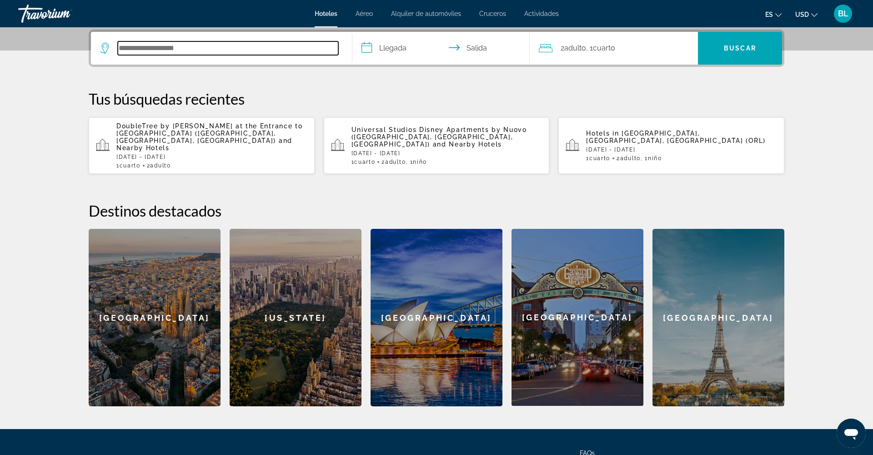
click at [148, 50] on input "Search hotel destination" at bounding box center [228, 48] width 221 height 14
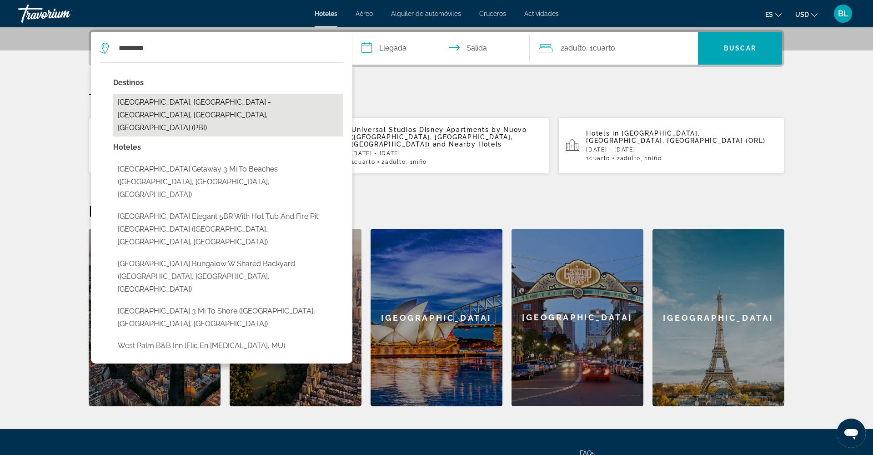
click at [135, 95] on button "[GEOGRAPHIC_DATA], [GEOGRAPHIC_DATA] - [GEOGRAPHIC_DATA], [GEOGRAPHIC_DATA], [G…" at bounding box center [228, 115] width 230 height 43
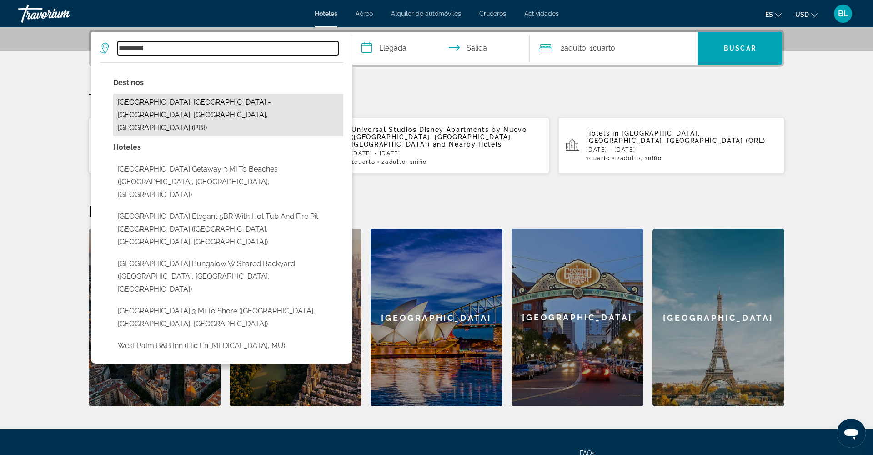
type input "**********"
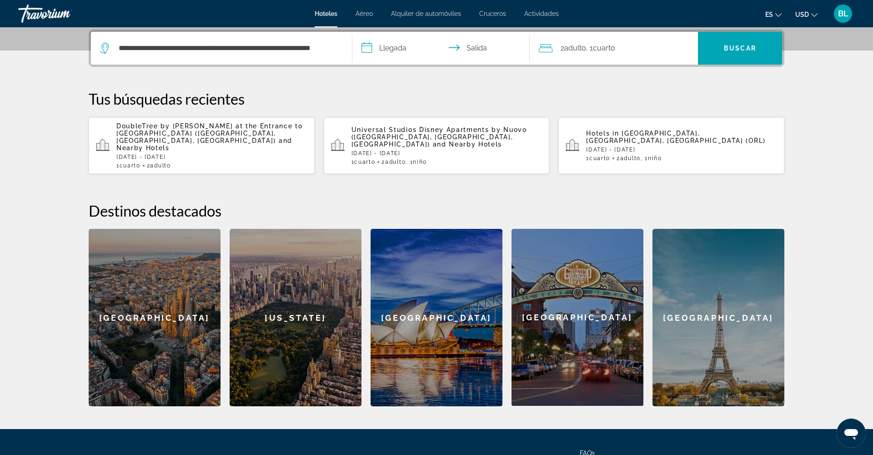
click at [391, 47] on input "**********" at bounding box center [442, 49] width 181 height 35
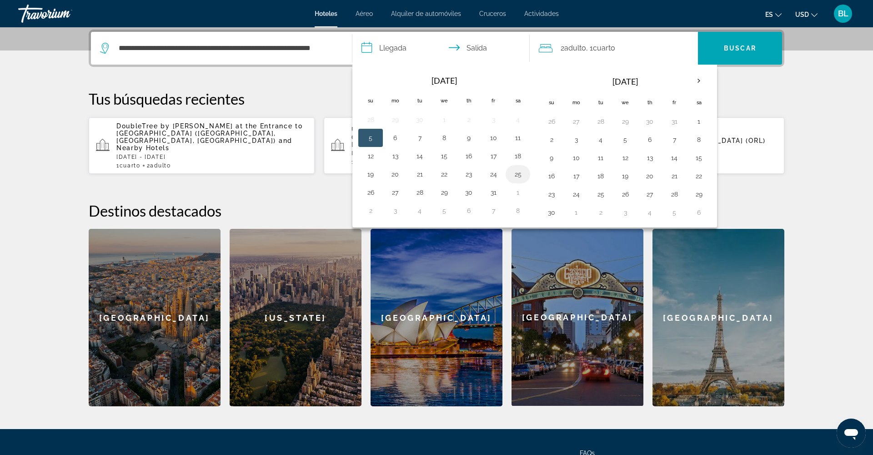
click at [517, 174] on button "25" at bounding box center [518, 174] width 15 height 13
click at [395, 195] on button "27" at bounding box center [395, 192] width 15 height 13
type input "**********"
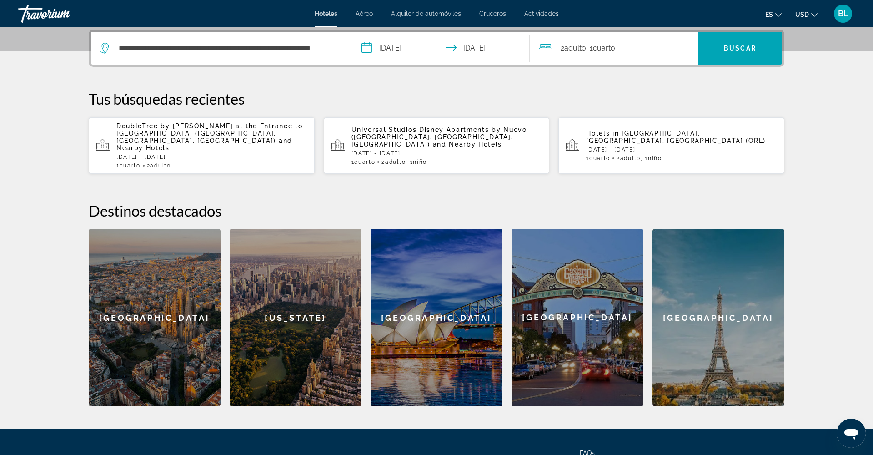
click at [596, 47] on span "Cuarto" at bounding box center [604, 48] width 22 height 9
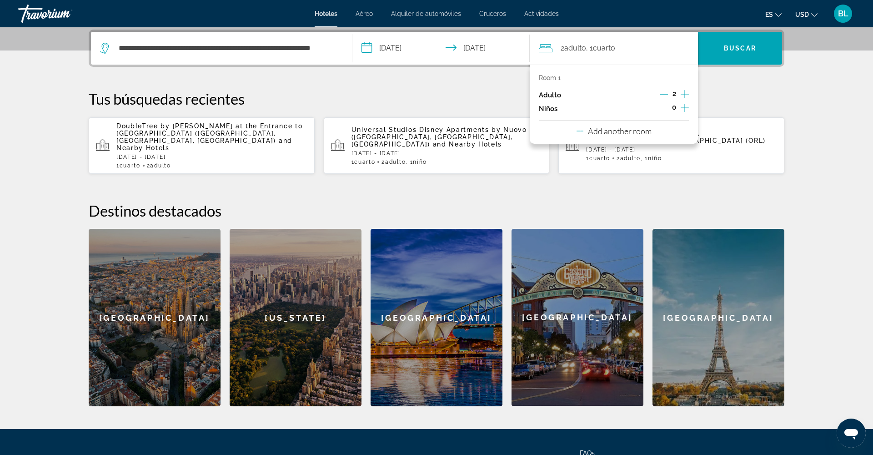
click at [681, 105] on icon "Increment children" at bounding box center [685, 107] width 8 height 11
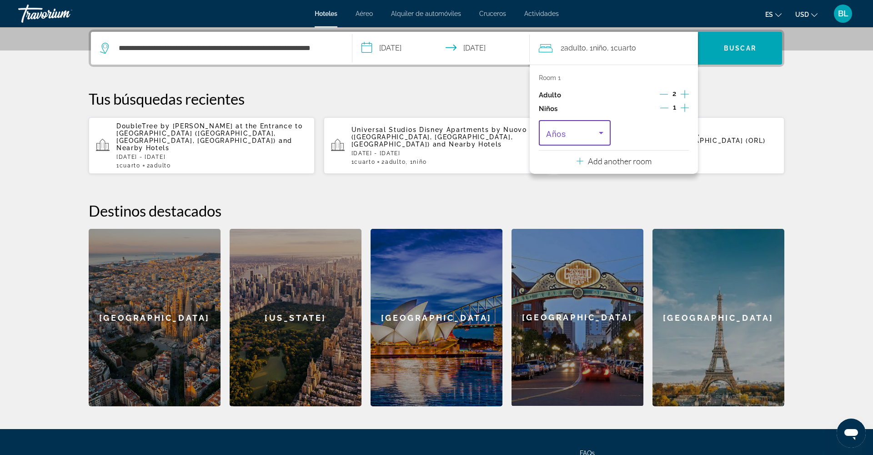
click at [585, 138] on span "Travelers: 2 adults, 1 child" at bounding box center [572, 132] width 53 height 11
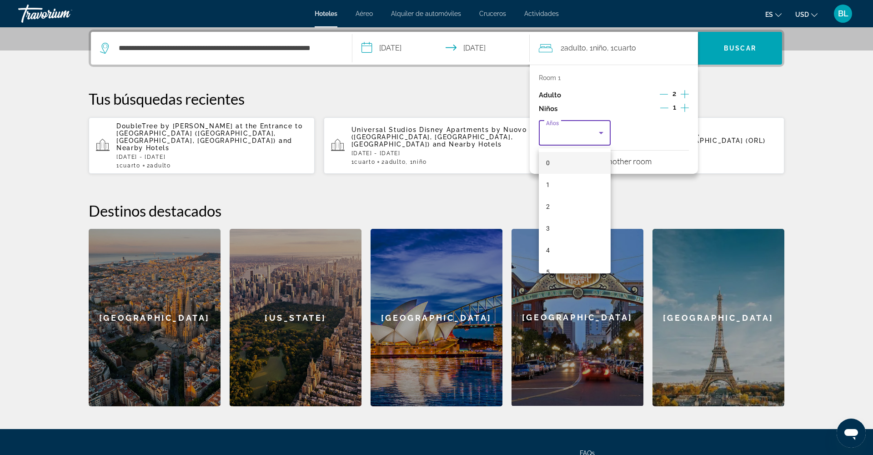
click at [557, 246] on mat-option "4" at bounding box center [575, 250] width 72 height 22
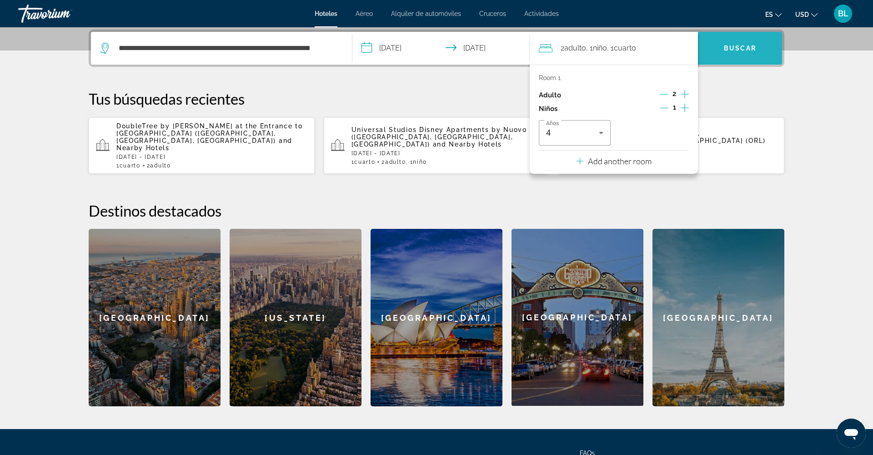
click at [725, 52] on span "Search" at bounding box center [740, 48] width 84 height 22
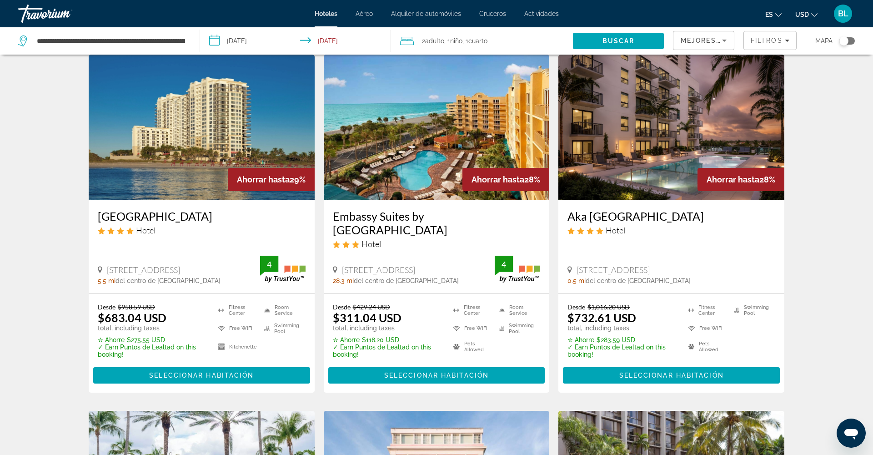
scroll to position [31, 0]
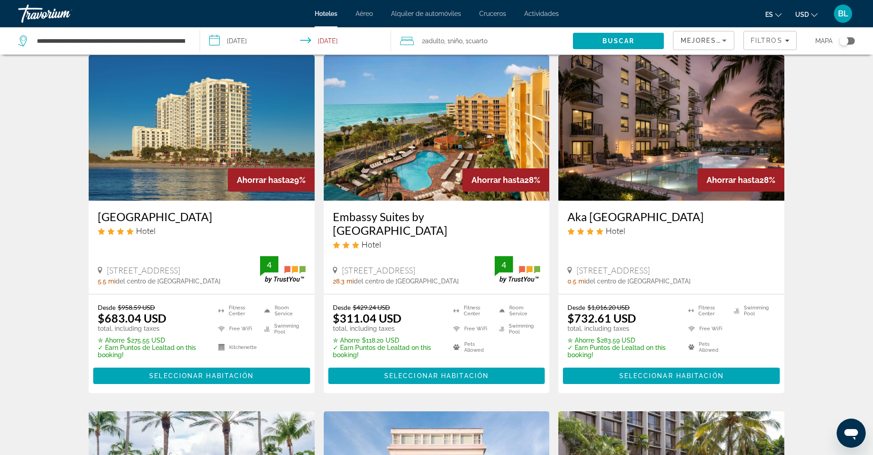
click at [211, 151] on img "Main content" at bounding box center [202, 128] width 226 height 146
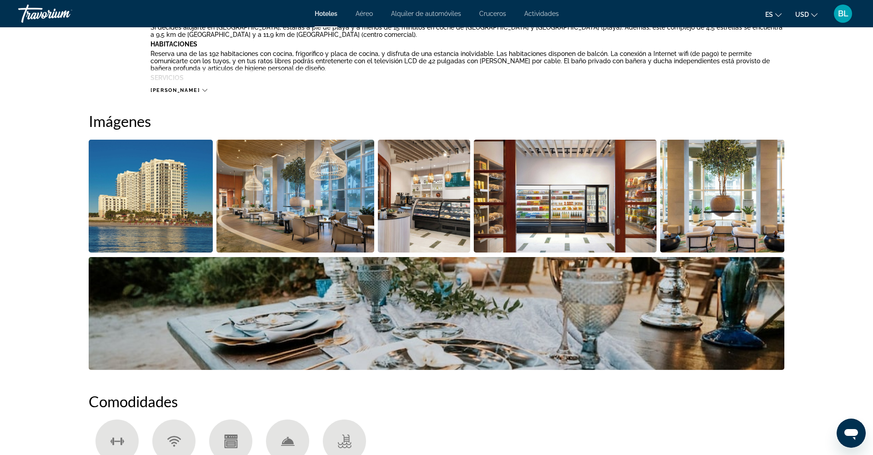
scroll to position [386, 0]
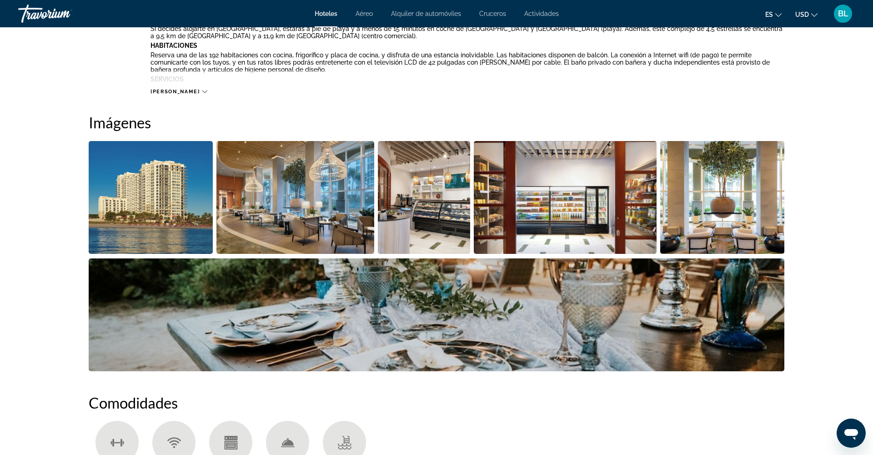
click at [281, 245] on img "Open full-screen image slider" at bounding box center [295, 197] width 158 height 113
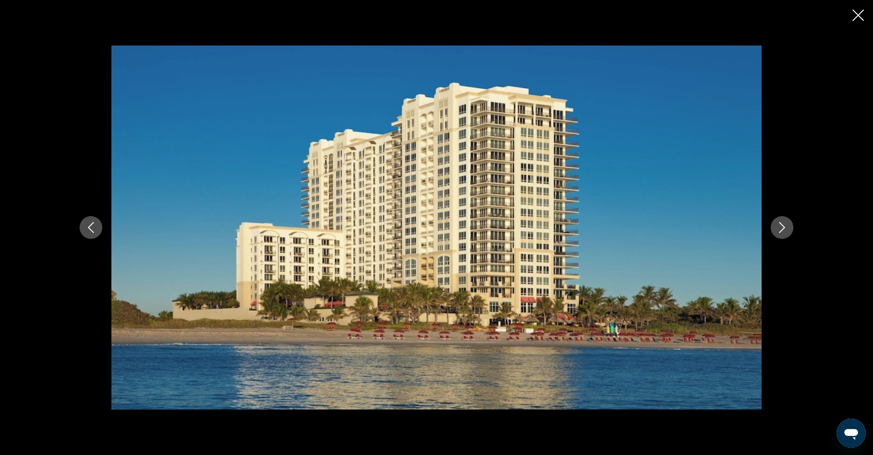
click at [788, 232] on button "Next image" at bounding box center [782, 227] width 23 height 23
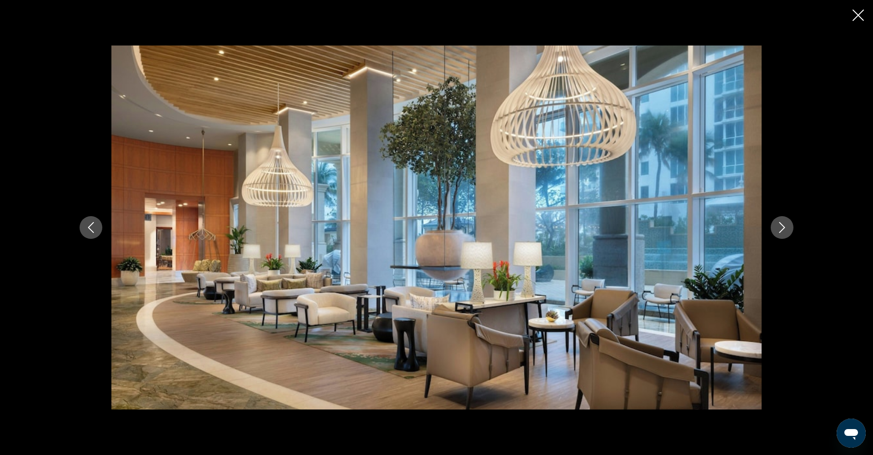
click at [785, 230] on icon "Next image" at bounding box center [782, 227] width 11 height 11
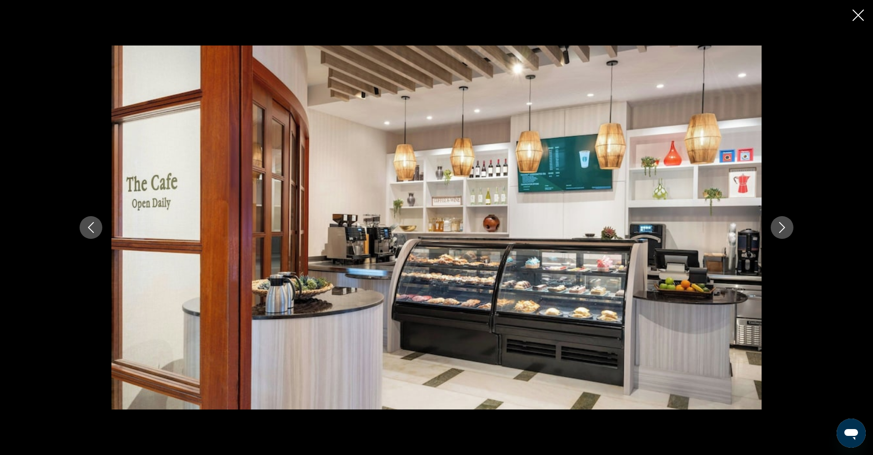
click at [783, 227] on icon "Next image" at bounding box center [782, 227] width 11 height 11
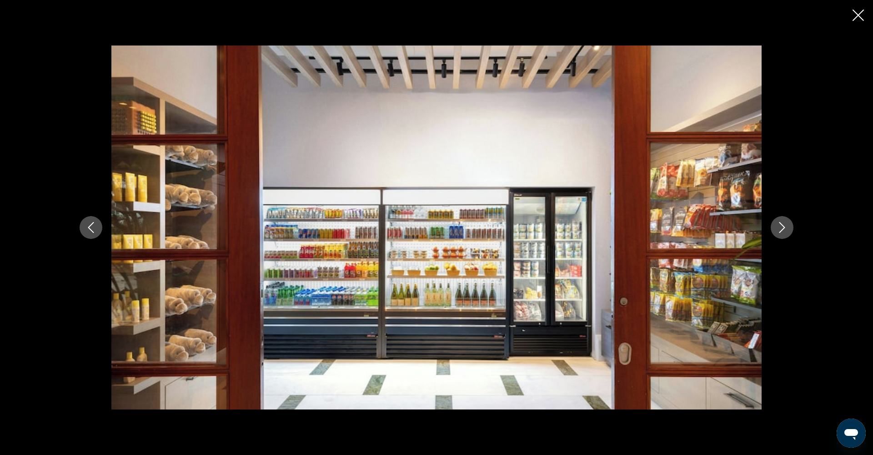
click at [783, 227] on icon "Next image" at bounding box center [782, 227] width 11 height 11
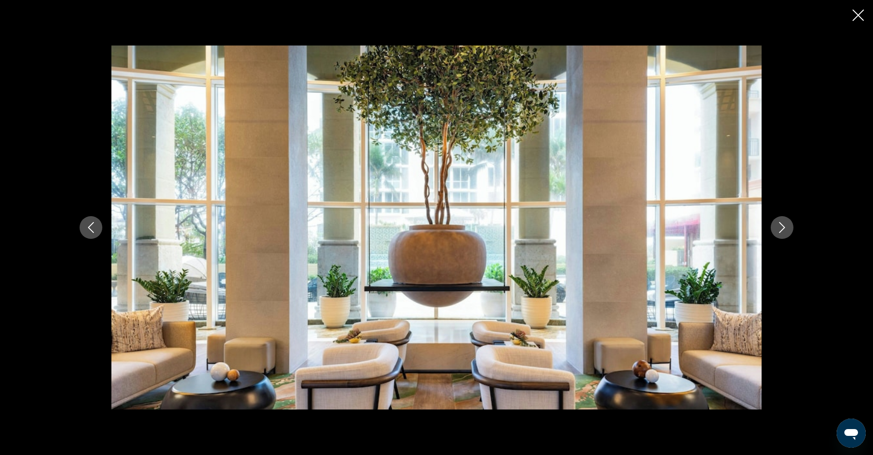
click at [783, 227] on icon "Next image" at bounding box center [782, 227] width 11 height 11
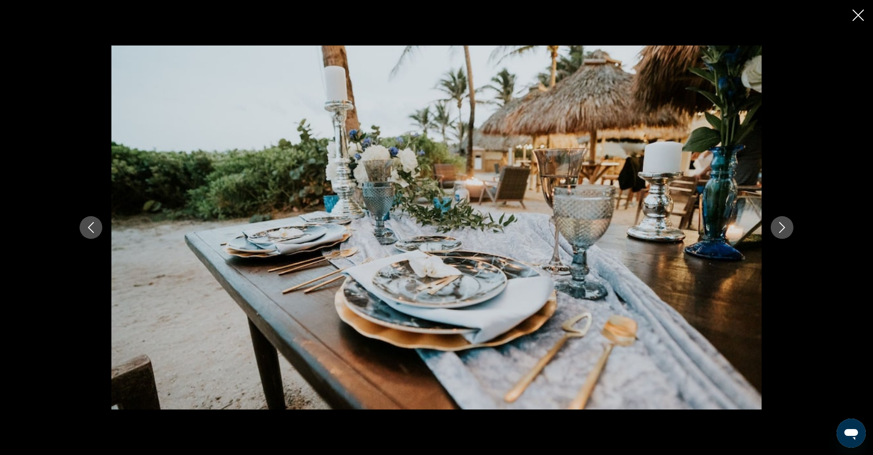
click at [783, 227] on icon "Next image" at bounding box center [782, 227] width 11 height 11
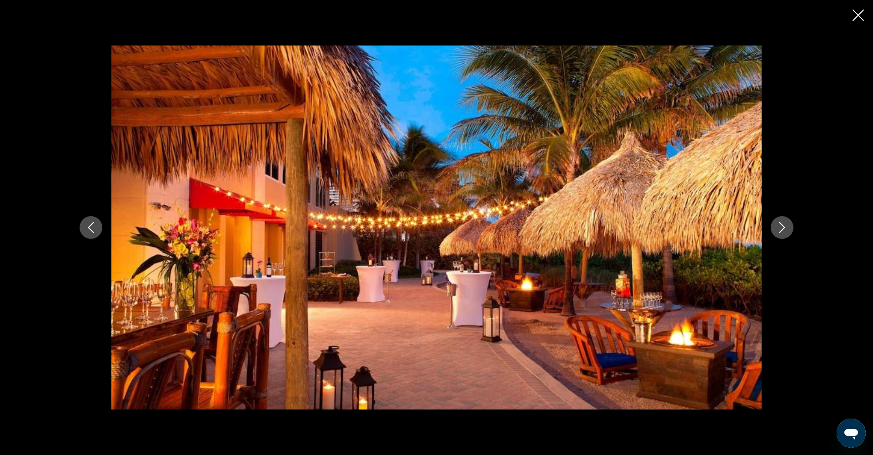
click at [783, 227] on icon "Next image" at bounding box center [782, 227] width 11 height 11
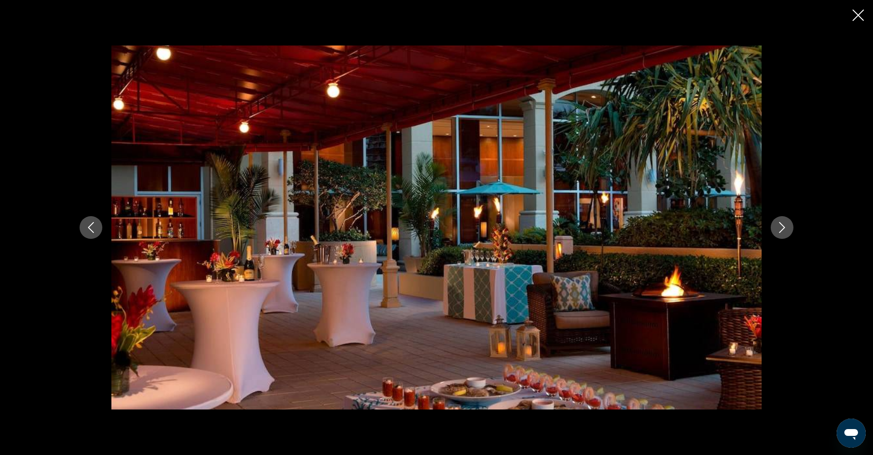
click at [783, 227] on icon "Next image" at bounding box center [782, 227] width 11 height 11
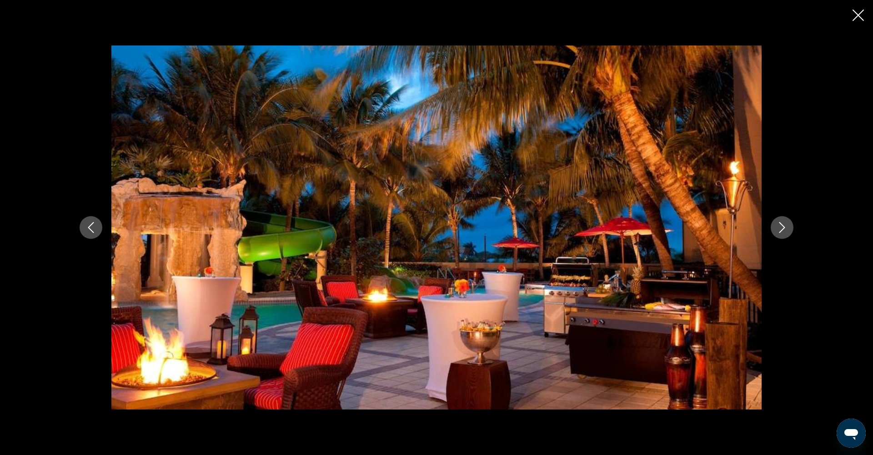
click at [783, 227] on icon "Next image" at bounding box center [782, 227] width 11 height 11
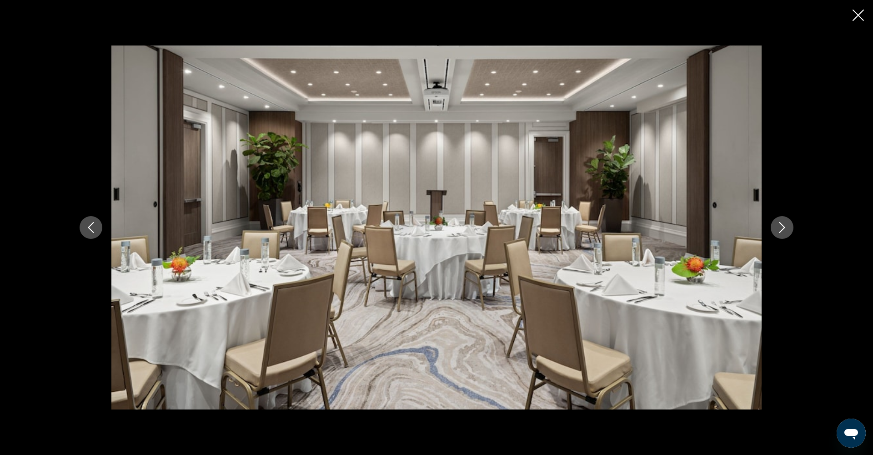
click at [854, 14] on icon "Close slideshow" at bounding box center [858, 15] width 11 height 11
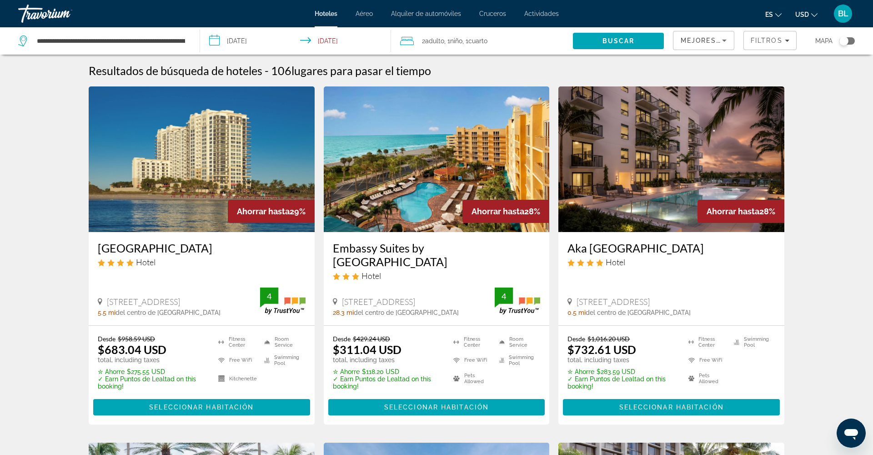
click at [648, 175] on img "Main content" at bounding box center [671, 159] width 226 height 146
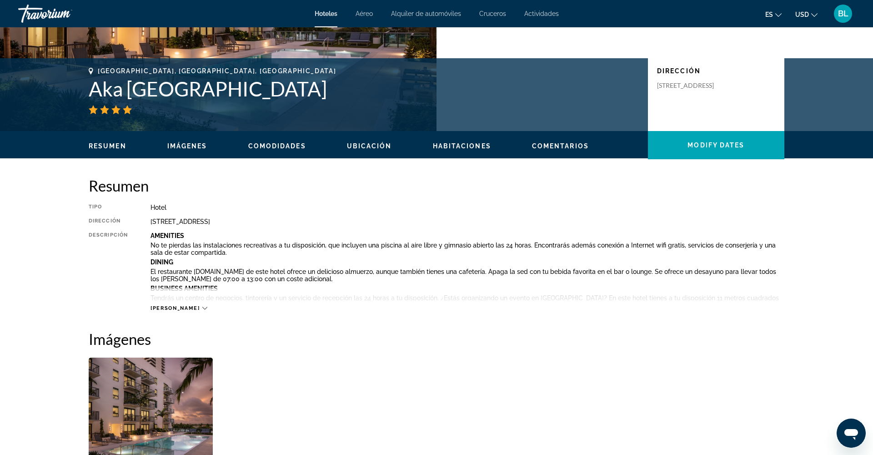
scroll to position [165, 0]
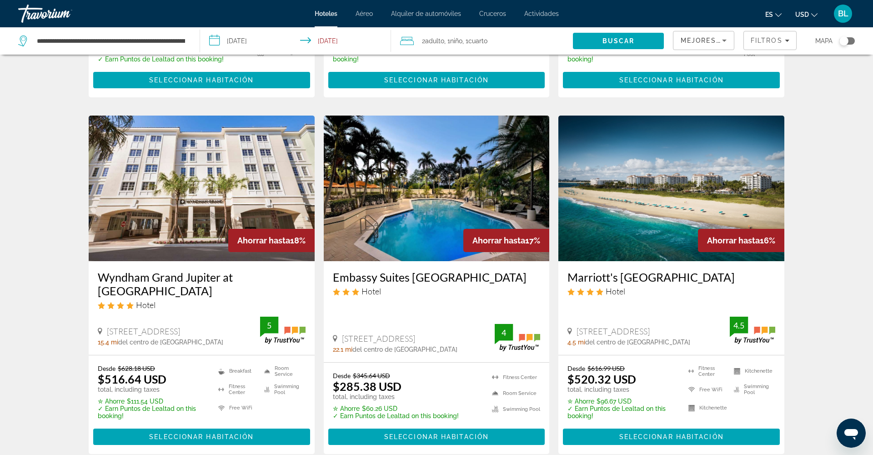
scroll to position [1020, 0]
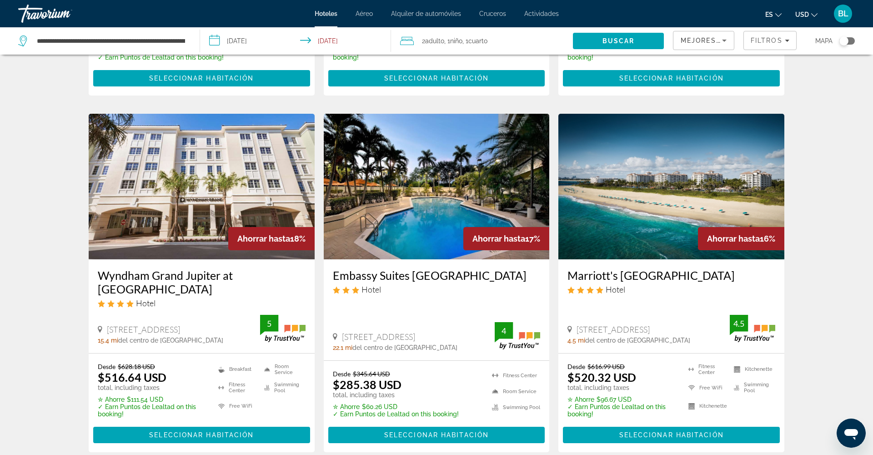
click at [658, 204] on img "Main content" at bounding box center [671, 187] width 226 height 146
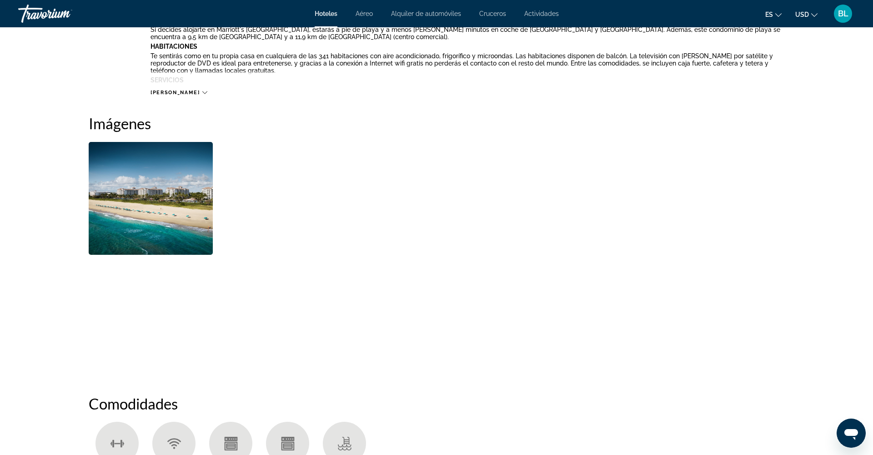
scroll to position [386, 0]
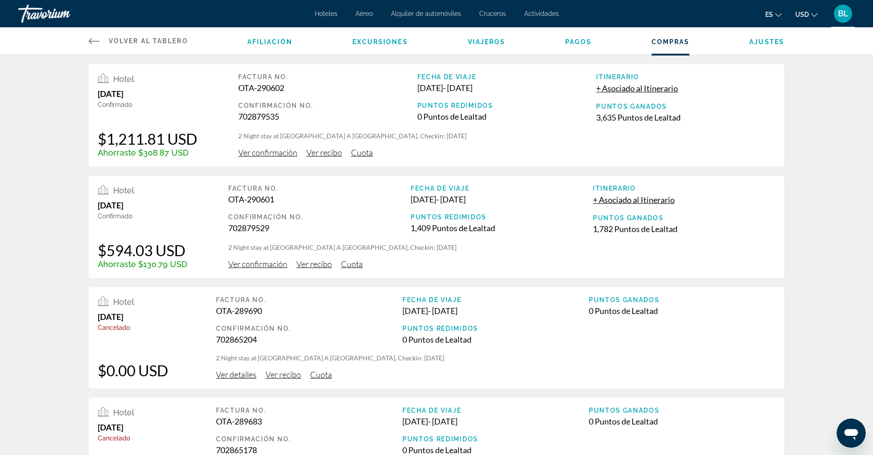
scroll to position [0, 0]
click at [843, 13] on span "BL" at bounding box center [843, 13] width 10 height 9
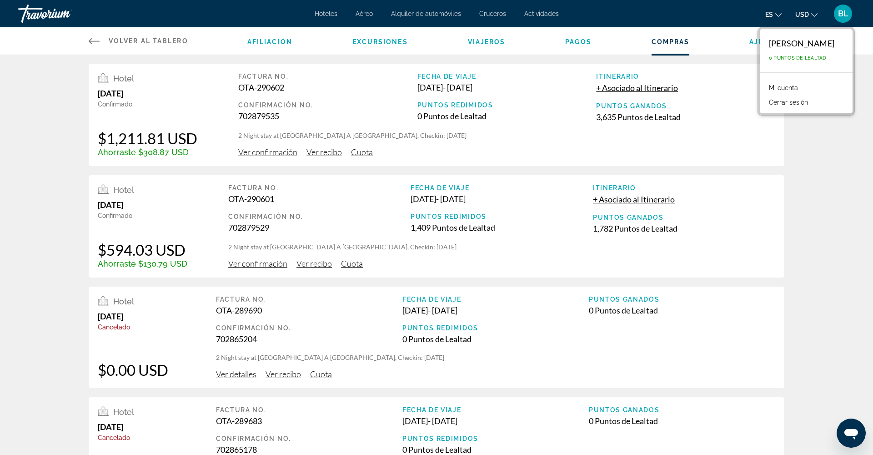
click at [774, 102] on button "Cerrar sesión" at bounding box center [788, 102] width 48 height 12
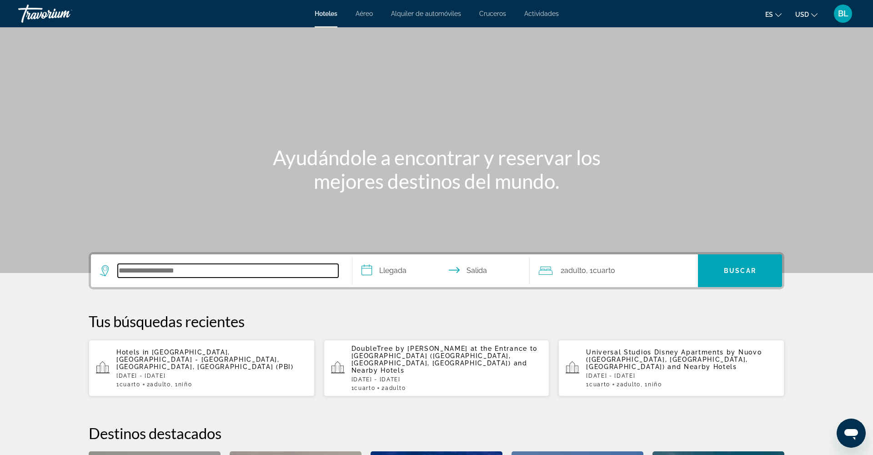
click at [186, 265] on input "Search hotel destination" at bounding box center [228, 271] width 221 height 14
click at [185, 270] on input "Search hotel destination" at bounding box center [228, 271] width 221 height 14
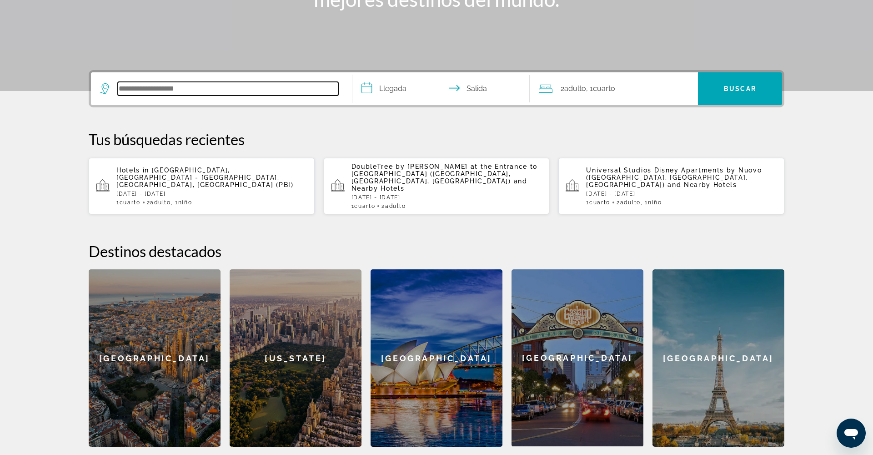
scroll to position [222, 0]
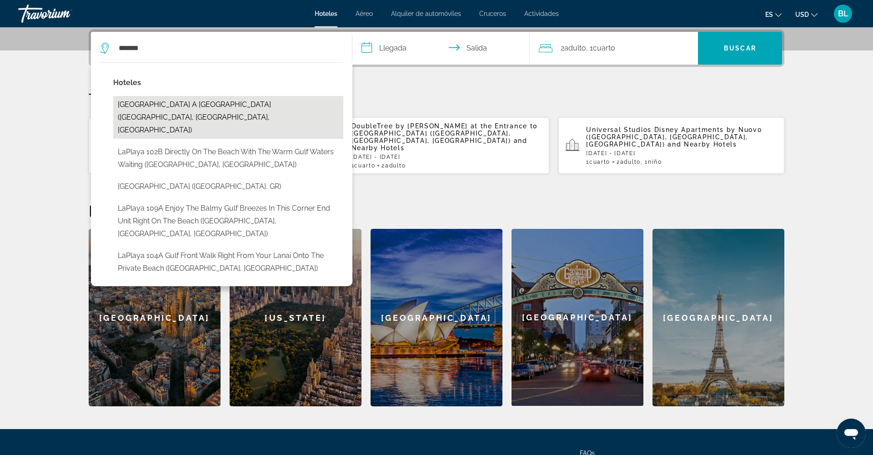
click at [173, 106] on button "[GEOGRAPHIC_DATA] A [GEOGRAPHIC_DATA] ([GEOGRAPHIC_DATA], [GEOGRAPHIC_DATA], [G…" at bounding box center [228, 117] width 230 height 43
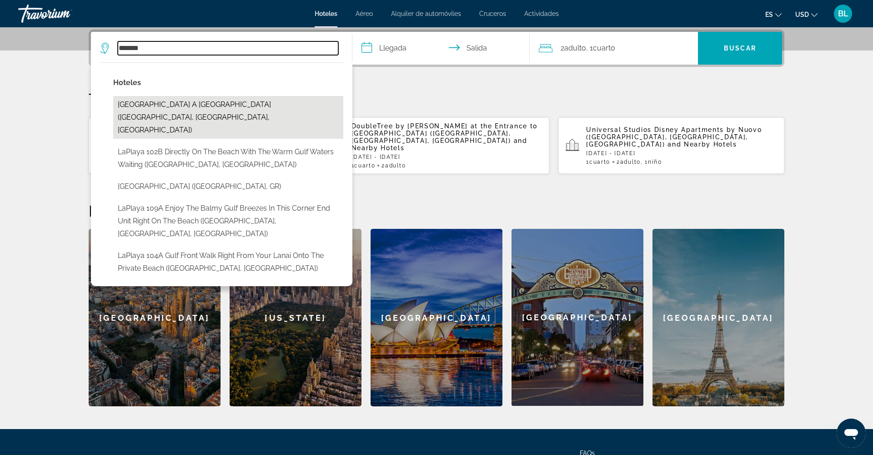
type input "**********"
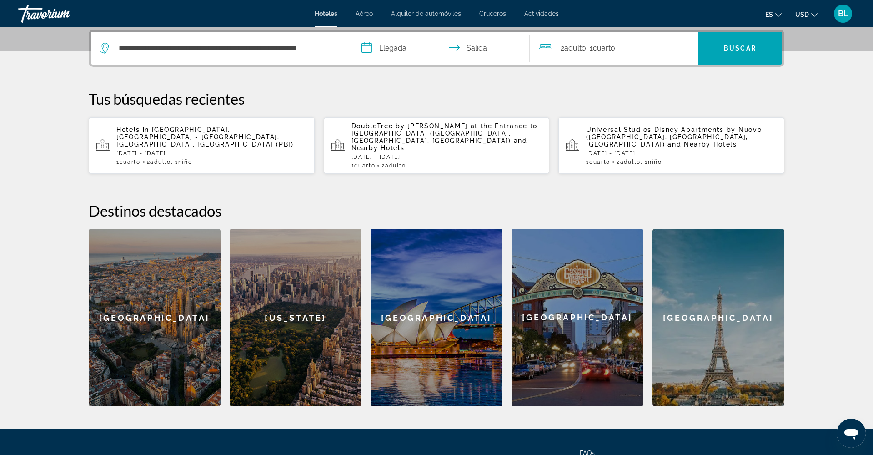
click at [383, 54] on input "**********" at bounding box center [442, 49] width 181 height 35
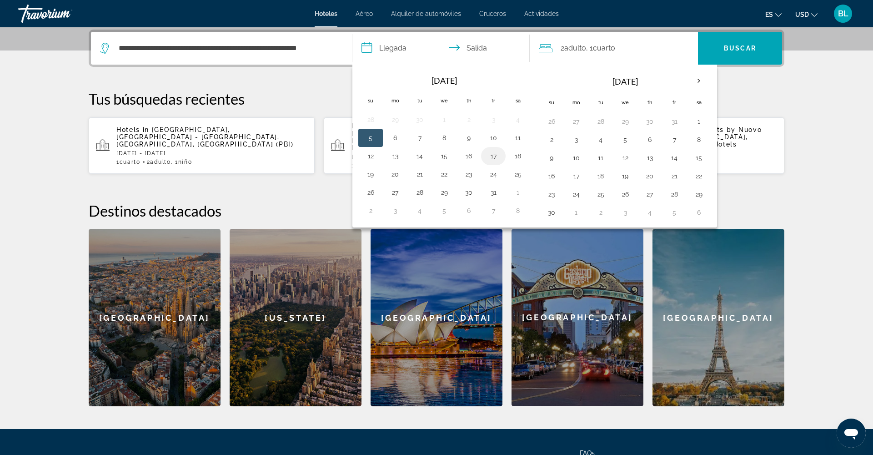
click at [492, 154] on button "17" at bounding box center [493, 156] width 15 height 13
click at [376, 171] on button "19" at bounding box center [370, 174] width 15 height 13
type input "**********"
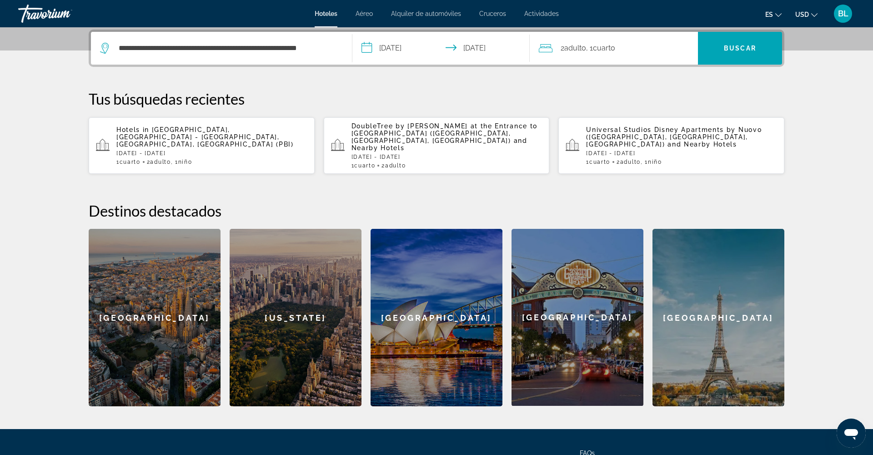
click at [635, 47] on div "2 Adulto Adulto , 1 Cuarto habitaciones" at bounding box center [618, 48] width 159 height 13
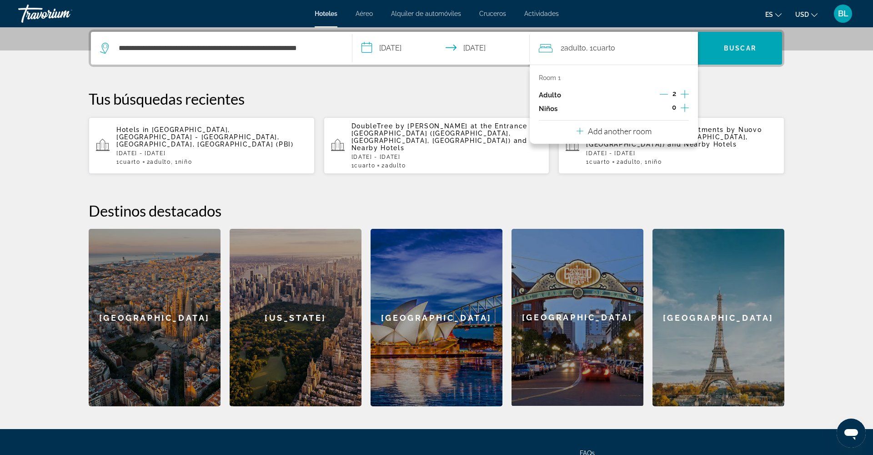
click at [682, 109] on icon "Increment children" at bounding box center [685, 107] width 8 height 11
click at [587, 141] on div "Travelers: 2 adults, 1 child" at bounding box center [574, 132] width 57 height 25
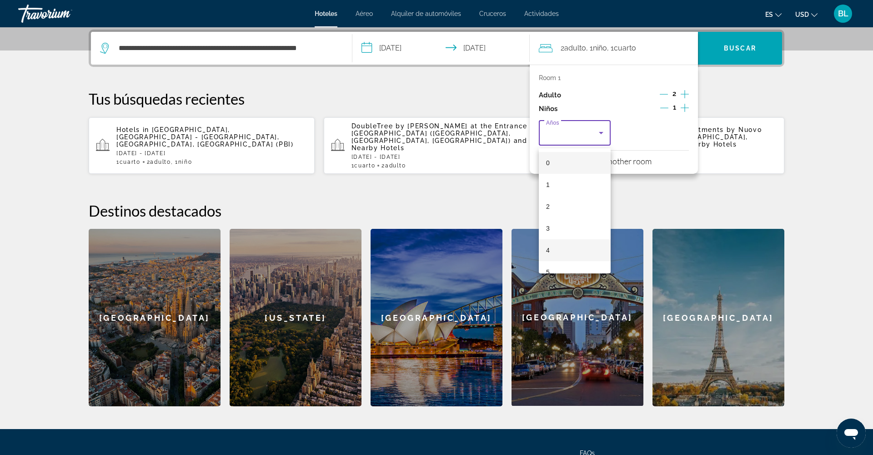
click at [565, 248] on mat-option "4" at bounding box center [575, 250] width 72 height 22
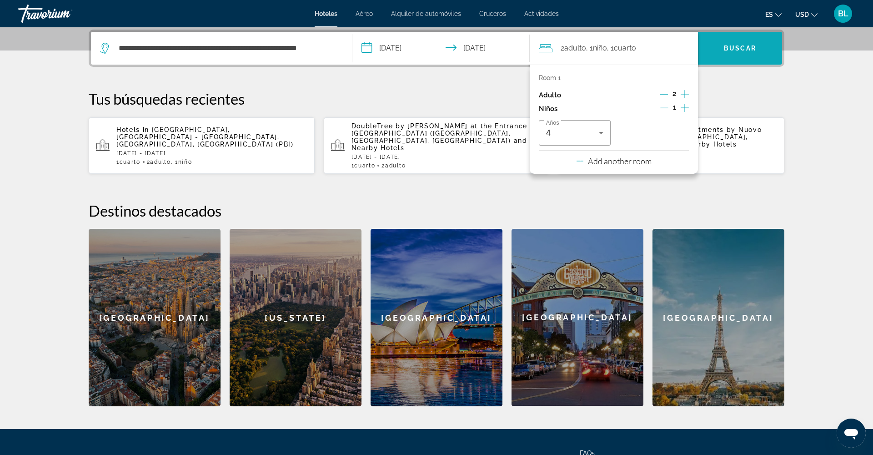
click at [737, 43] on span "Search" at bounding box center [740, 48] width 84 height 22
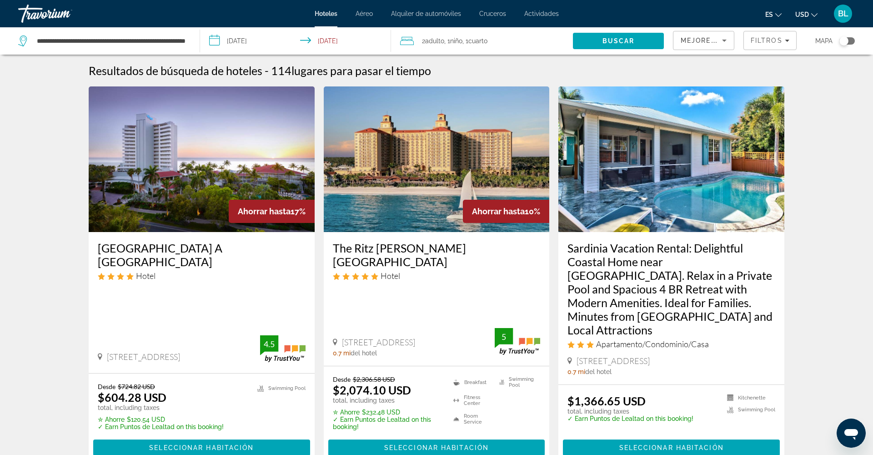
click at [232, 181] on img "Main content" at bounding box center [202, 159] width 226 height 146
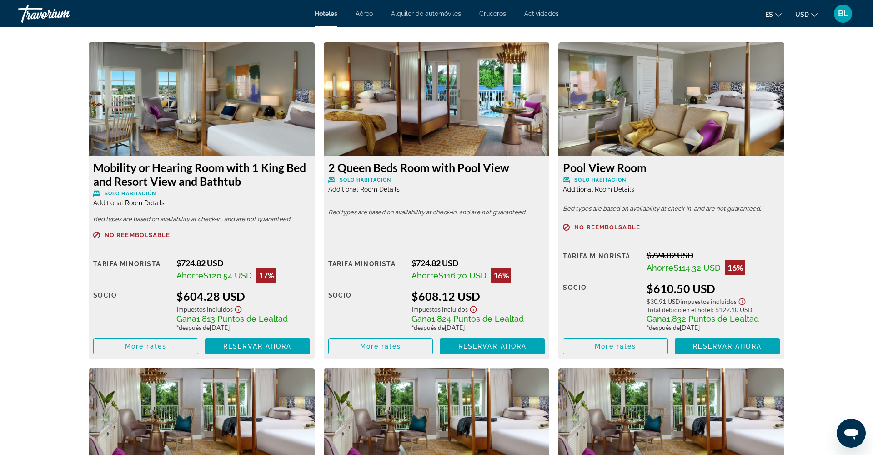
scroll to position [1245, 0]
click at [497, 349] on span "Reservar ahora" at bounding box center [492, 345] width 68 height 7
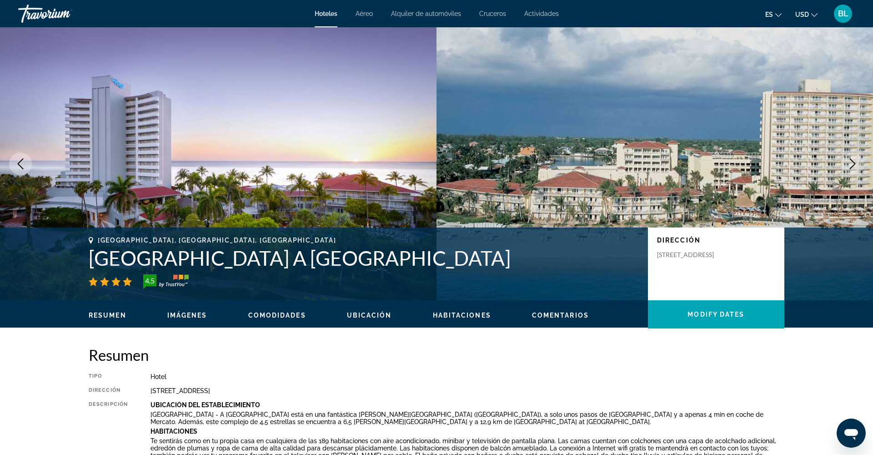
click at [839, 15] on span "BL" at bounding box center [843, 13] width 10 height 9
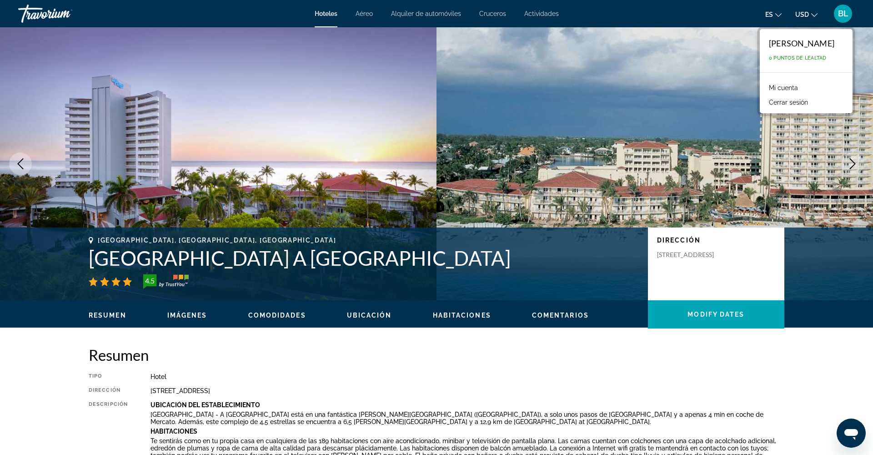
click at [775, 103] on button "Cerrar sesión" at bounding box center [788, 102] width 48 height 12
